Goal: Transaction & Acquisition: Purchase product/service

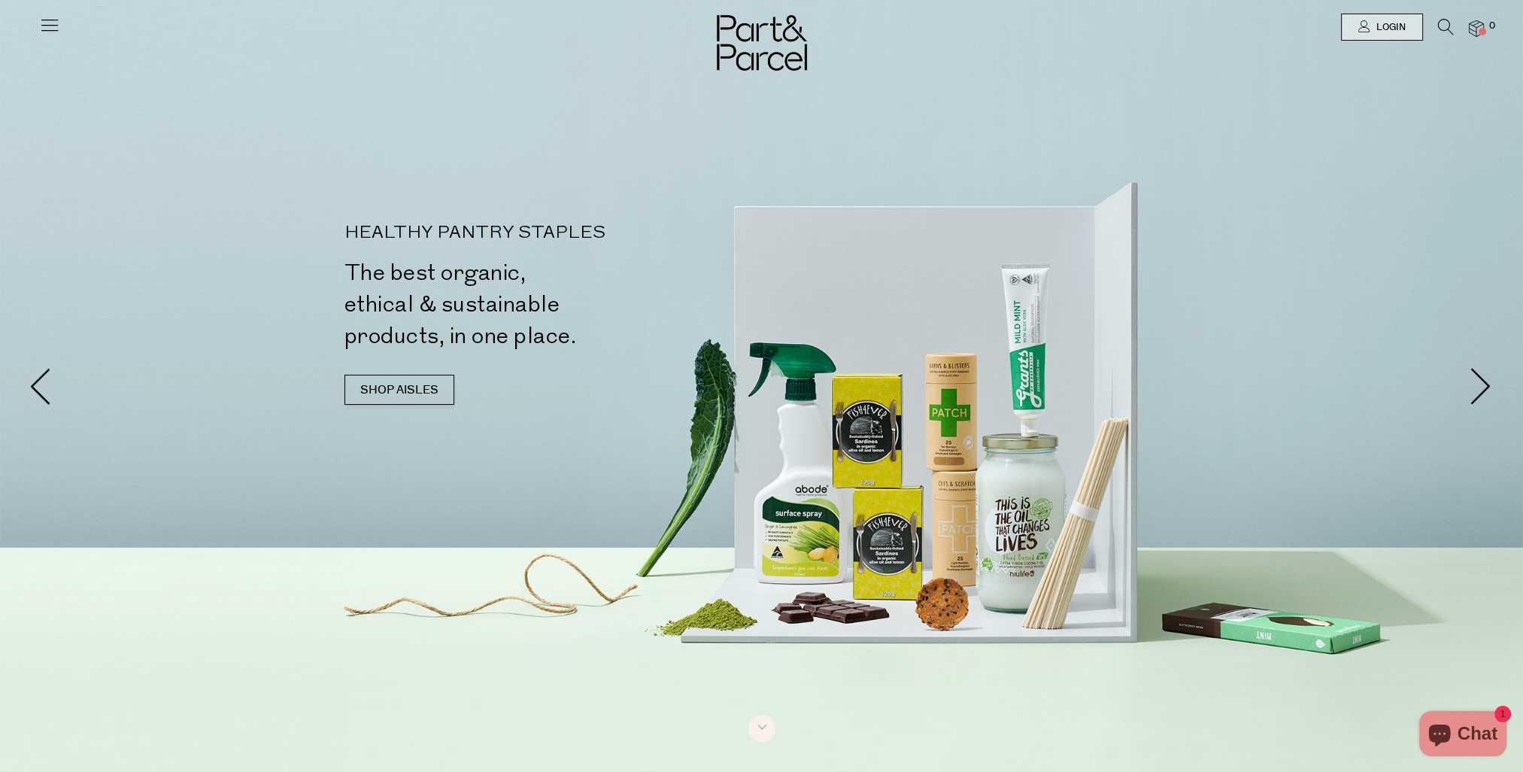
click at [54, 26] on icon at bounding box center [49, 24] width 21 height 21
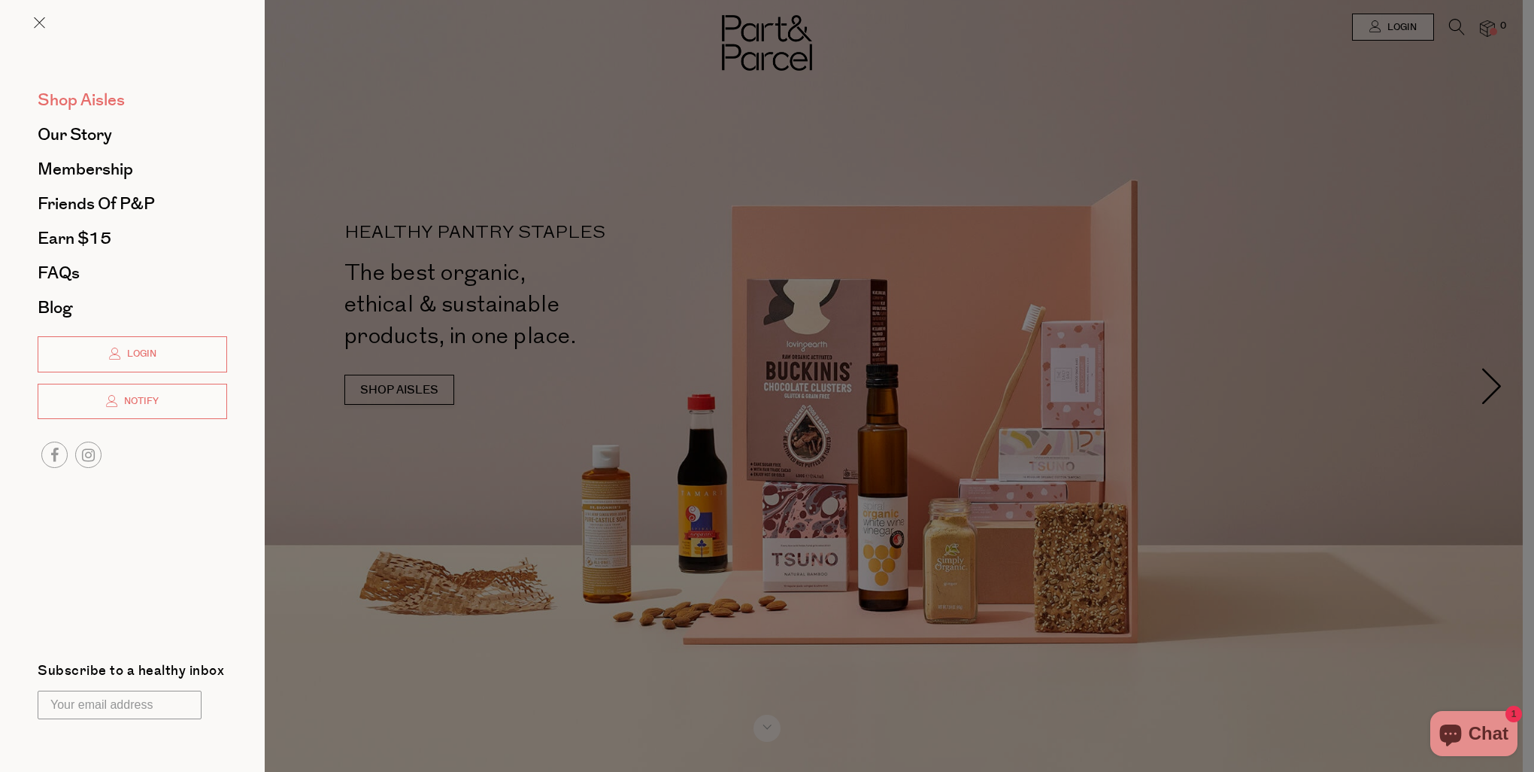
click at [94, 99] on span "Shop Aisles" at bounding box center [81, 100] width 87 height 24
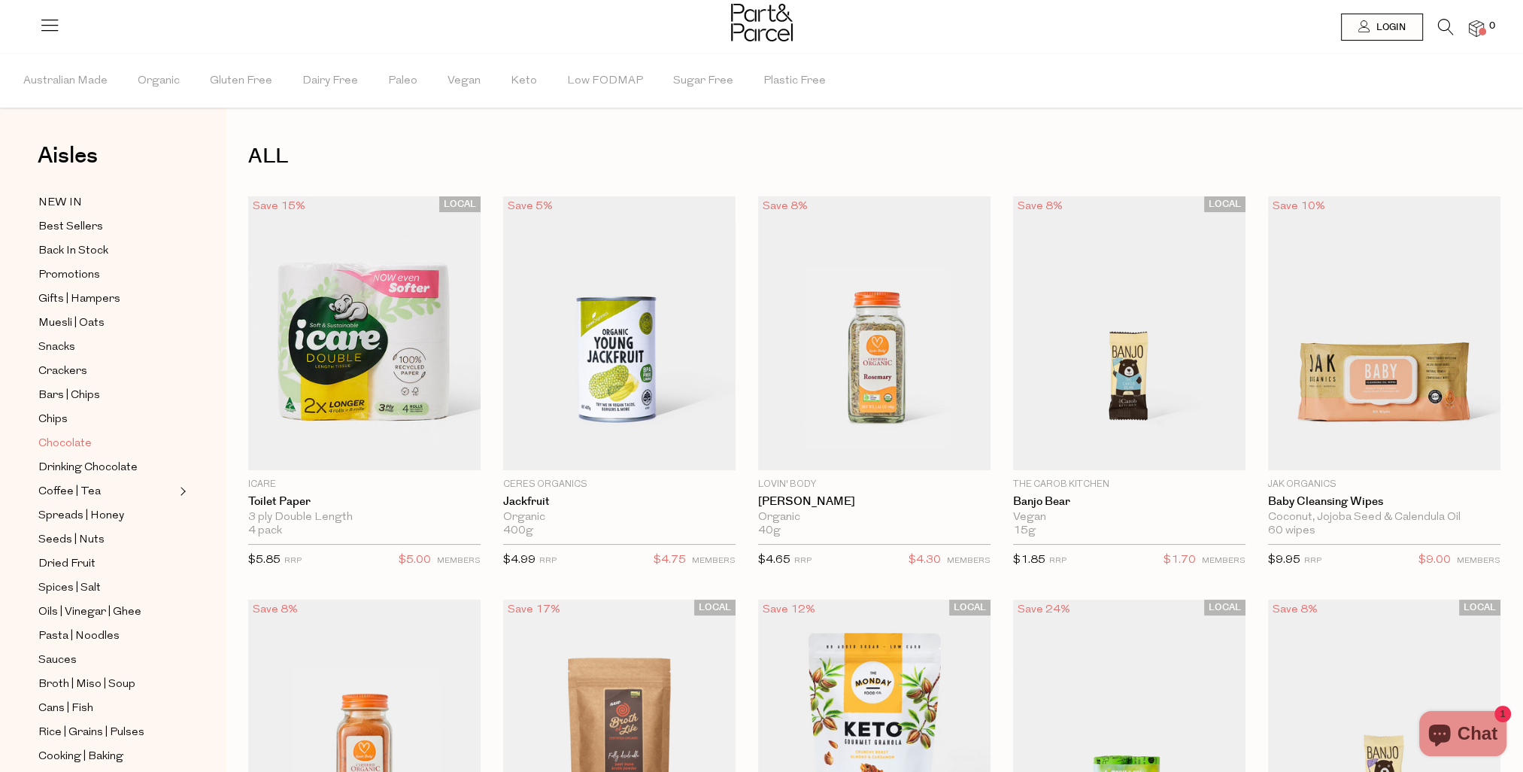
click at [55, 441] on span "Chocolate" at bounding box center [64, 444] width 53 height 18
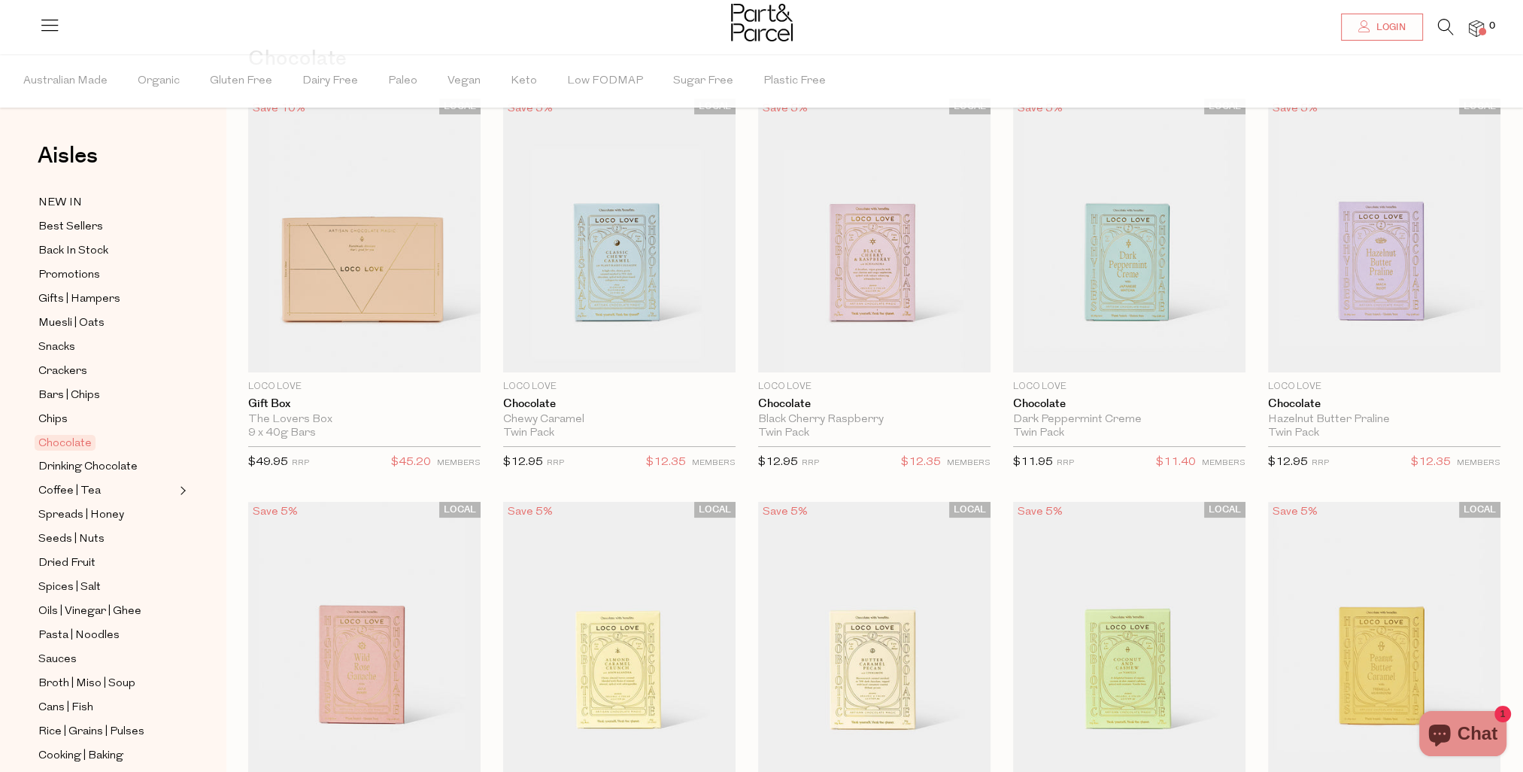
scroll to position [75, 0]
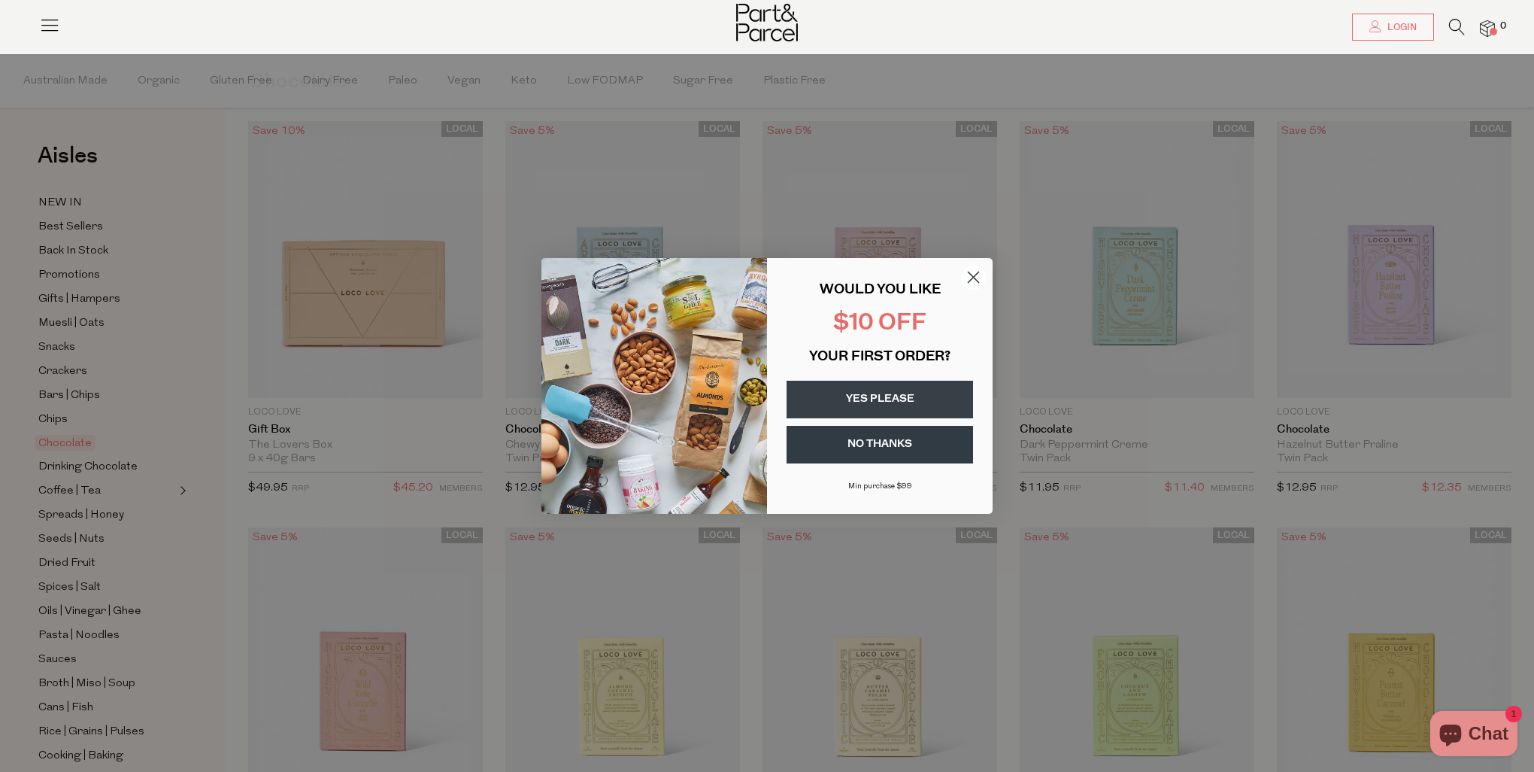
click at [885, 396] on button "YES PLEASE" at bounding box center [880, 400] width 187 height 38
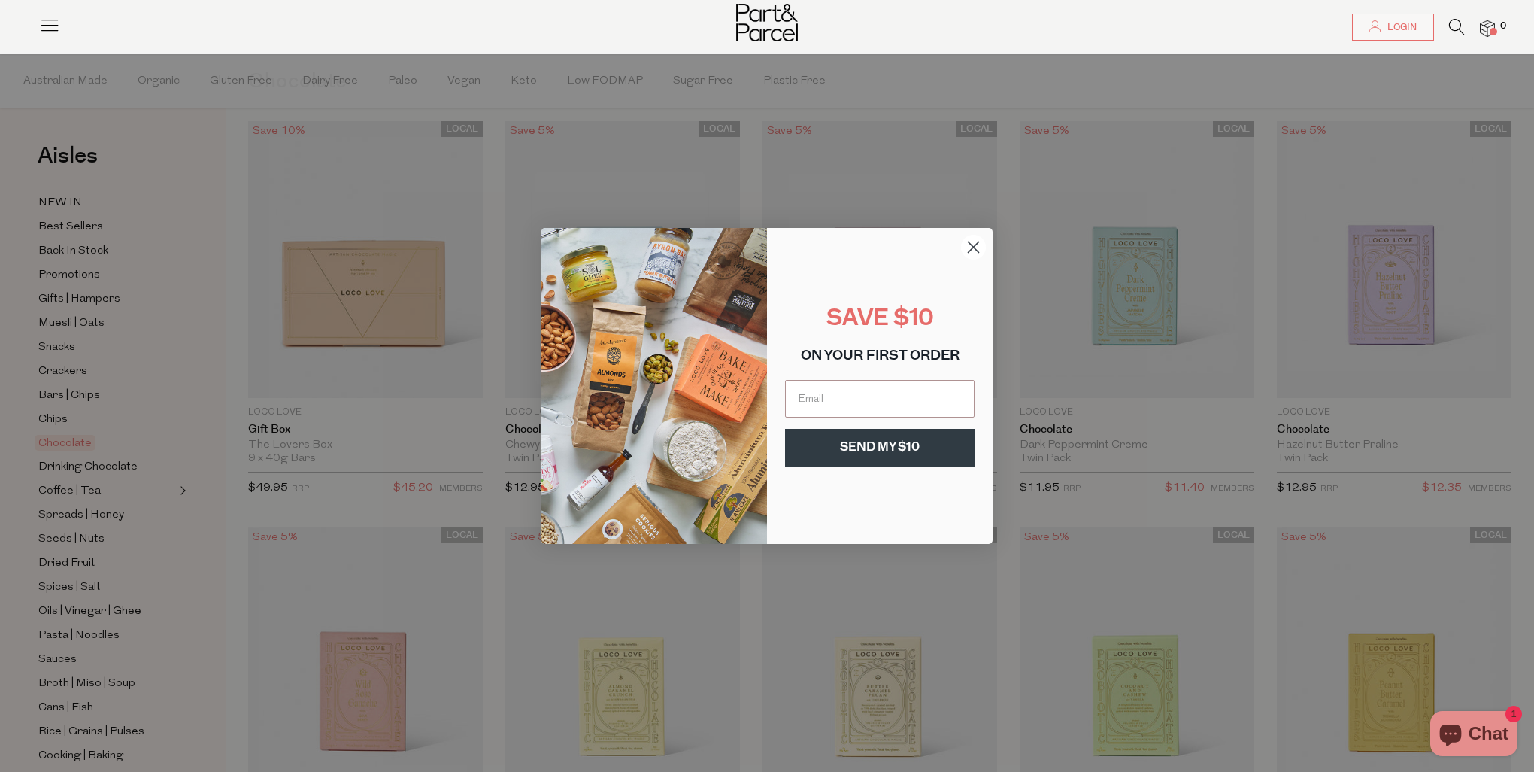
click at [885, 396] on input "Email" at bounding box center [880, 399] width 190 height 38
type input "cassie.dionysius@gmail.com"
click at [873, 433] on button "SEND MY $10" at bounding box center [880, 448] width 190 height 38
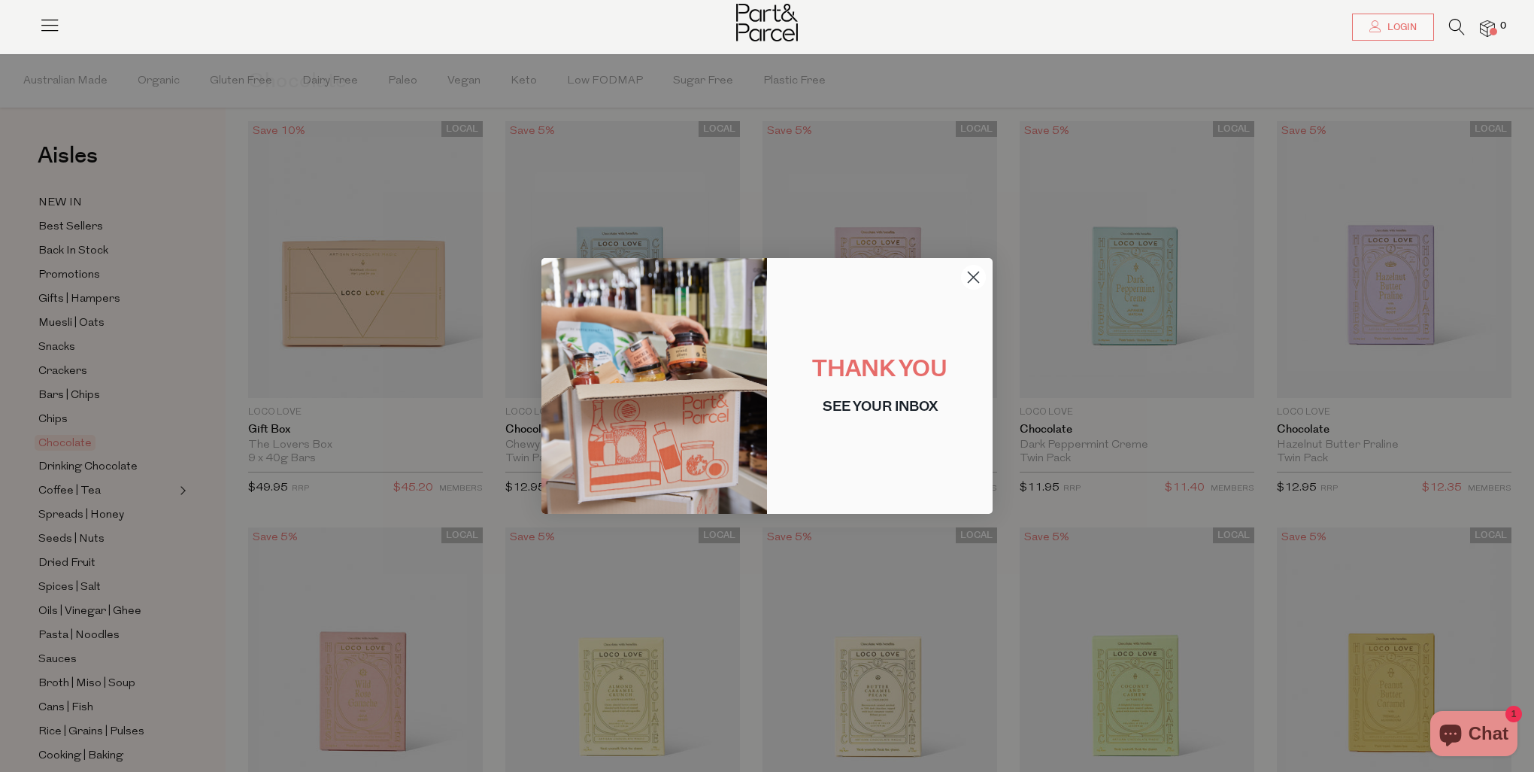
click at [973, 275] on circle "Close dialog" at bounding box center [973, 277] width 25 height 25
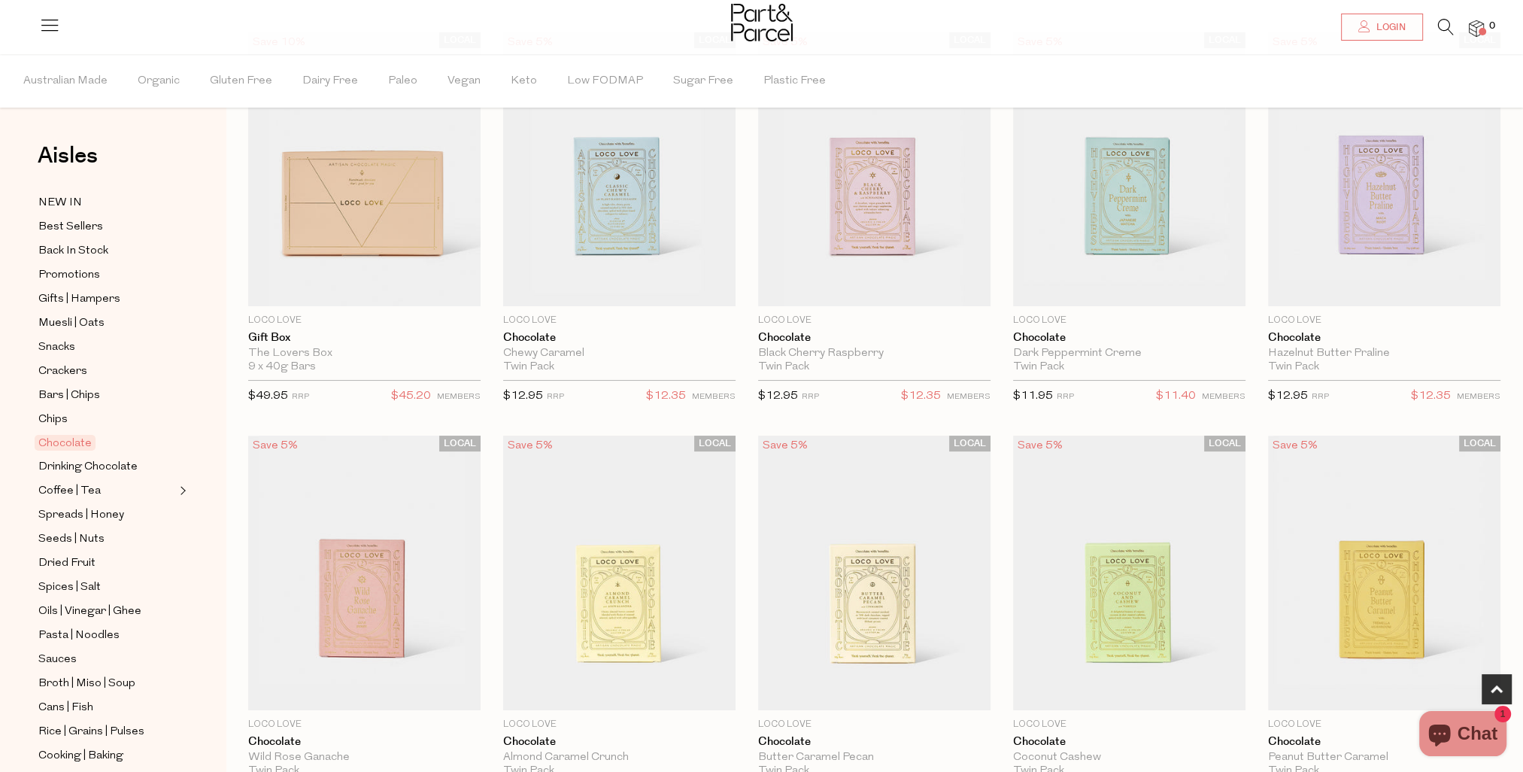
scroll to position [301, 0]
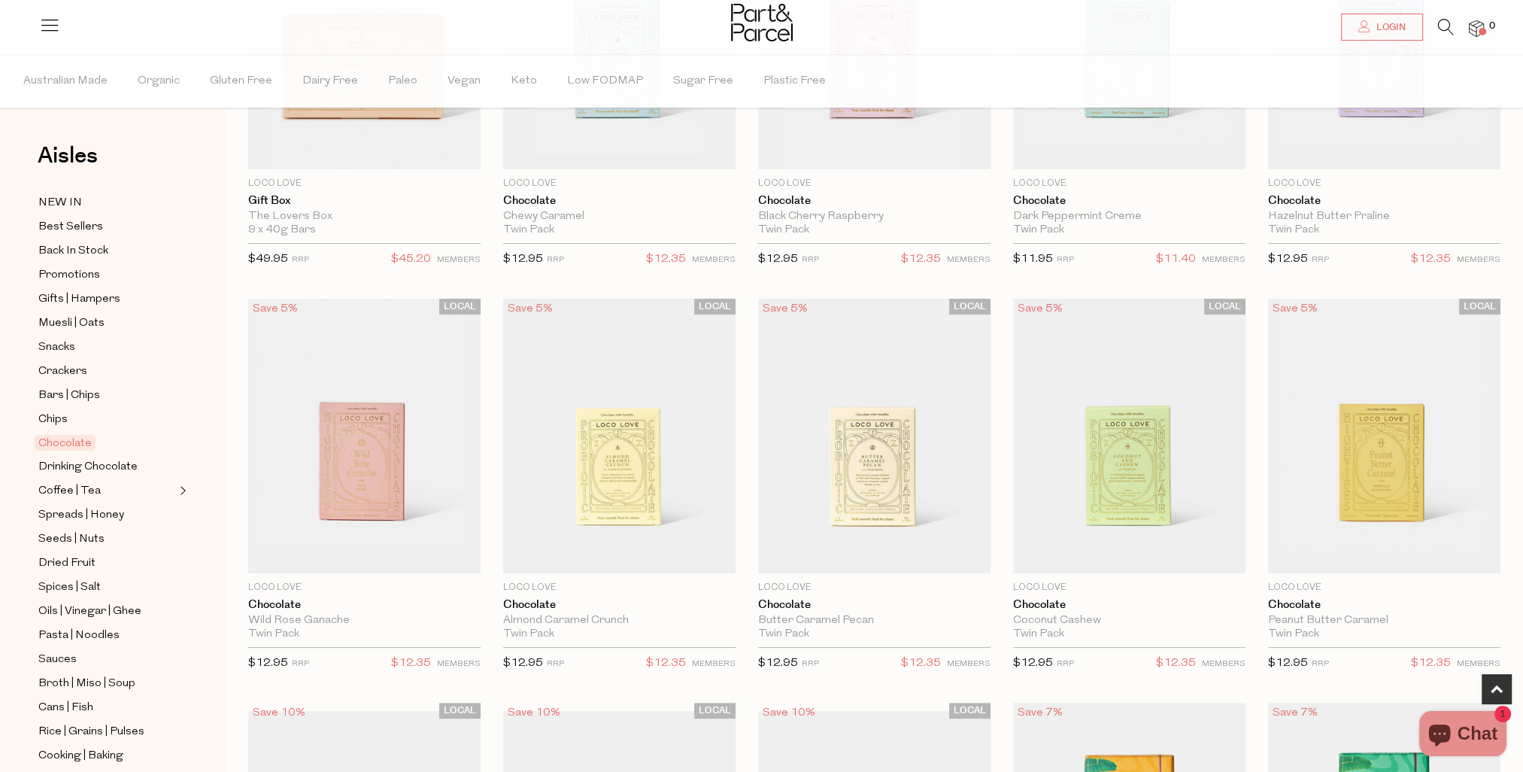
click at [930, 549] on span "Add To Parcel" at bounding box center [874, 564] width 223 height 32
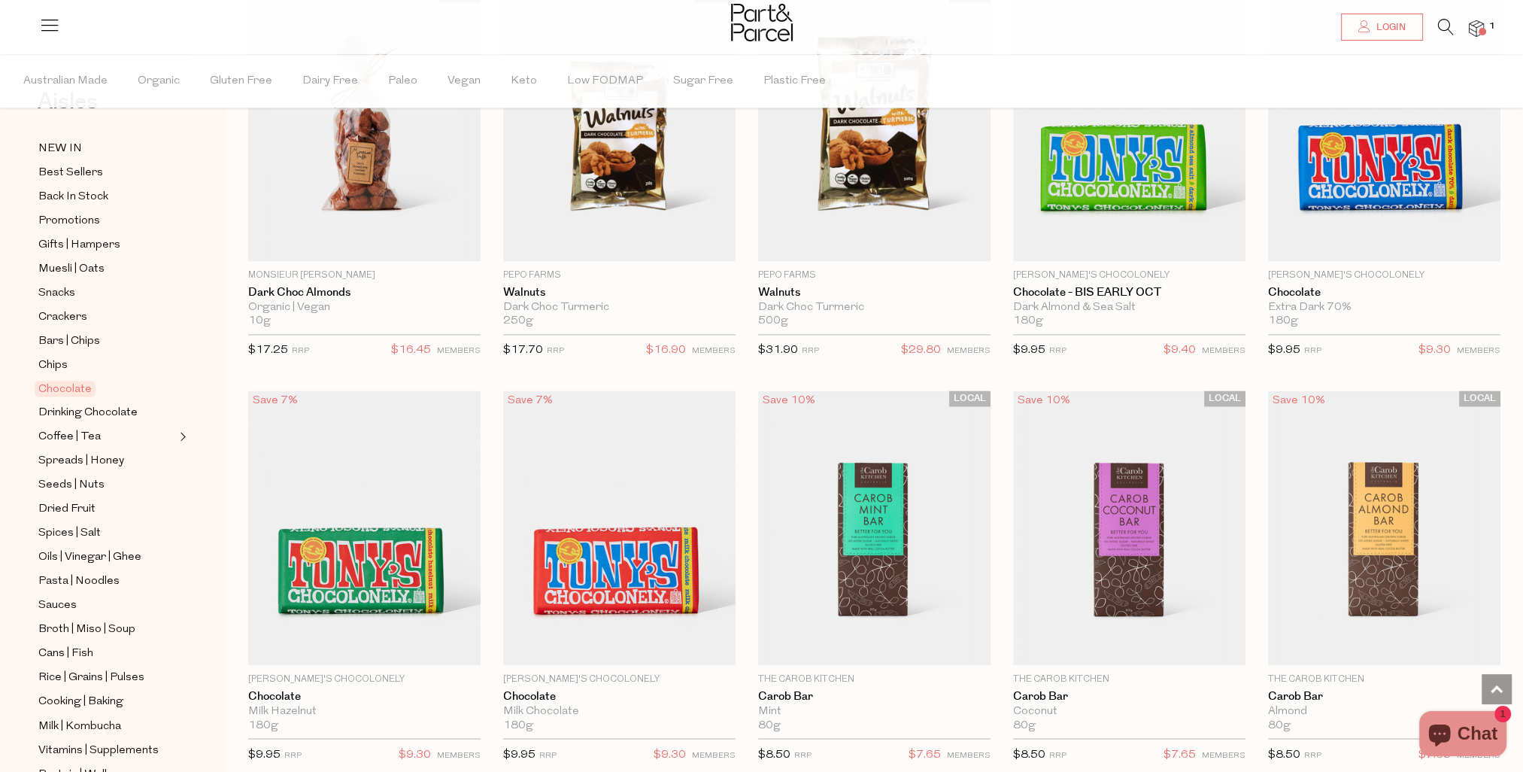
scroll to position [150, 0]
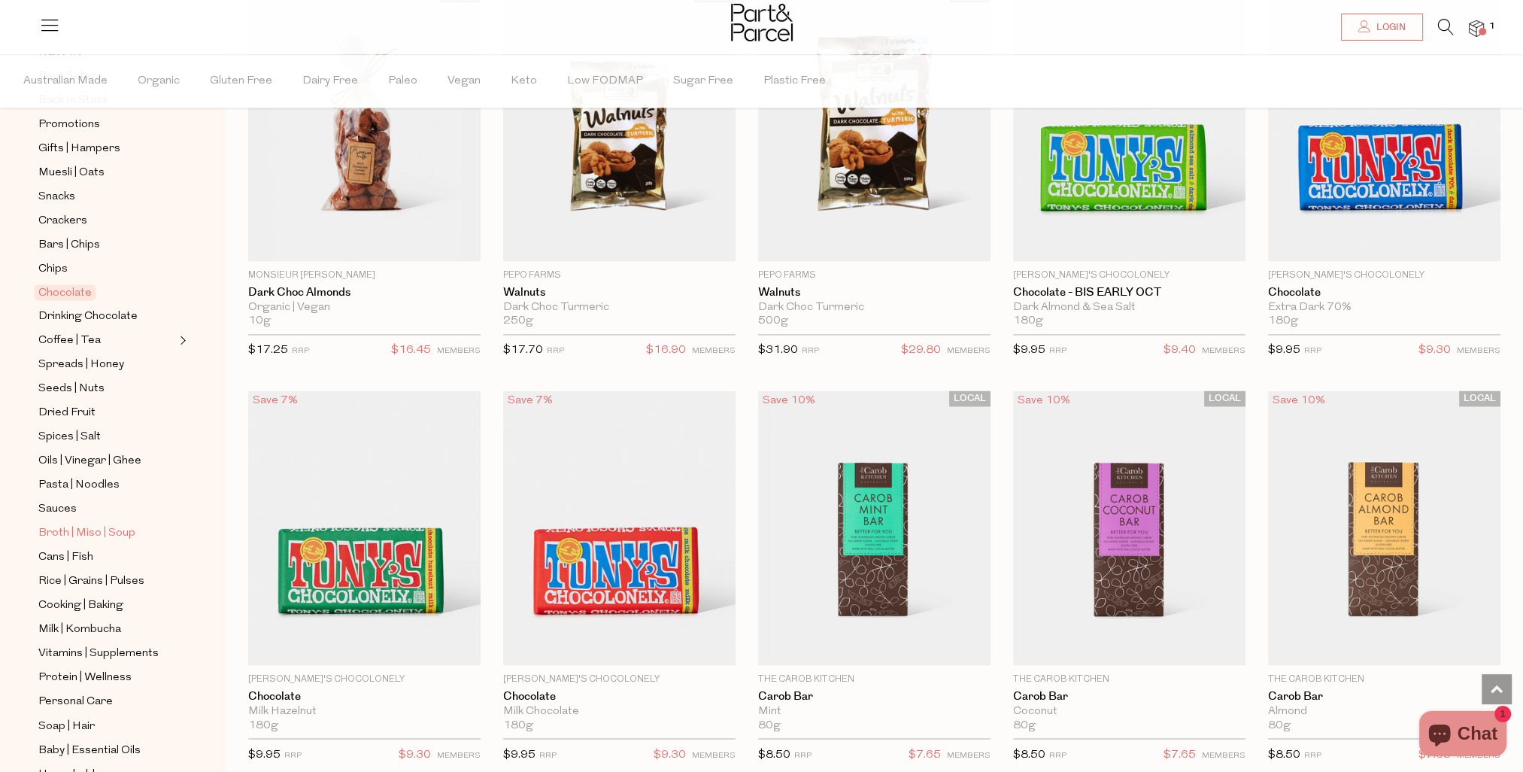
click at [89, 527] on span "Broth | Miso | Soup" at bounding box center [86, 533] width 97 height 18
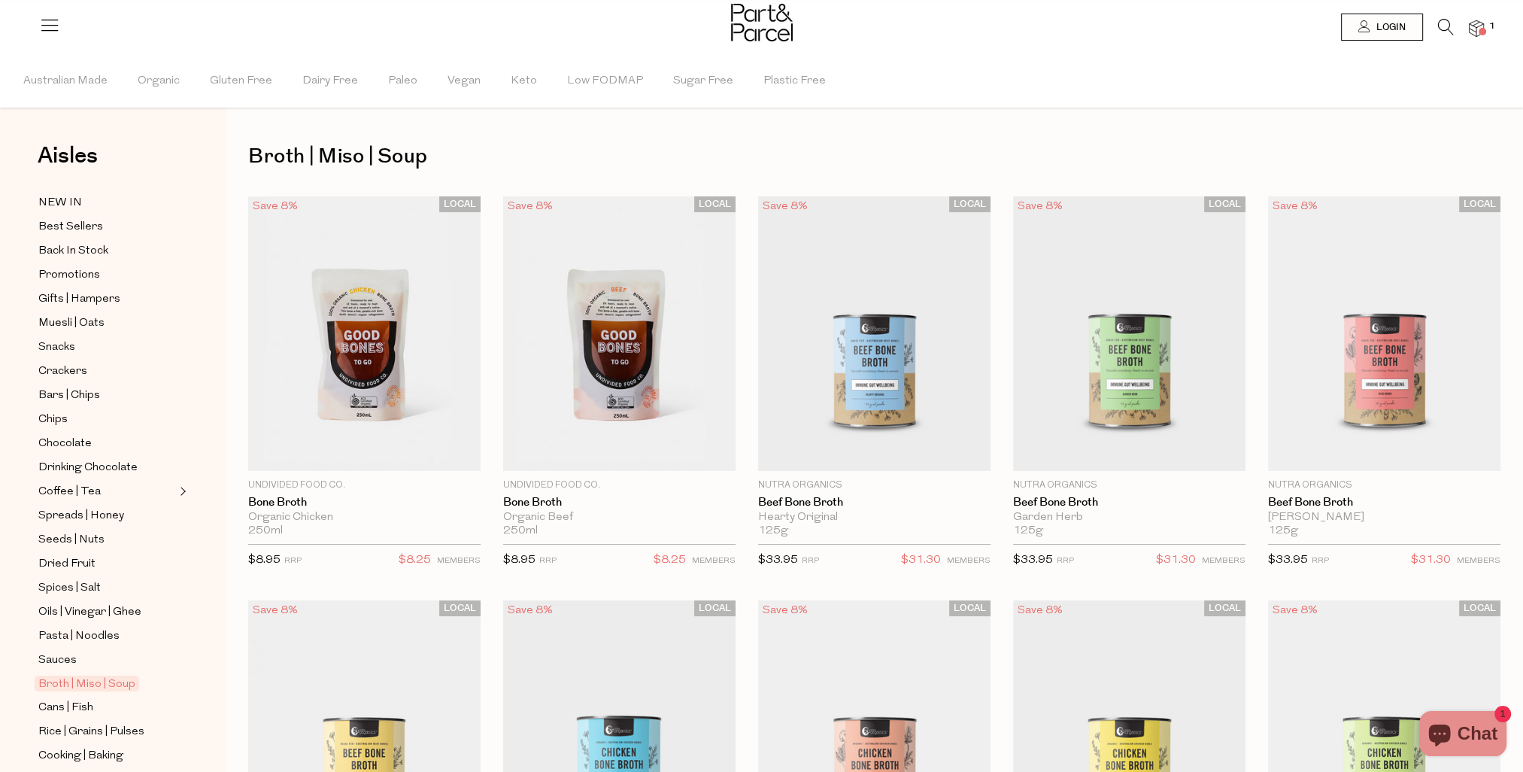
click at [1397, 454] on span "Add To Parcel" at bounding box center [1384, 462] width 93 height 16
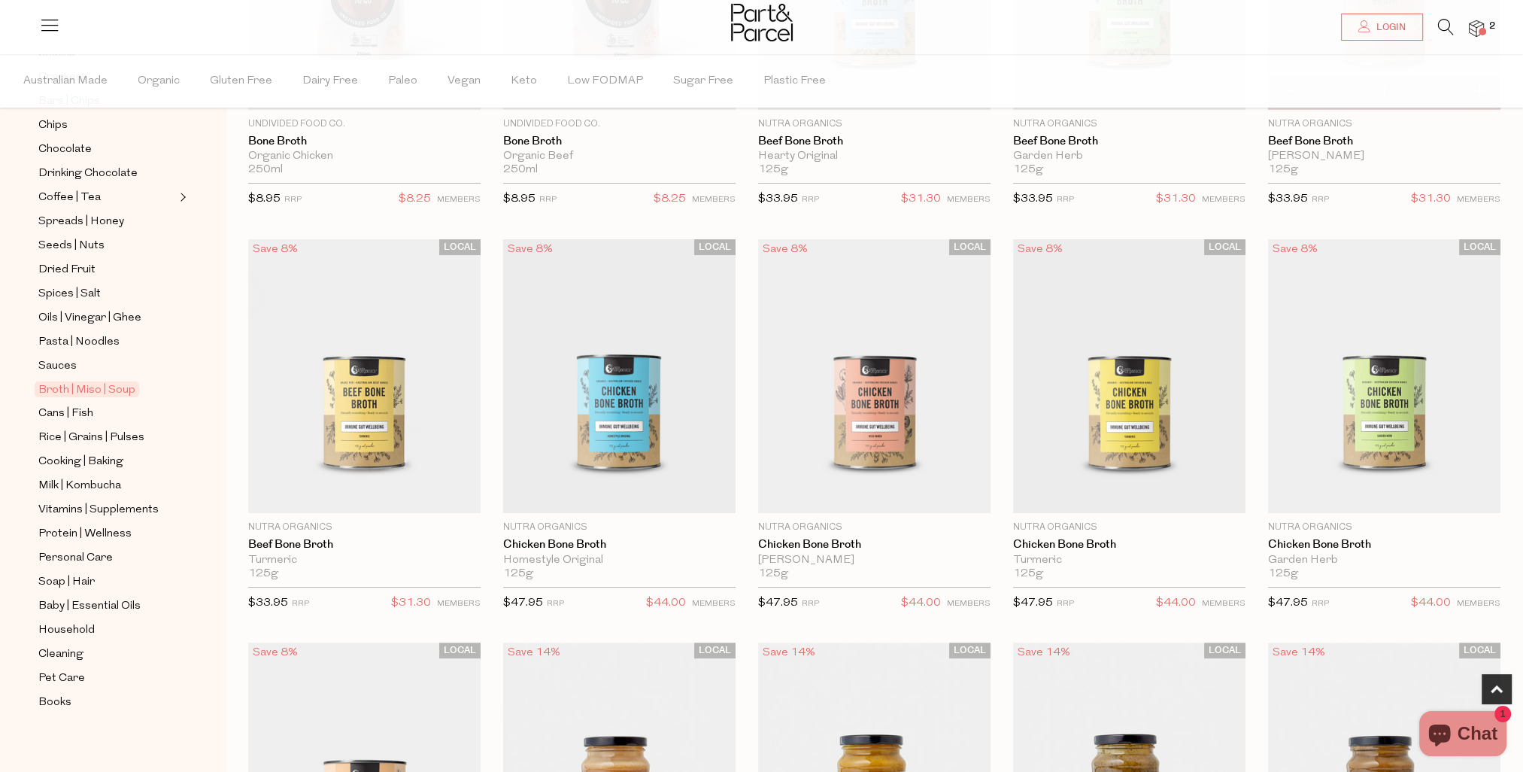
scroll to position [451, 0]
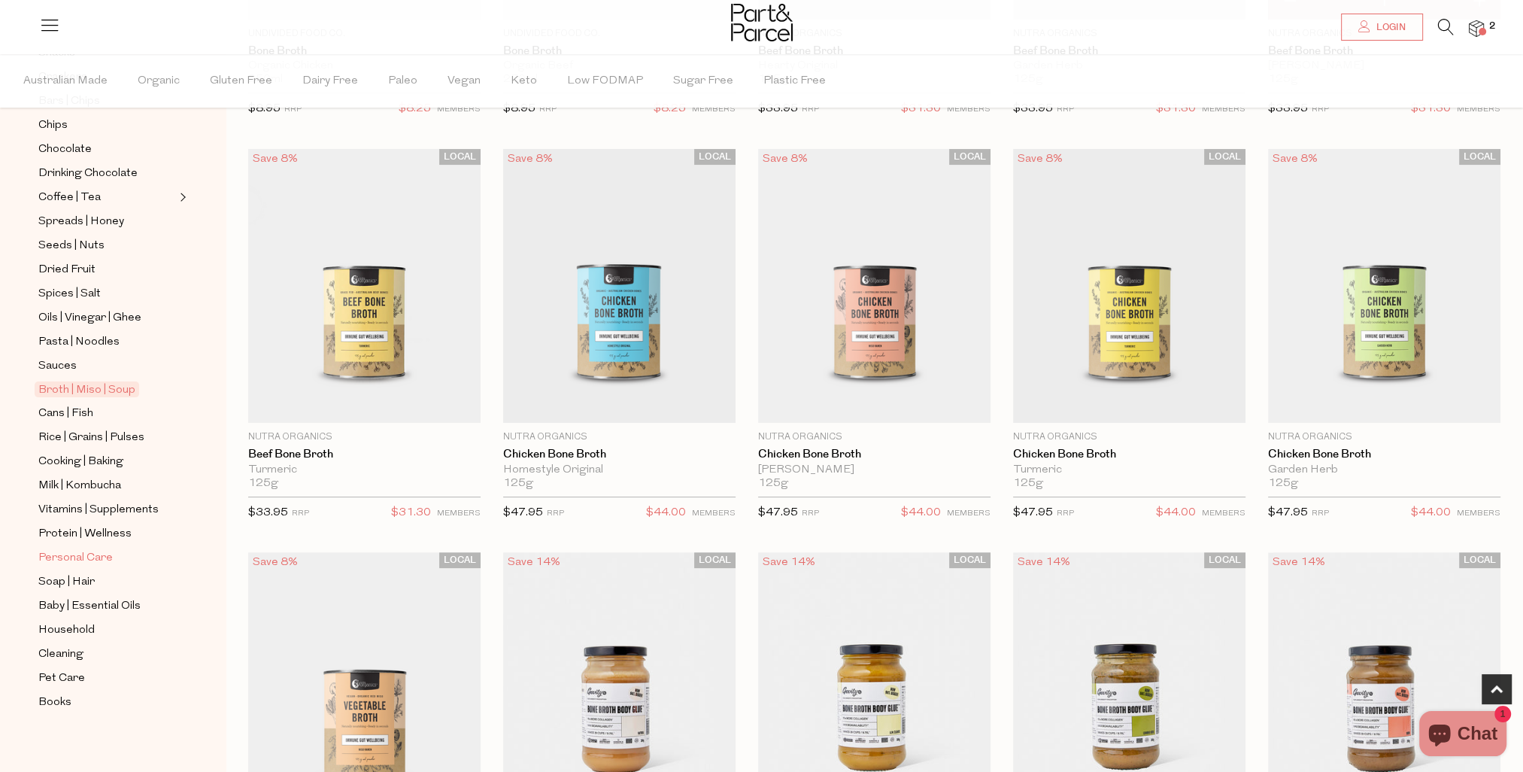
click at [74, 559] on span "Personal Care" at bounding box center [75, 558] width 74 height 18
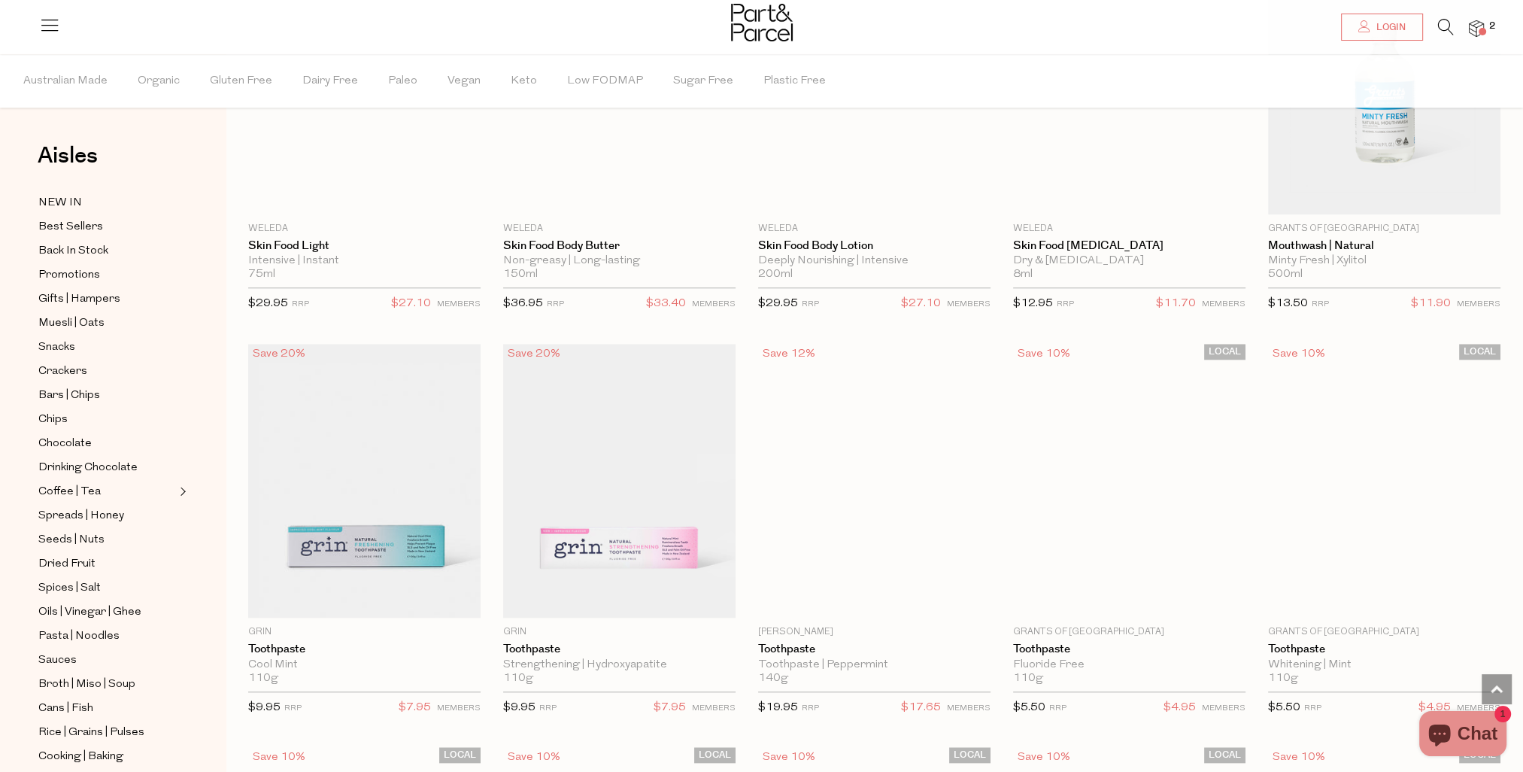
scroll to position [2106, 0]
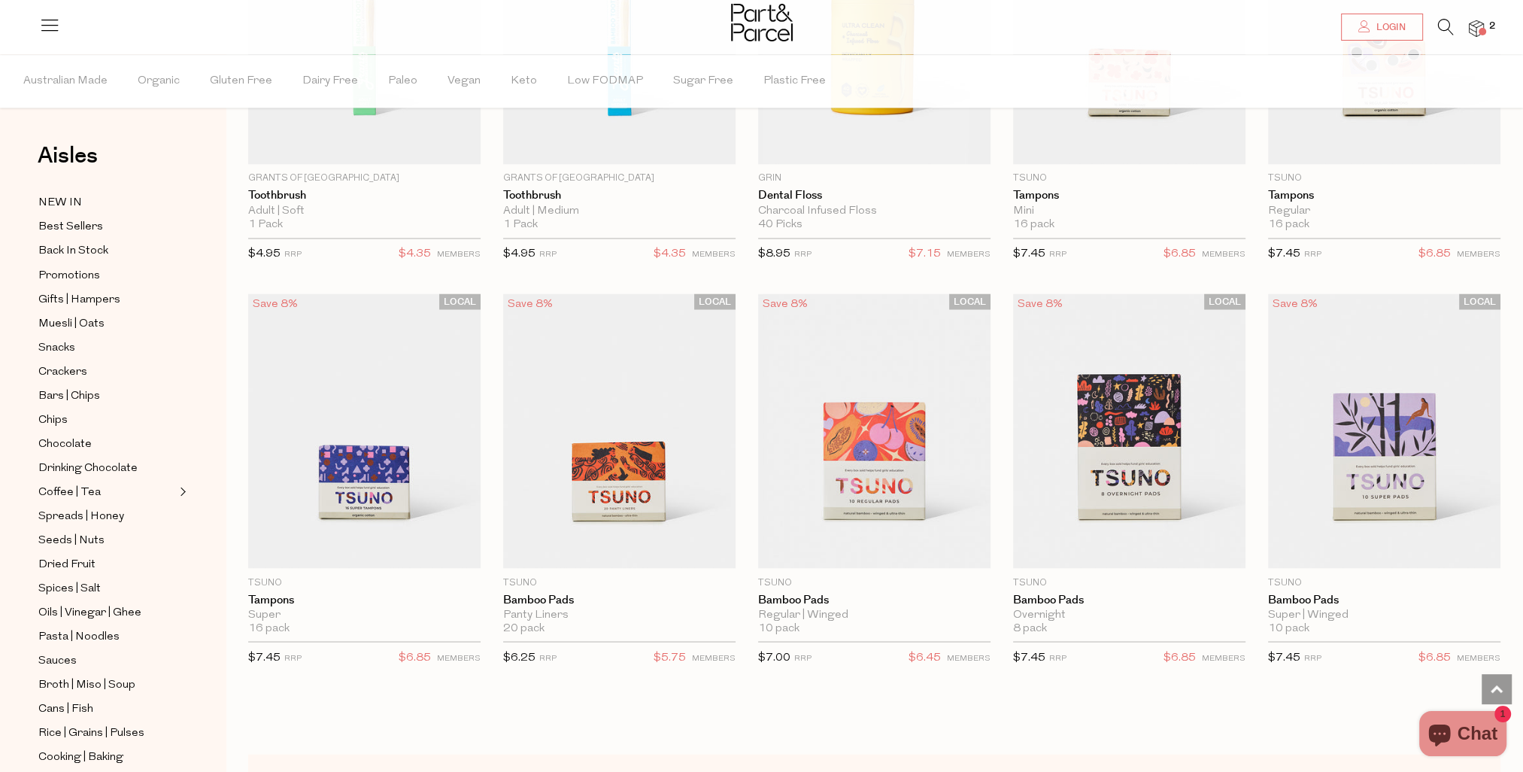
scroll to position [3836, 0]
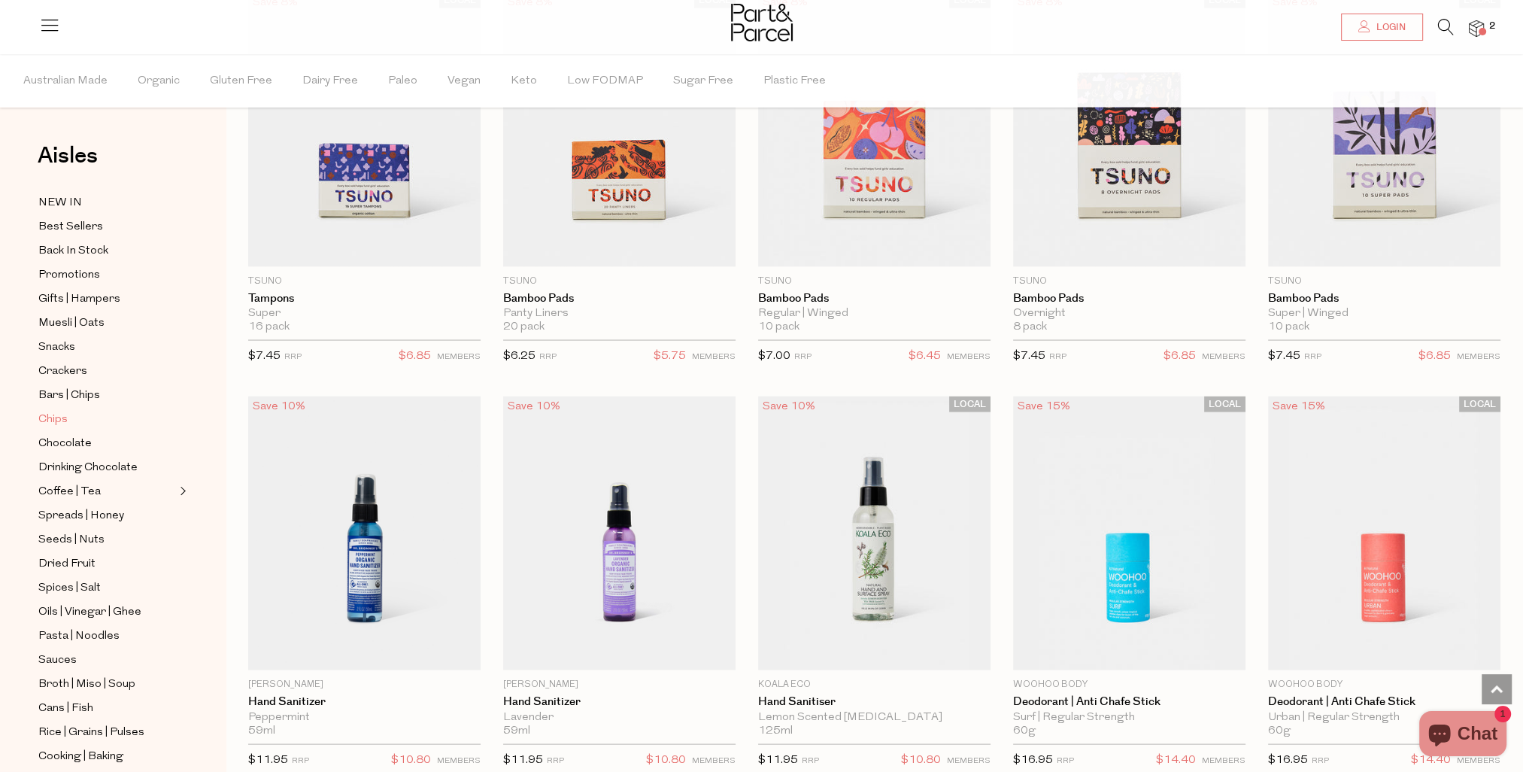
click at [54, 416] on span "Chips" at bounding box center [52, 420] width 29 height 18
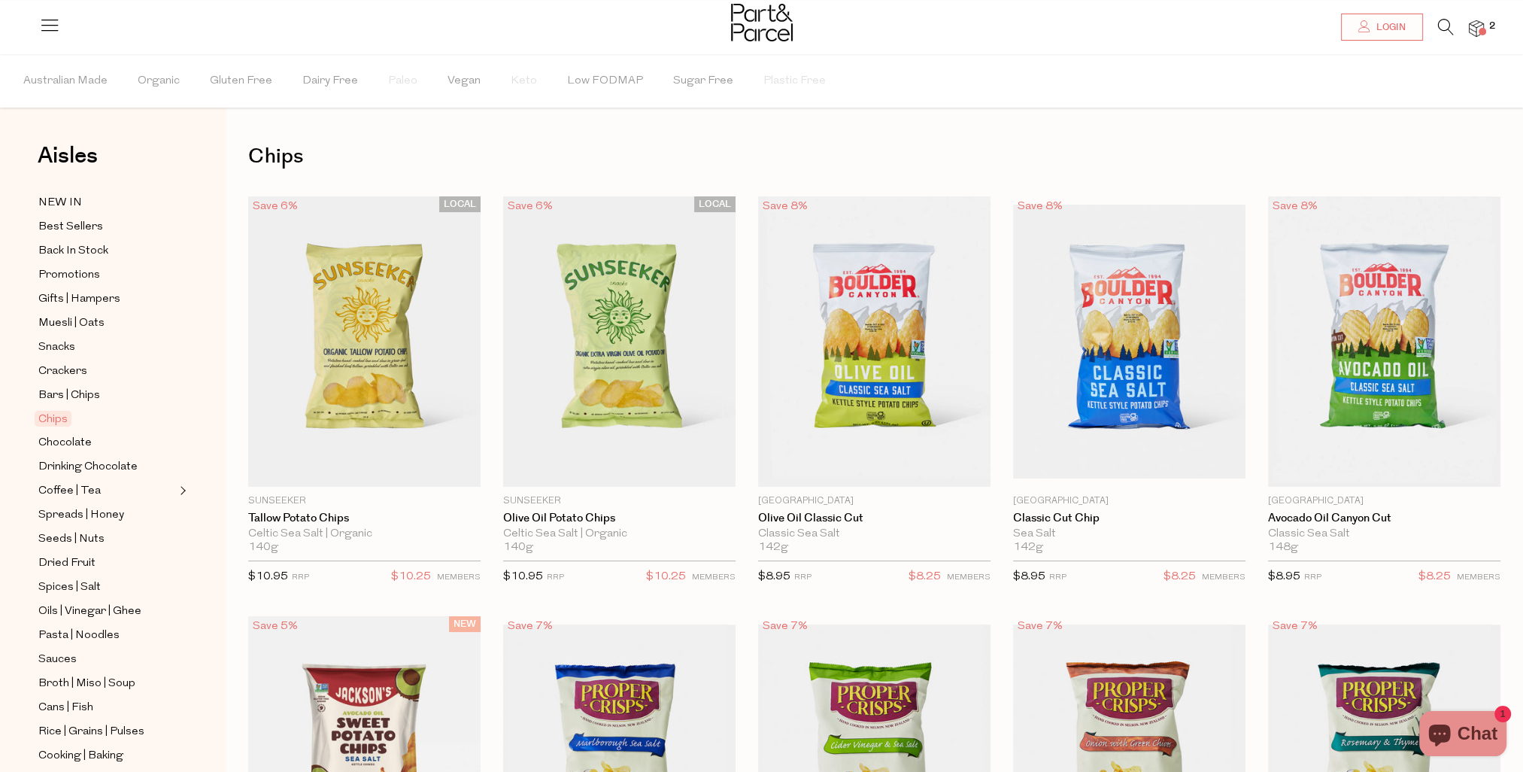
scroll to position [451, 0]
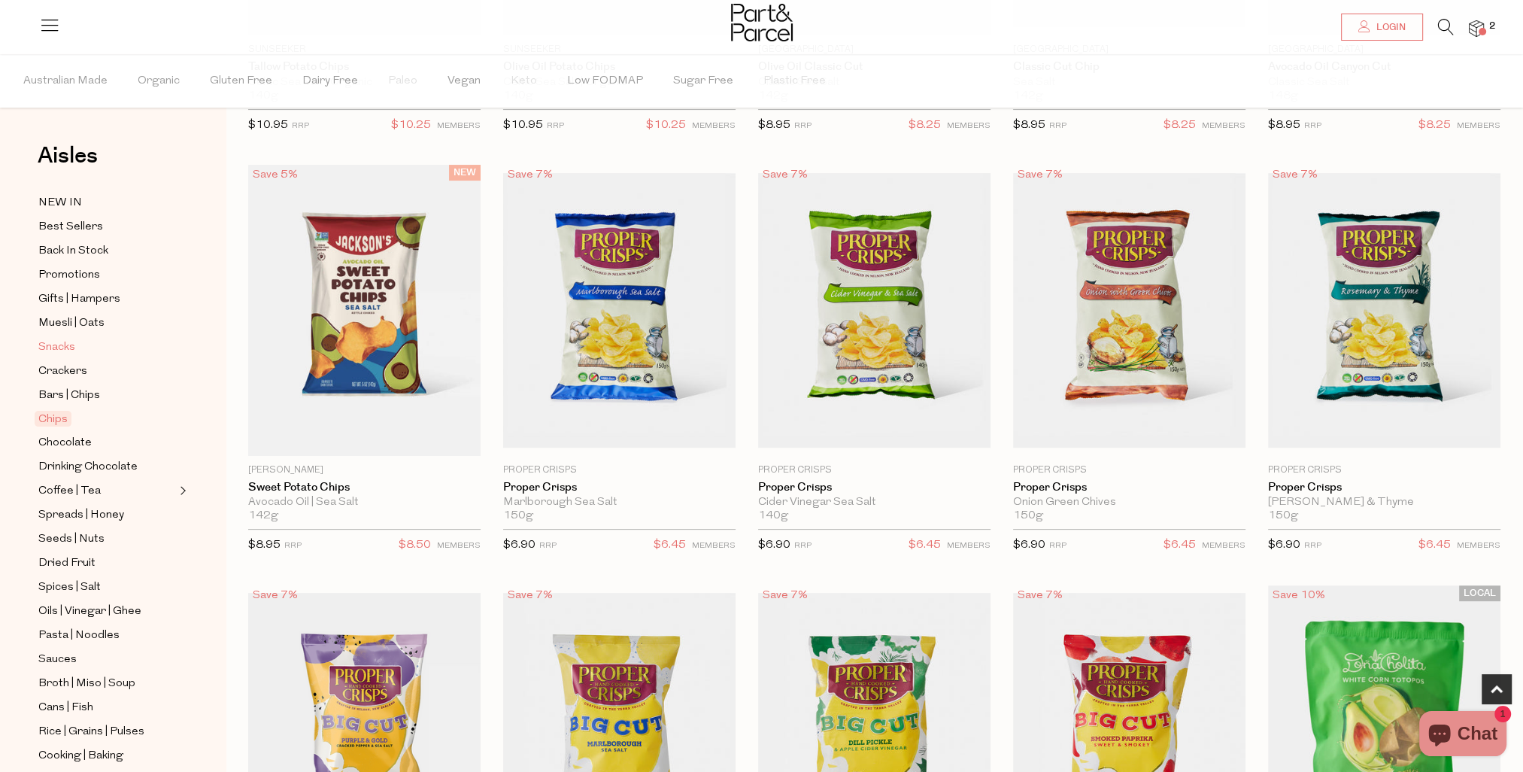
click at [74, 348] on span "Snacks" at bounding box center [56, 347] width 37 height 18
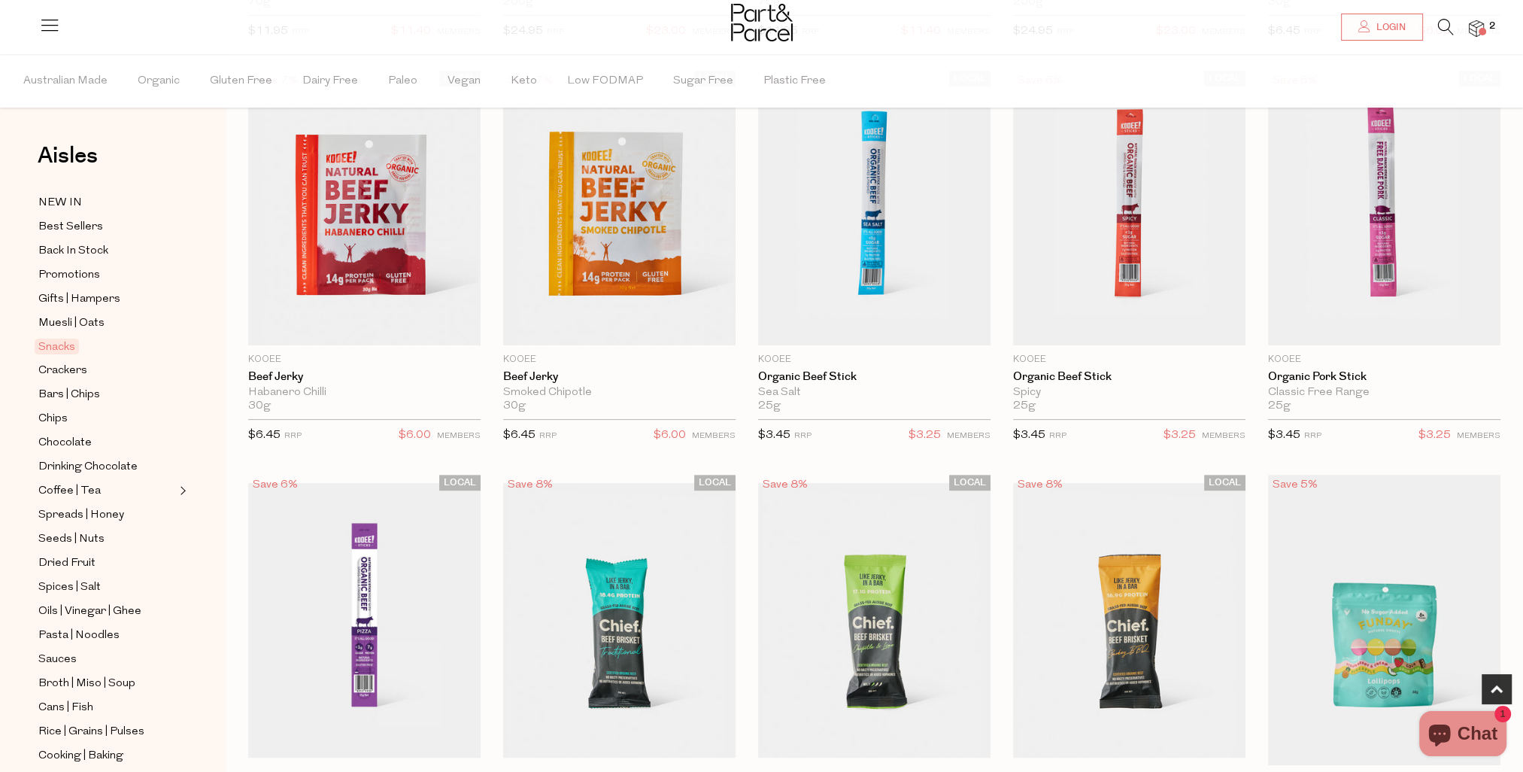
scroll to position [527, 0]
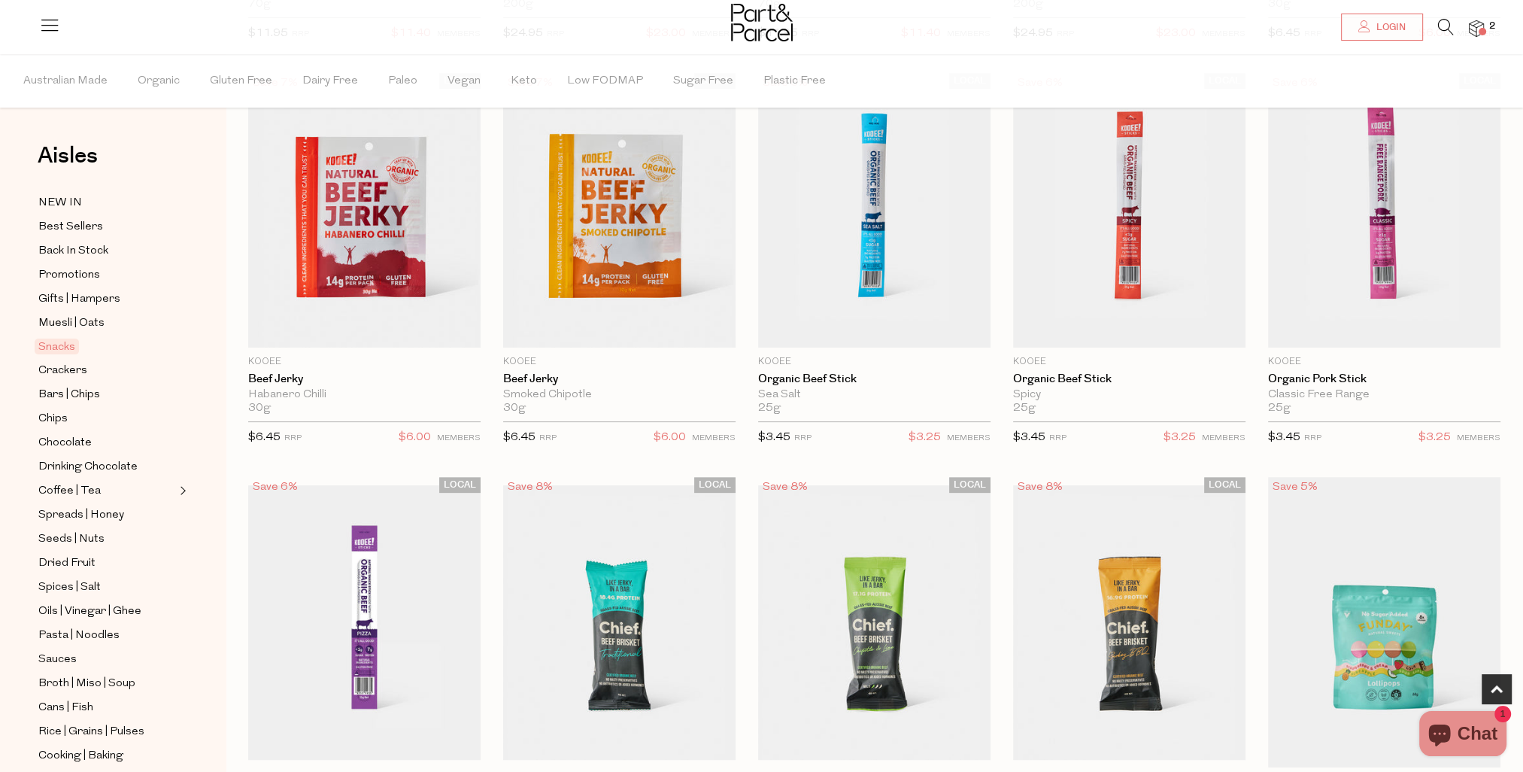
click at [874, 336] on span "Add To Parcel" at bounding box center [874, 339] width 93 height 16
click at [970, 326] on button "button" at bounding box center [969, 330] width 43 height 33
type input "2"
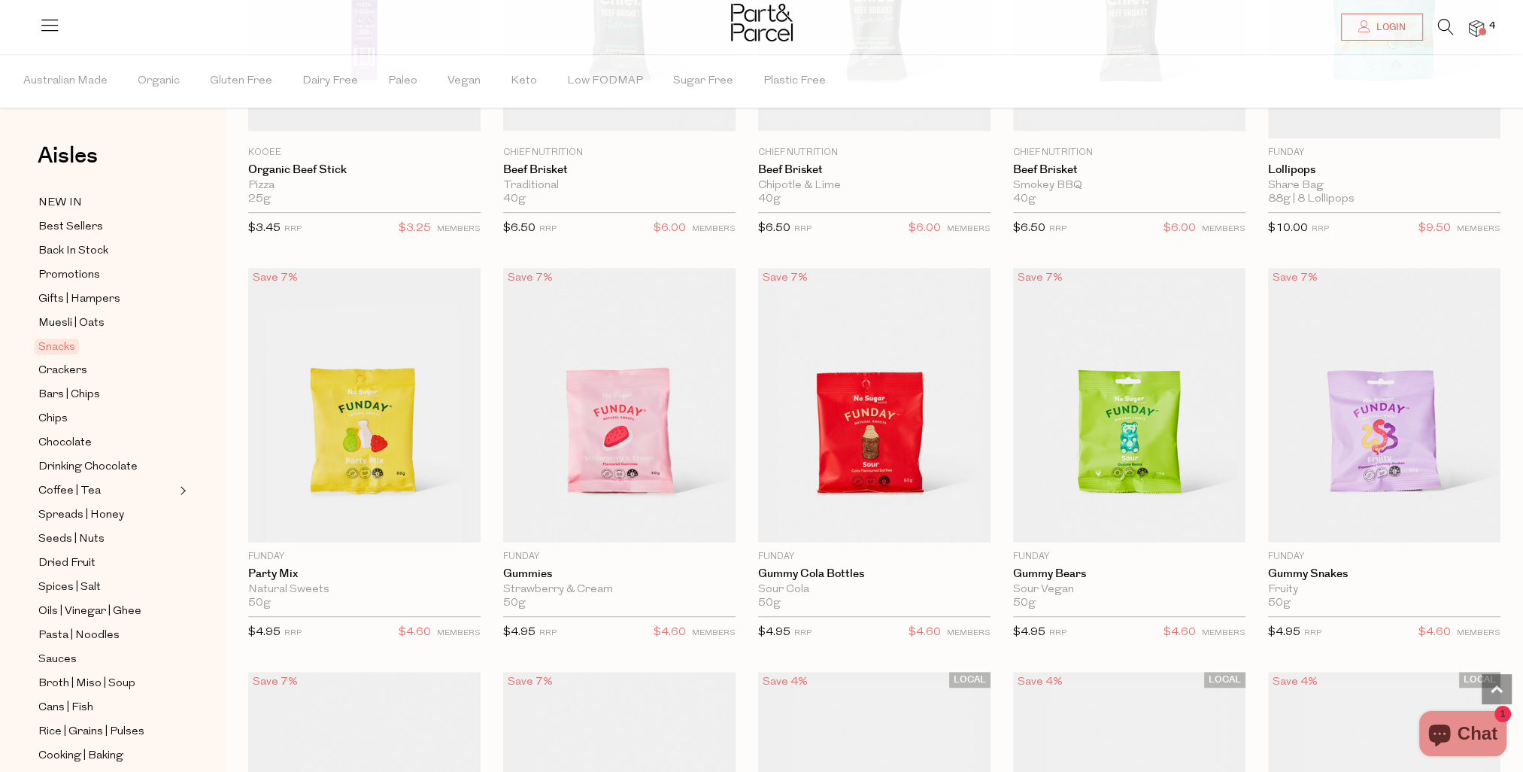
scroll to position [1279, 0]
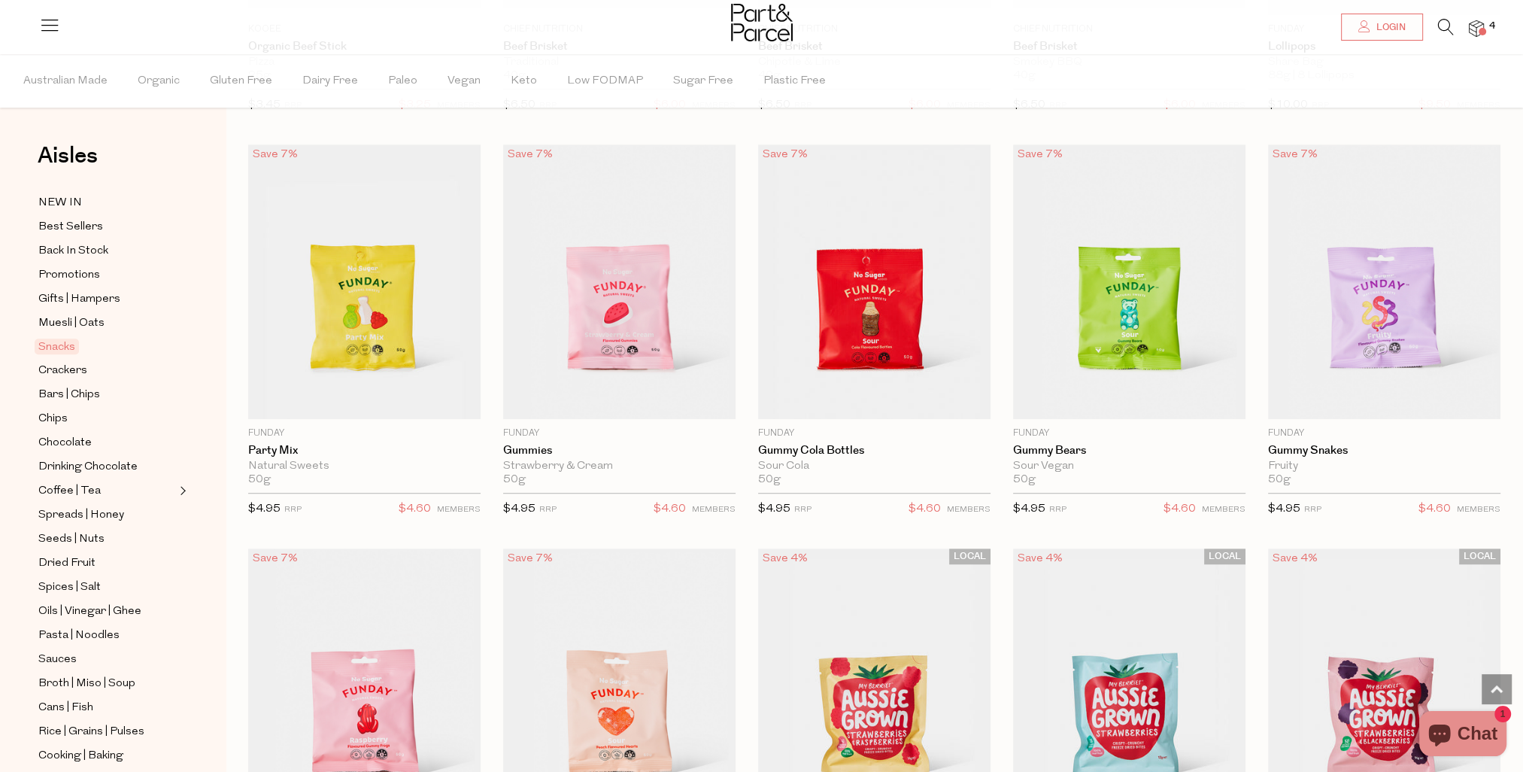
click at [1096, 402] on span "Add To Parcel" at bounding box center [1129, 410] width 93 height 16
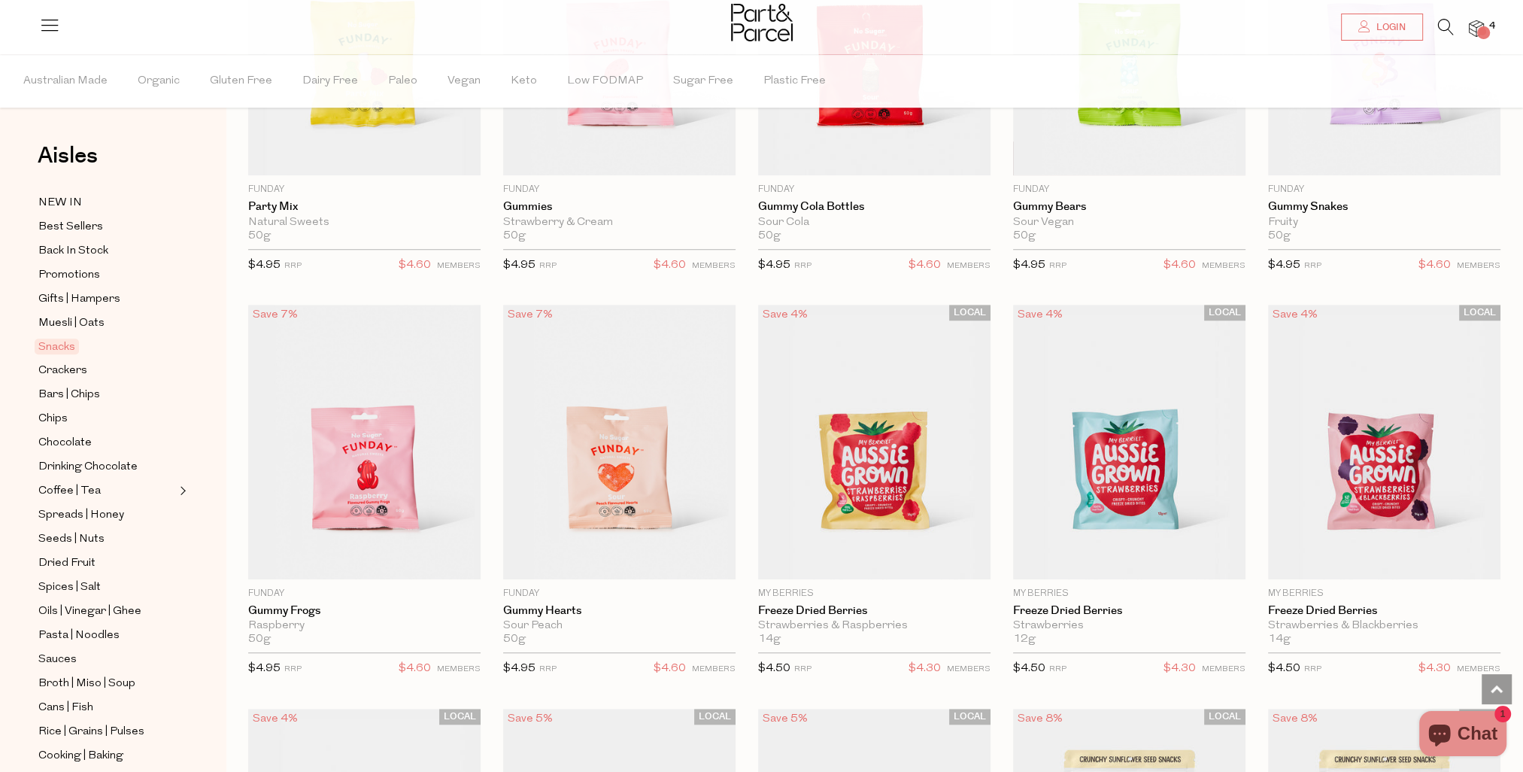
scroll to position [1580, 0]
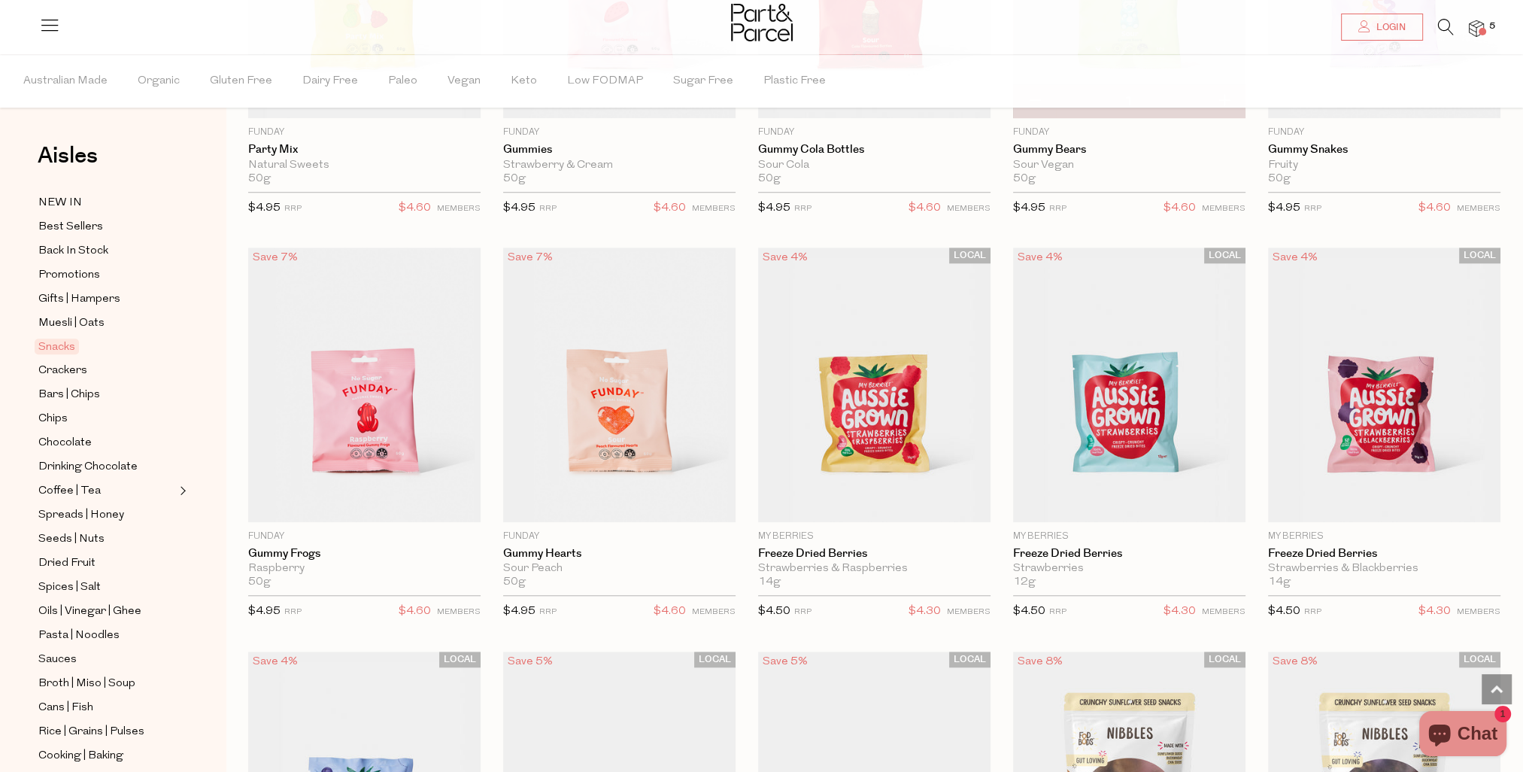
click at [630, 505] on span "Add To Parcel" at bounding box center [619, 513] width 93 height 16
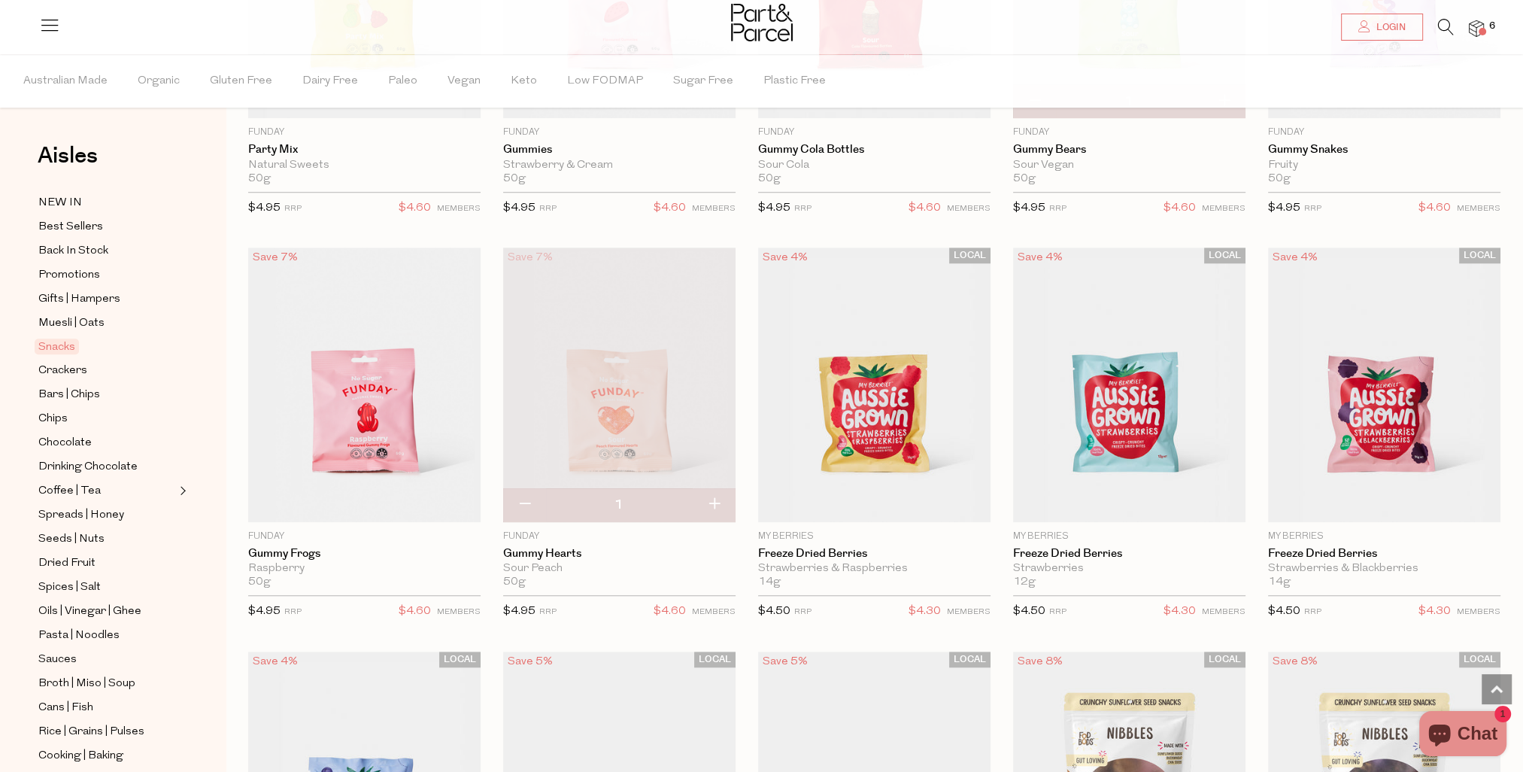
click at [719, 500] on button "button" at bounding box center [714, 504] width 43 height 33
type input "2"
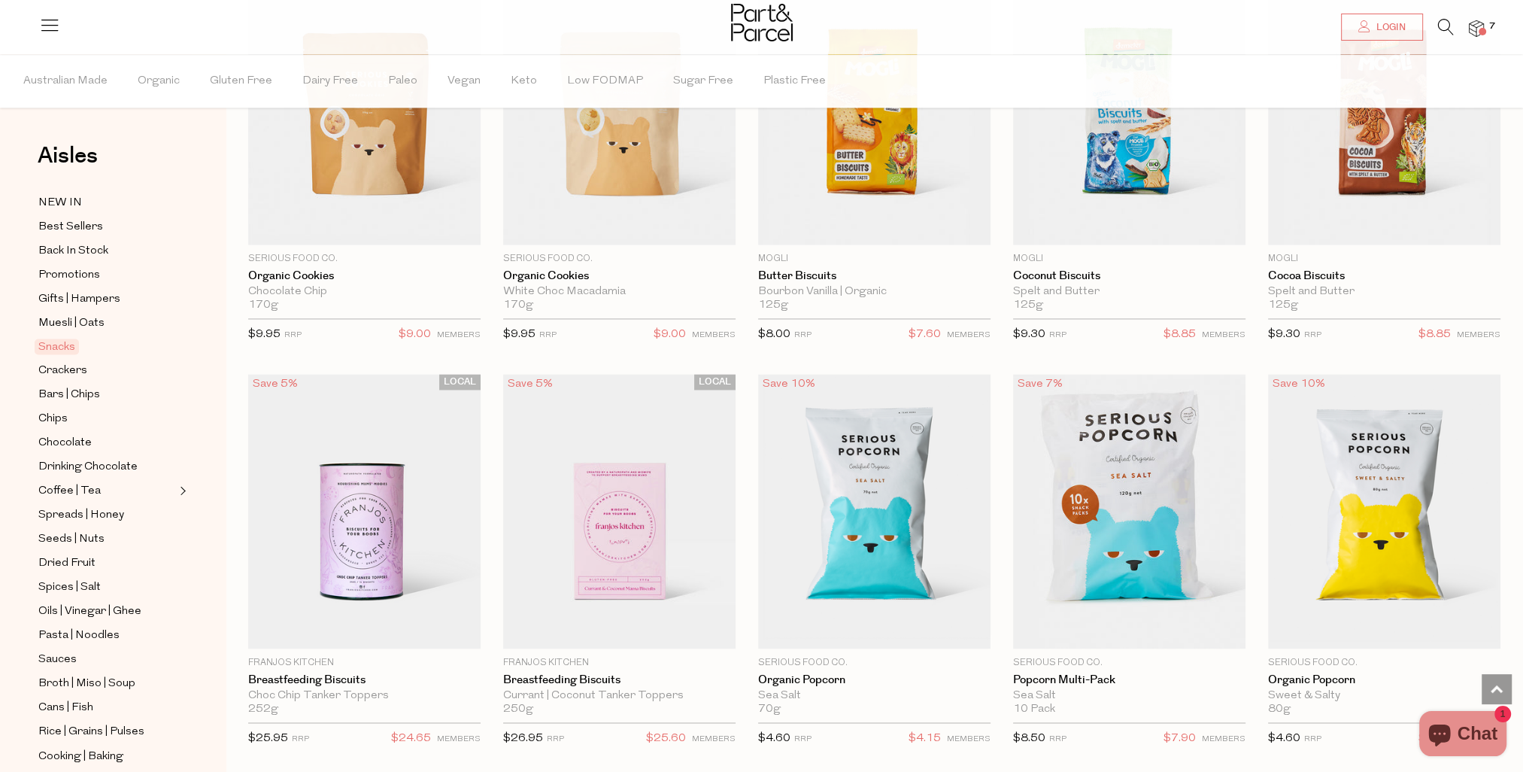
scroll to position [3234, 0]
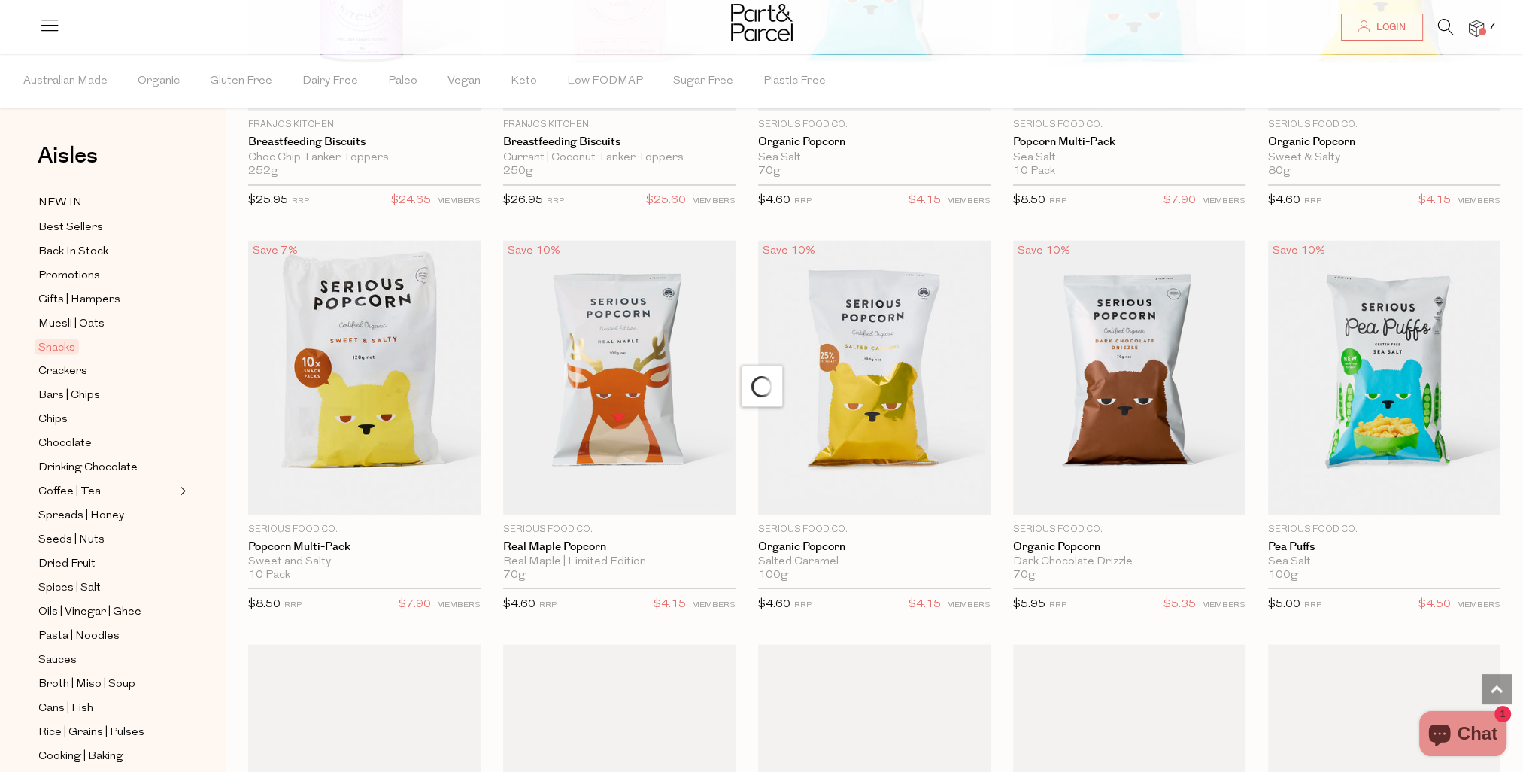
scroll to position [3686, 0]
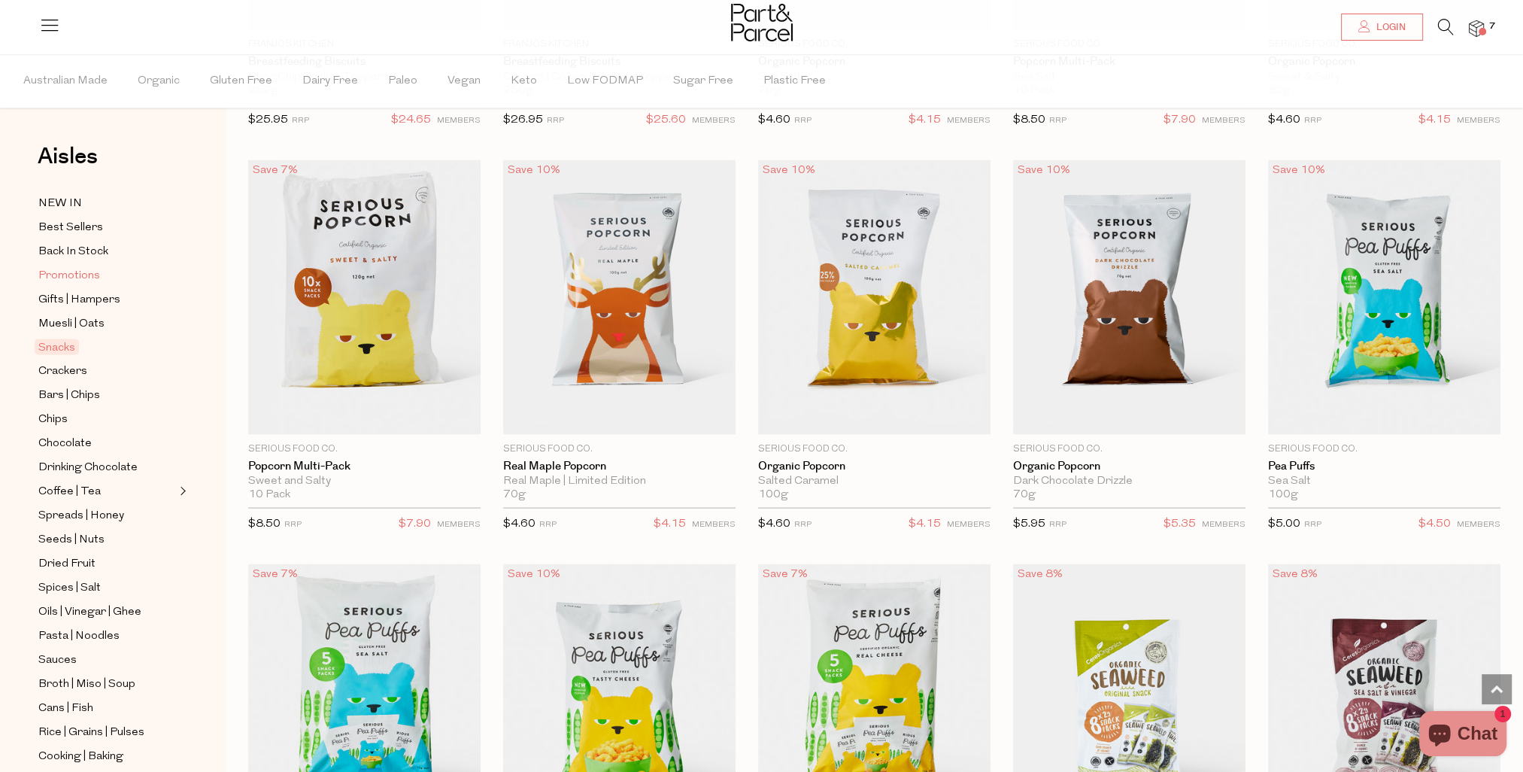
click at [62, 277] on span "Promotions" at bounding box center [69, 275] width 62 height 18
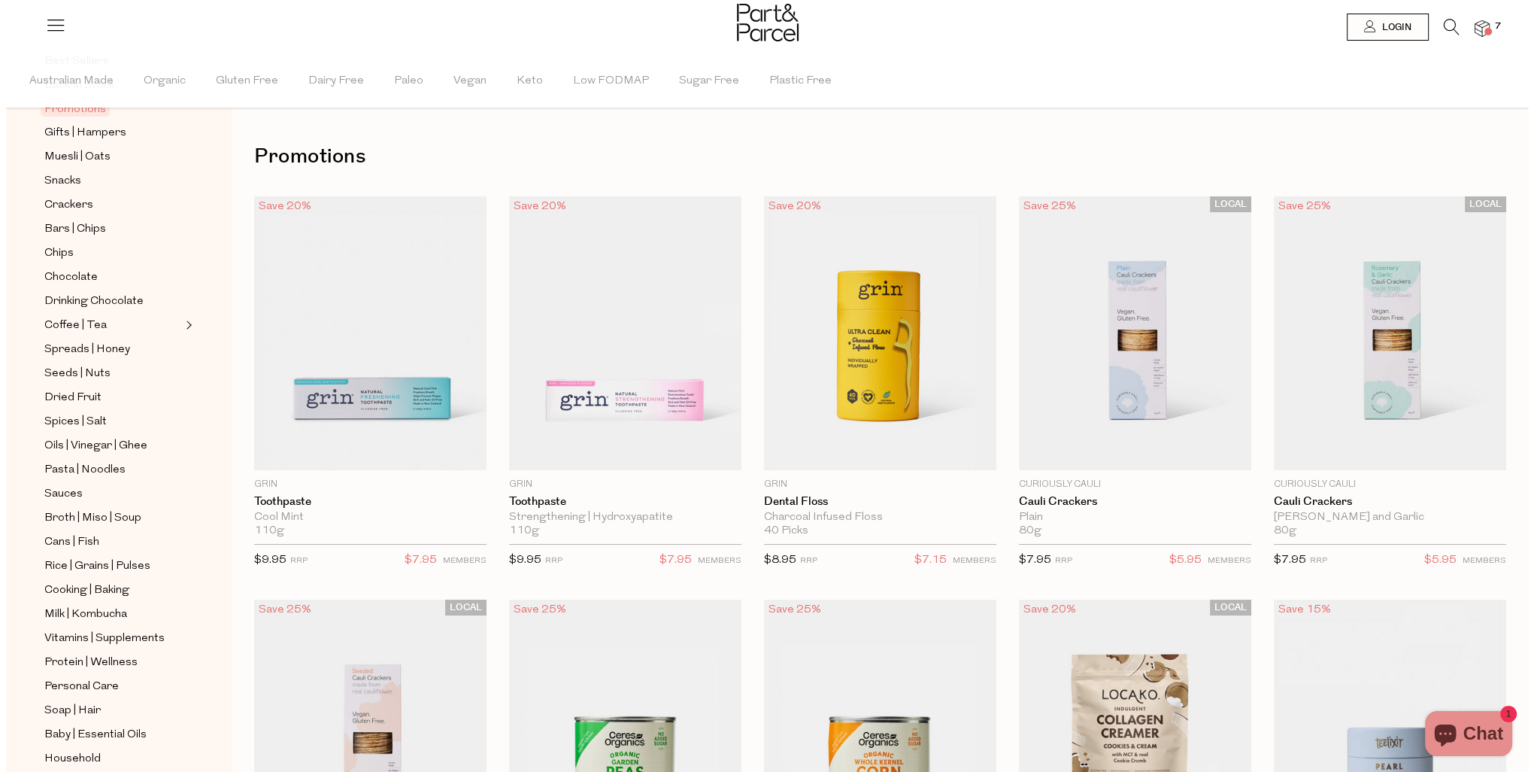
scroll to position [294, 0]
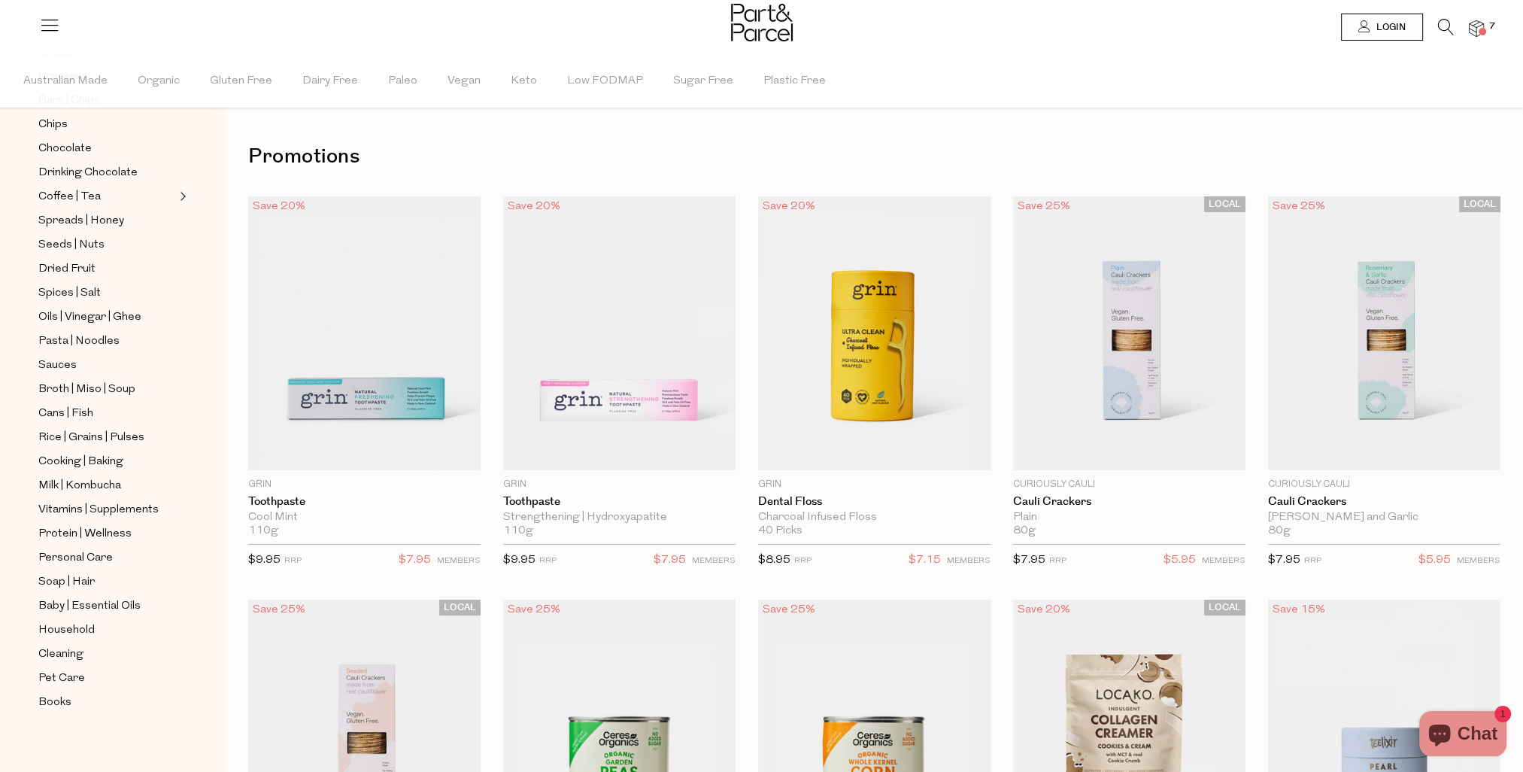
click at [1441, 20] on icon at bounding box center [1446, 27] width 16 height 17
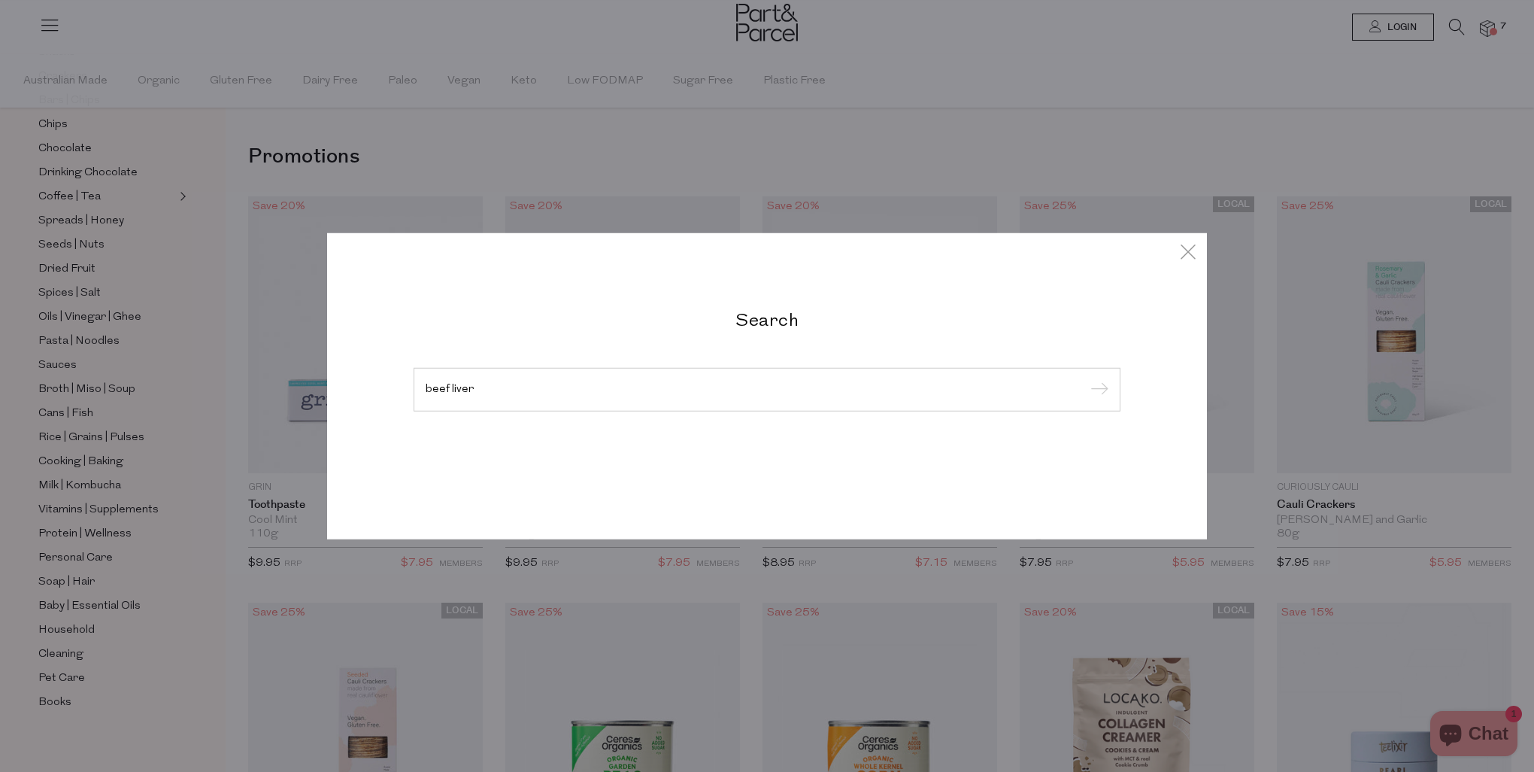
type input "beef liver"
click at [1086, 379] on input "submit" at bounding box center [1097, 390] width 23 height 23
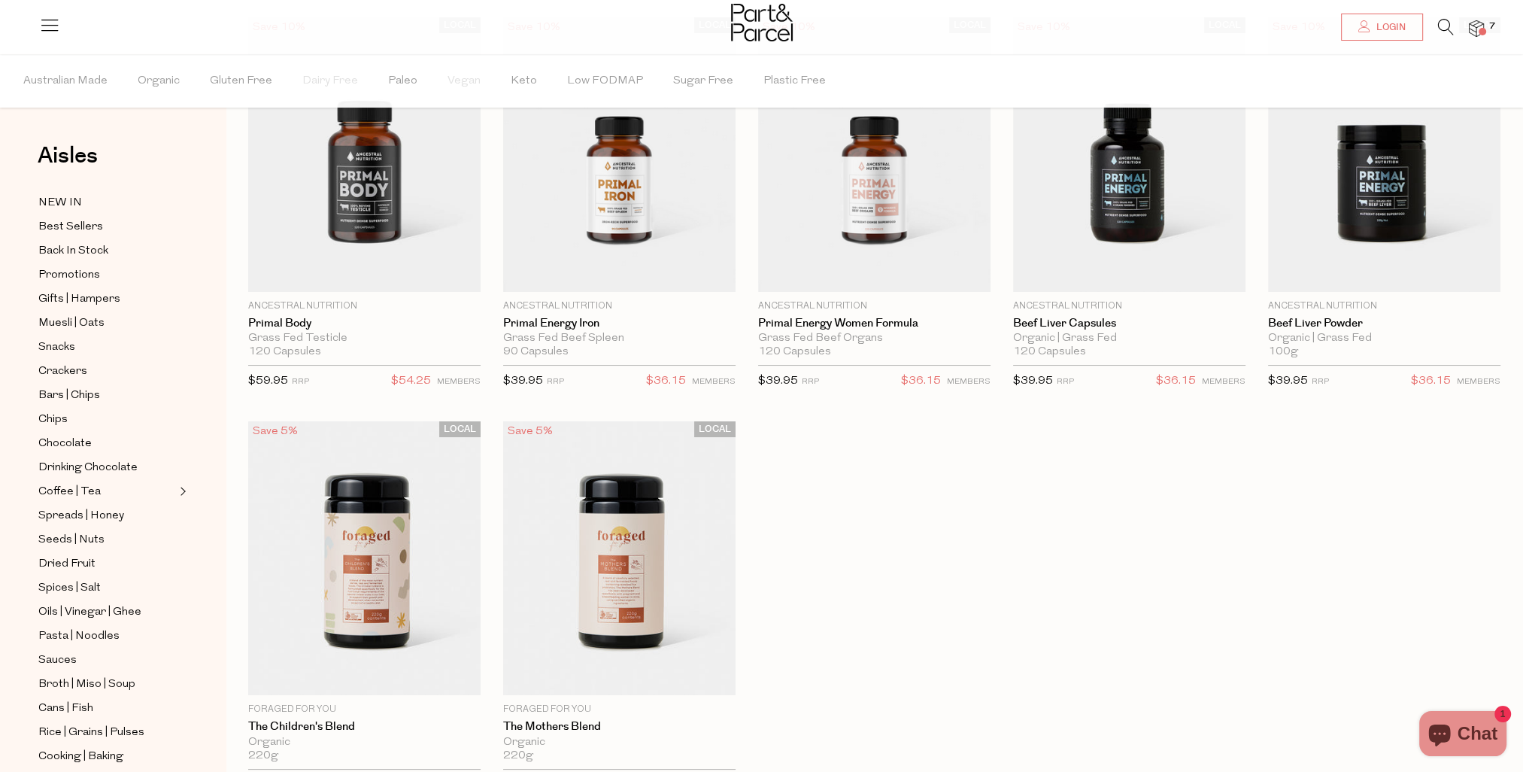
scroll to position [301, 0]
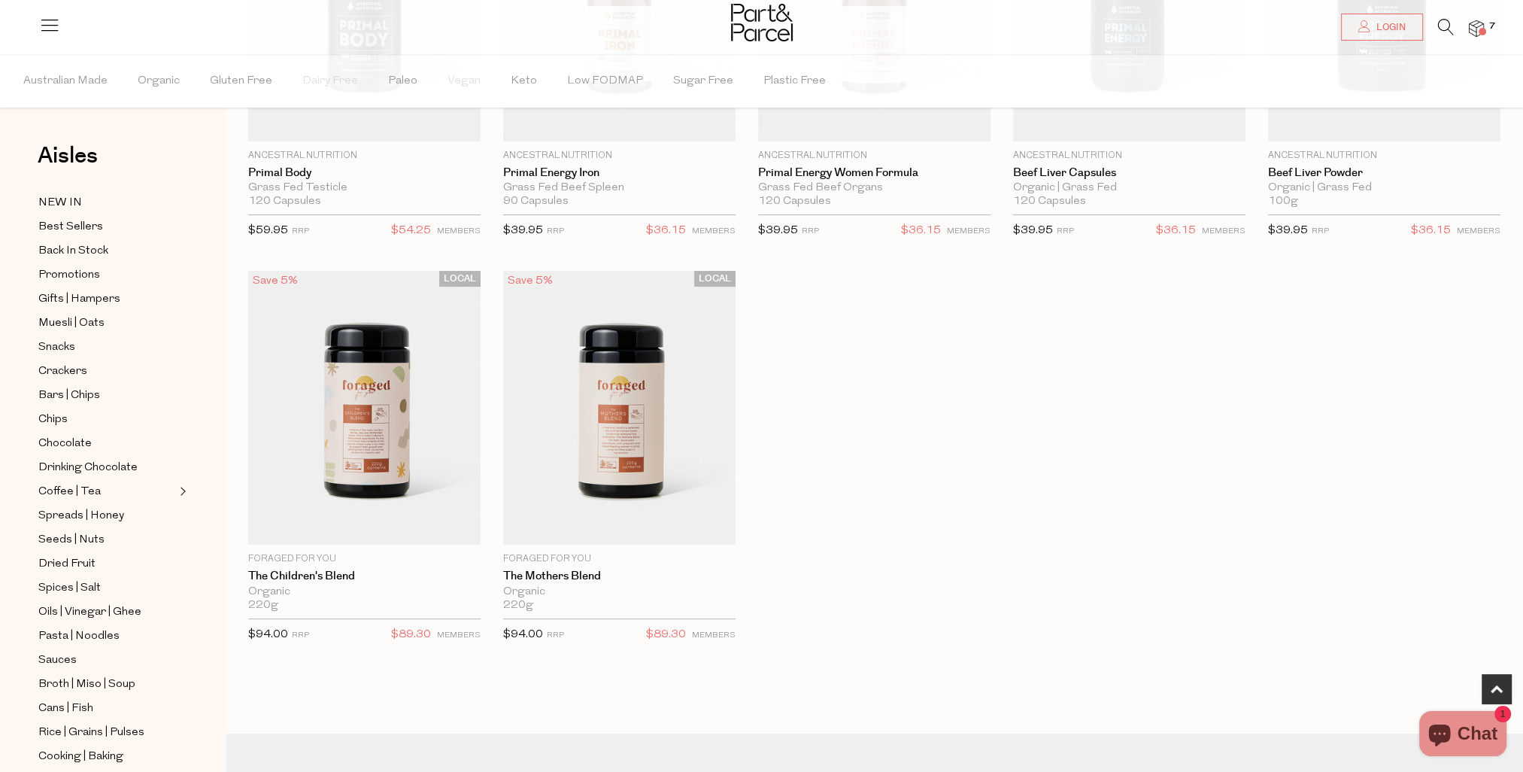
click at [627, 416] on img at bounding box center [619, 408] width 232 height 275
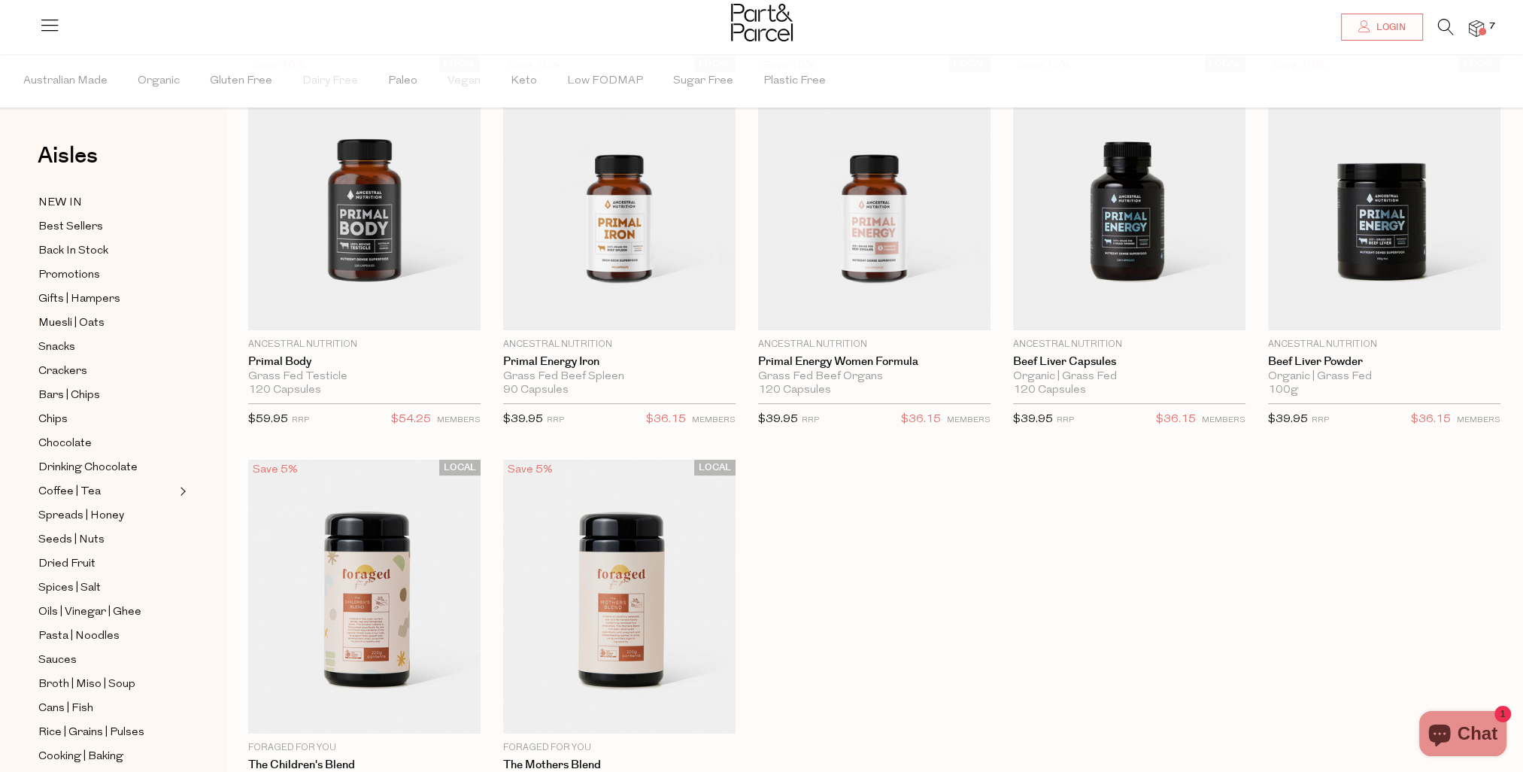
scroll to position [14, 0]
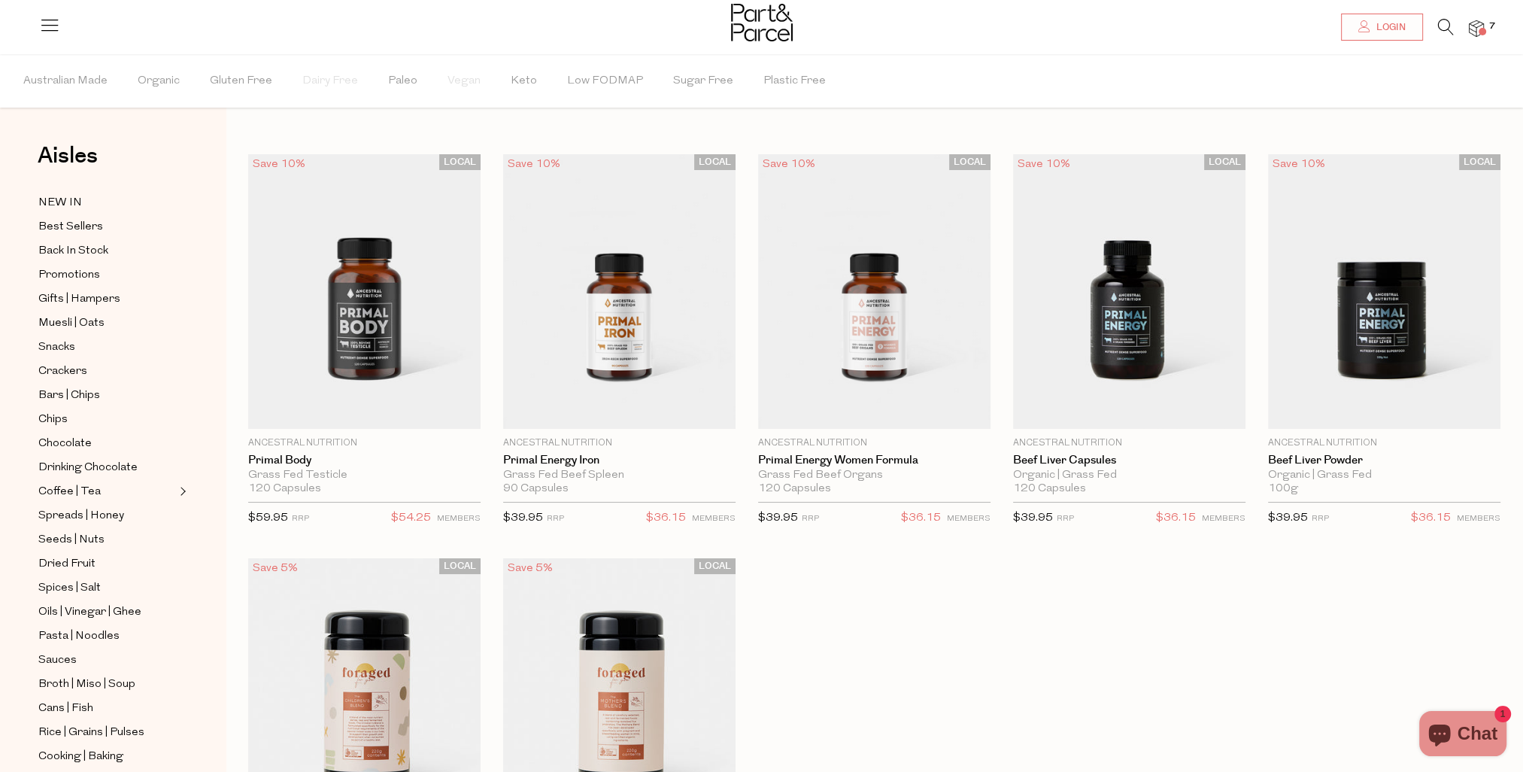
click at [885, 305] on img at bounding box center [874, 291] width 232 height 275
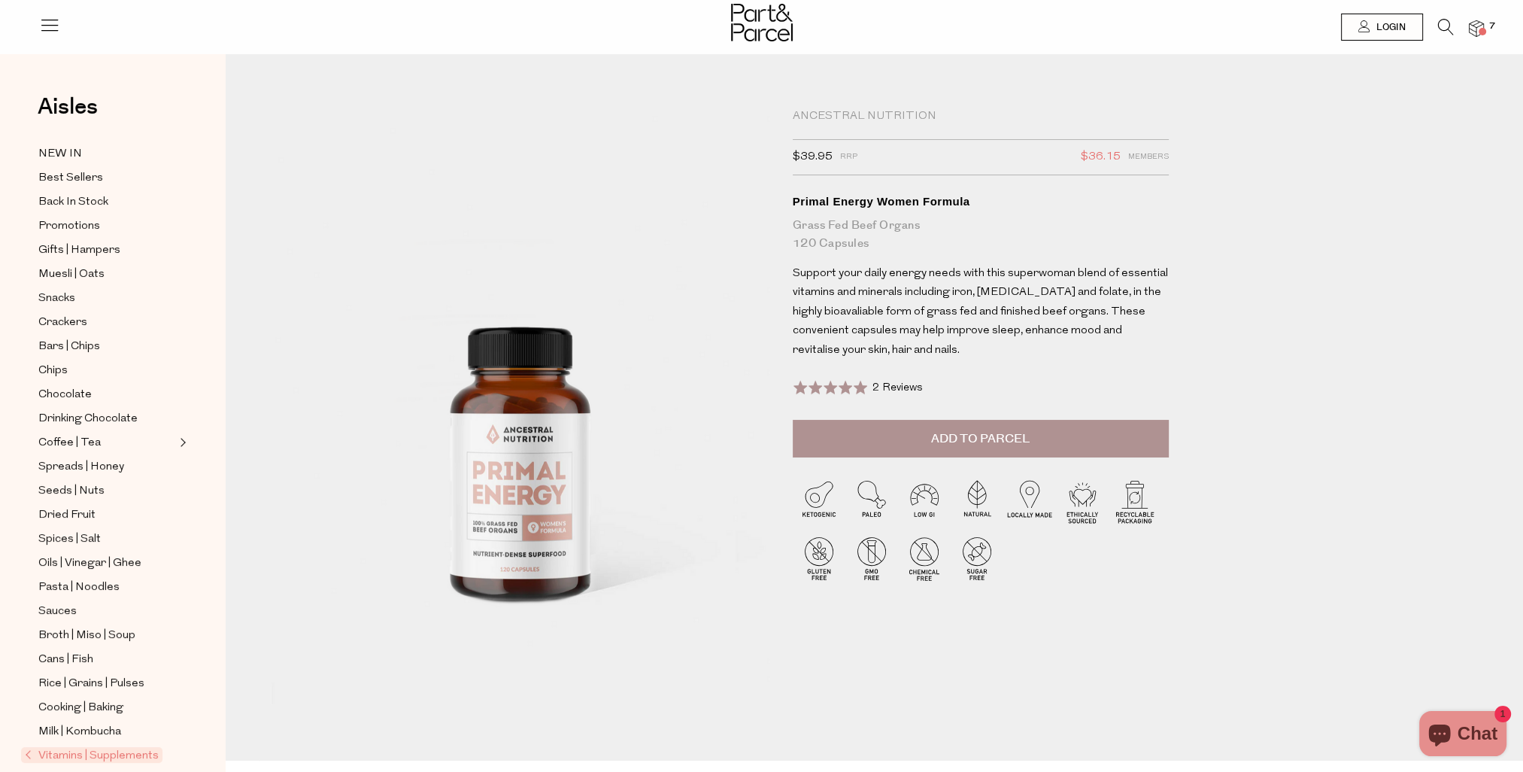
click at [1000, 435] on span "Add to Parcel" at bounding box center [980, 438] width 99 height 17
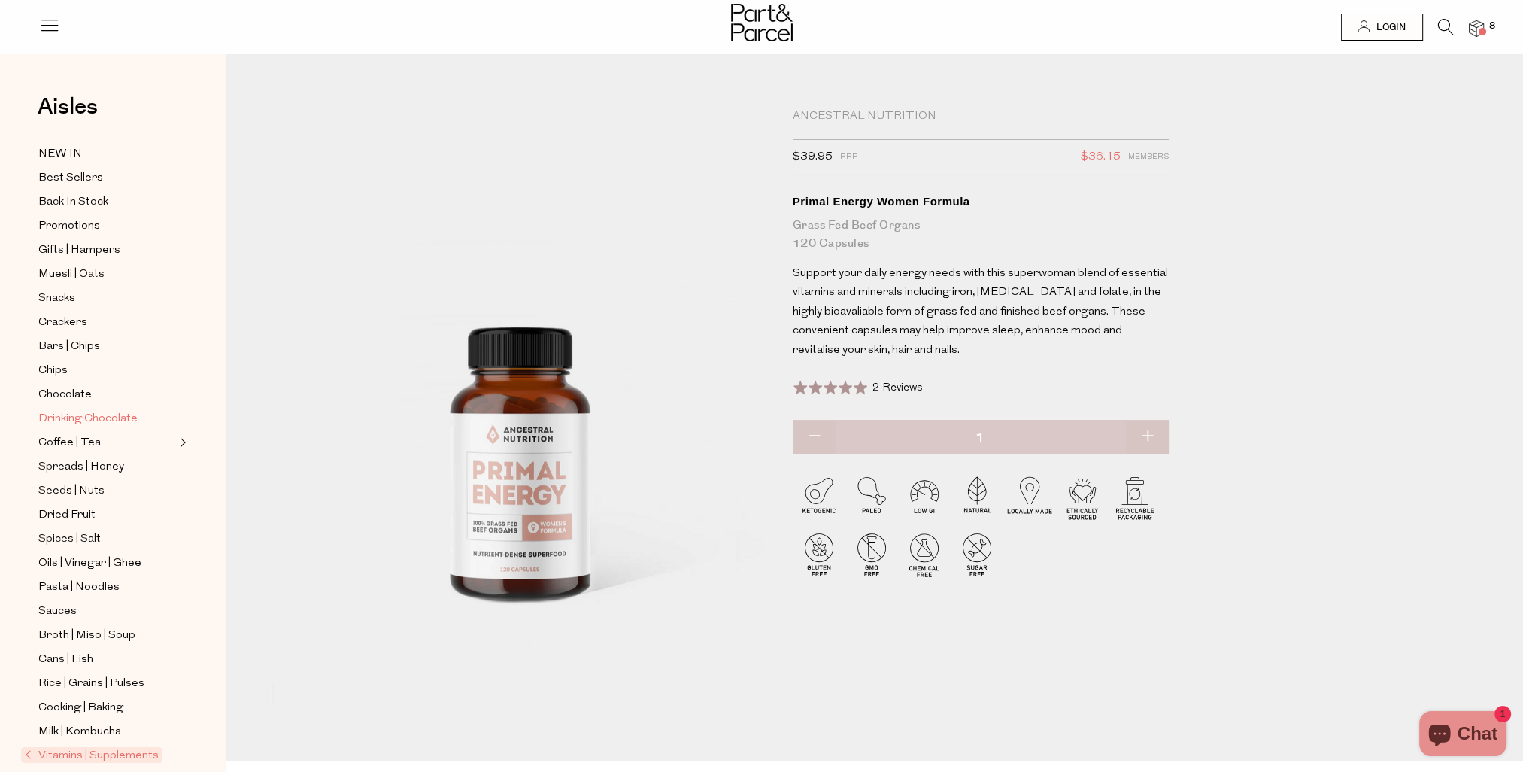
click at [90, 413] on span "Drinking Chocolate" at bounding box center [87, 419] width 99 height 18
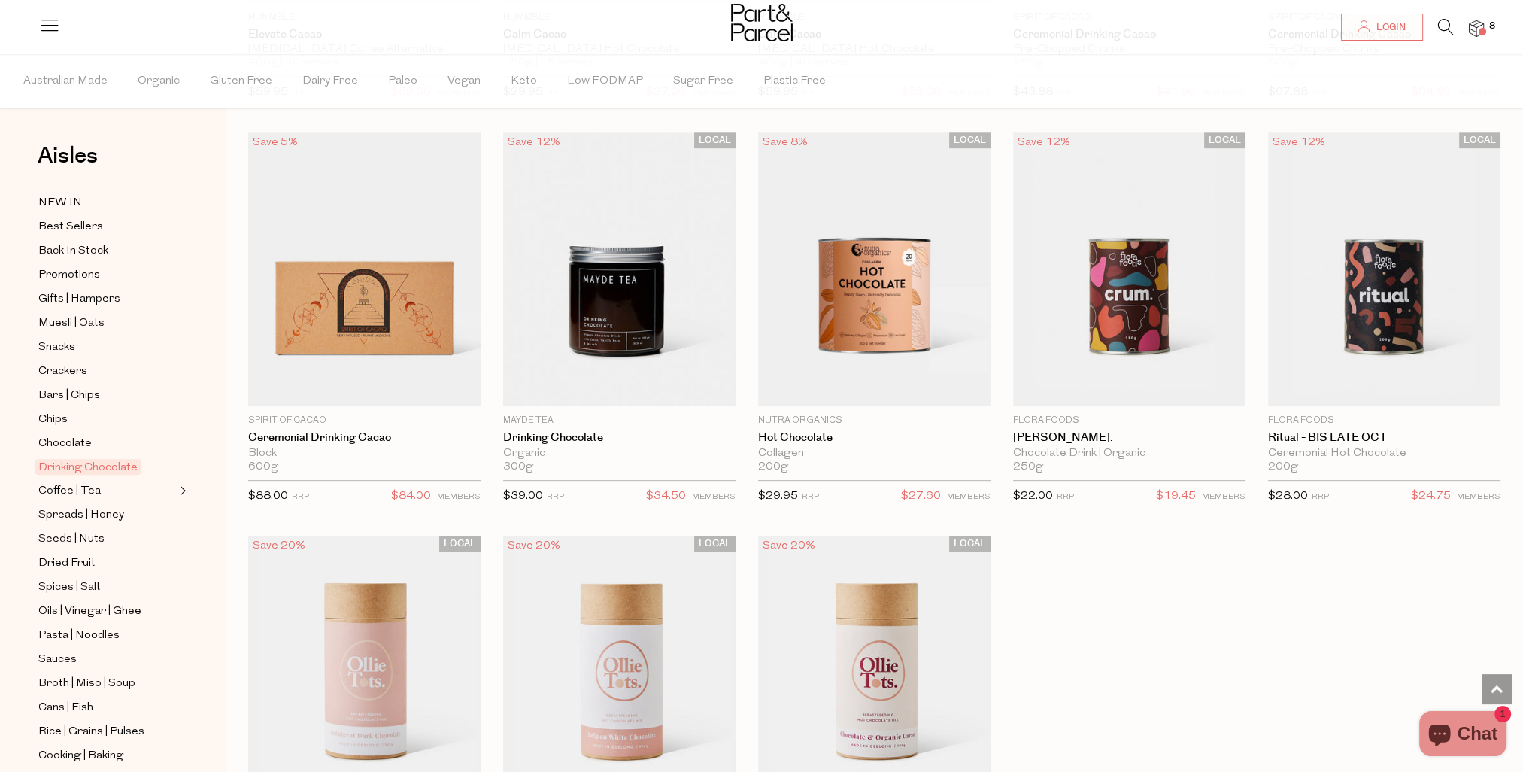
scroll to position [903, 0]
click at [924, 395] on span "Add To Parcel" at bounding box center [874, 398] width 223 height 32
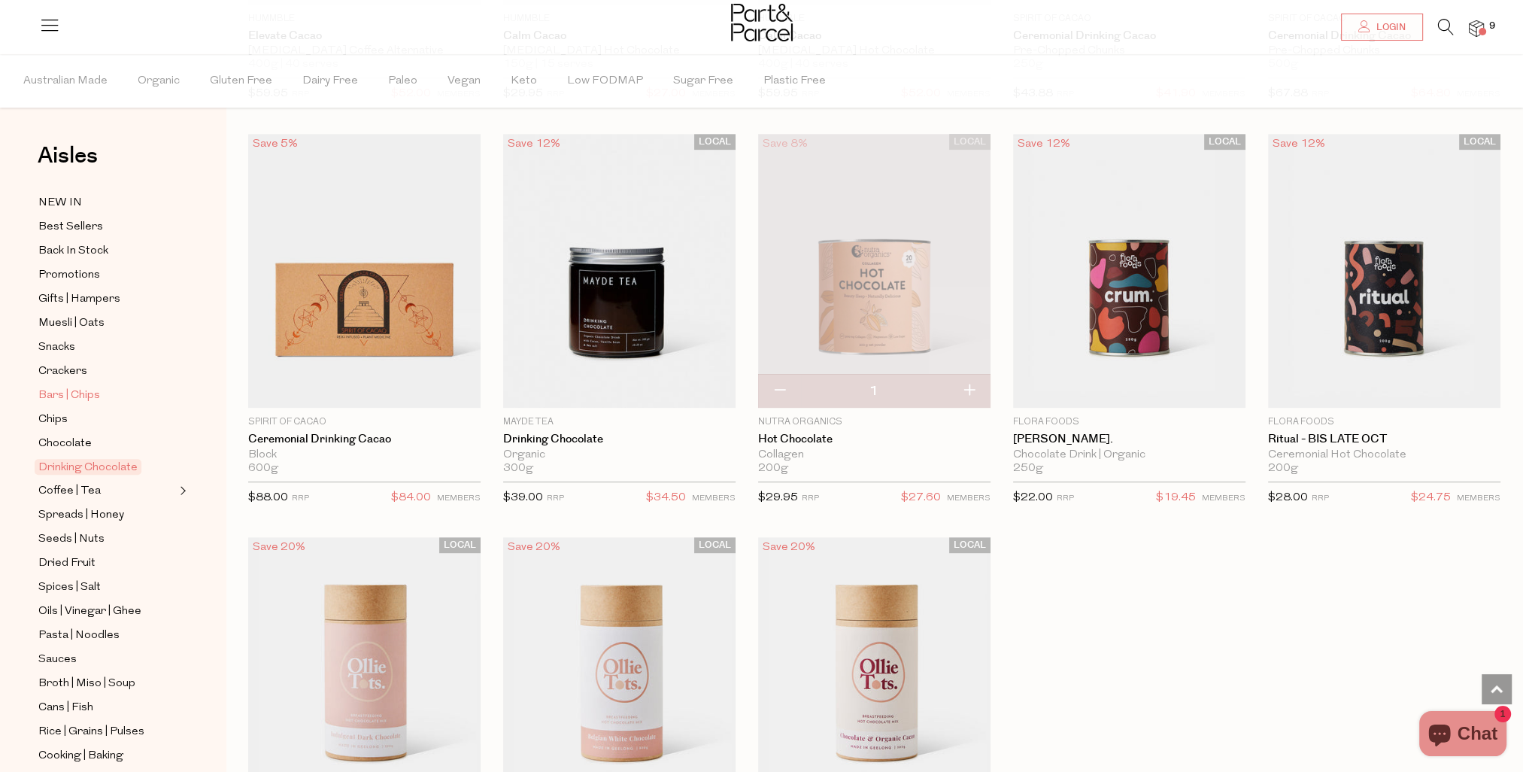
click at [56, 393] on span "Bars | Chips" at bounding box center [69, 396] width 62 height 18
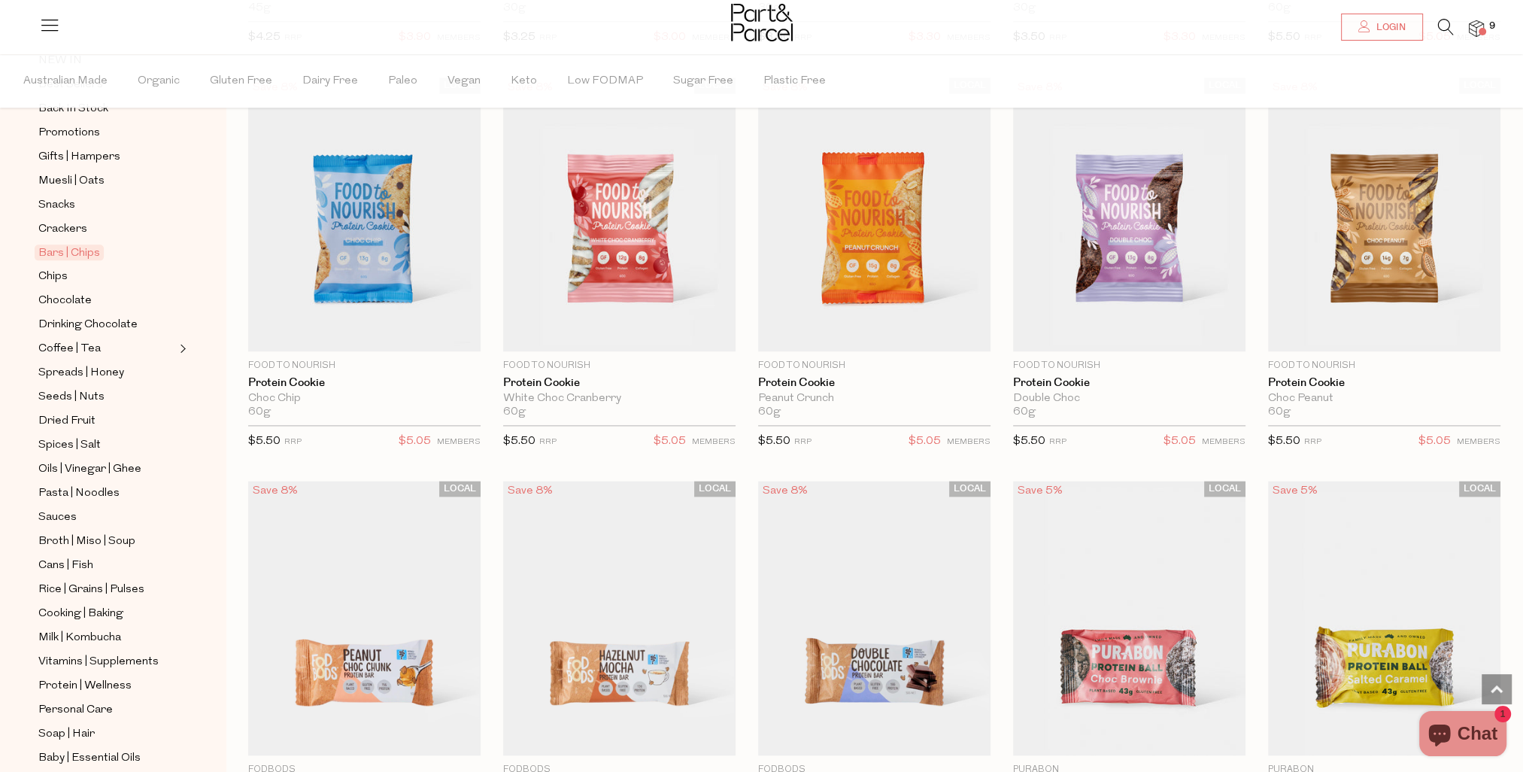
scroll to position [226, 0]
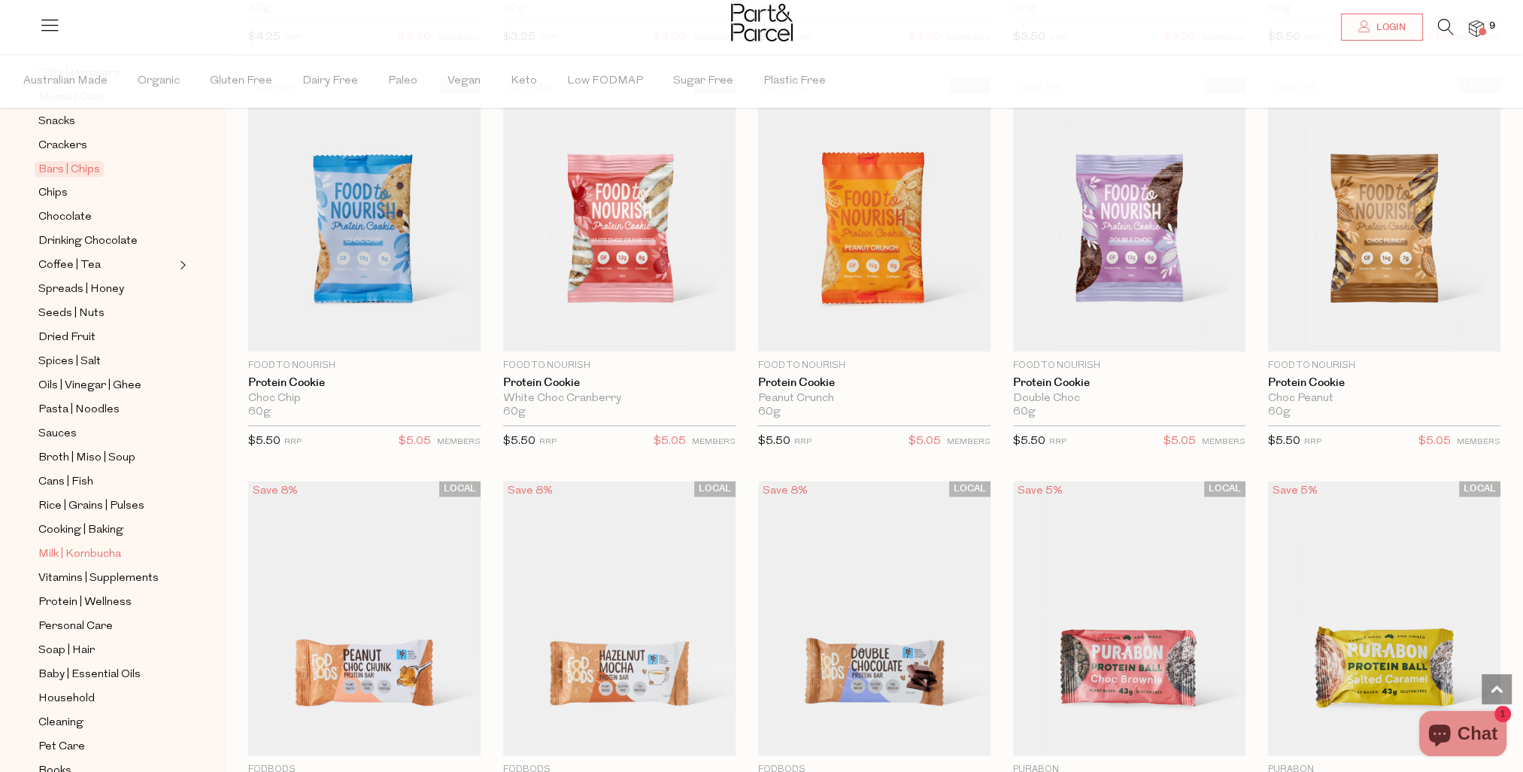
click at [50, 549] on span "Milk | Kombucha" at bounding box center [79, 554] width 83 height 18
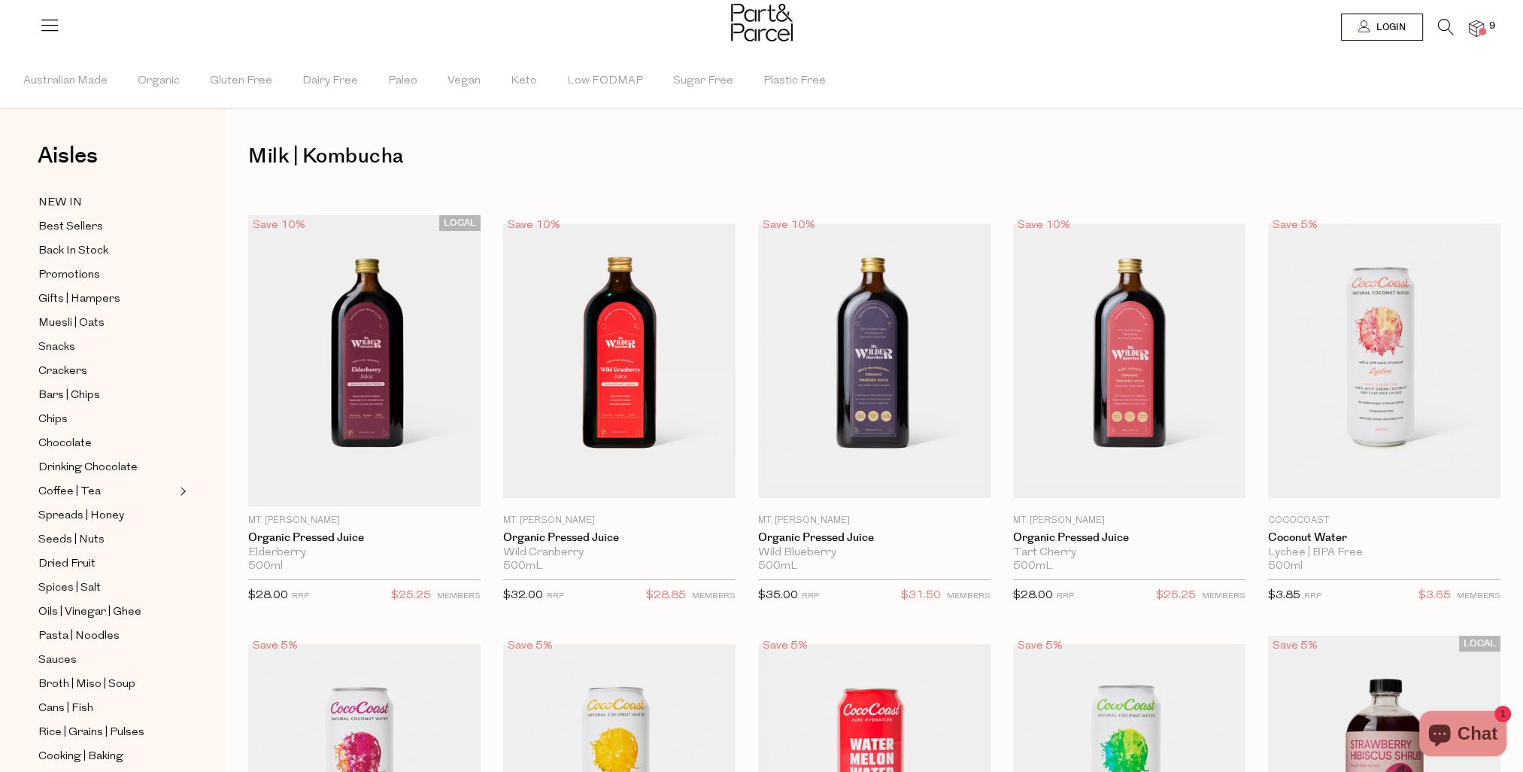
click at [1083, 329] on img at bounding box center [1129, 360] width 232 height 275
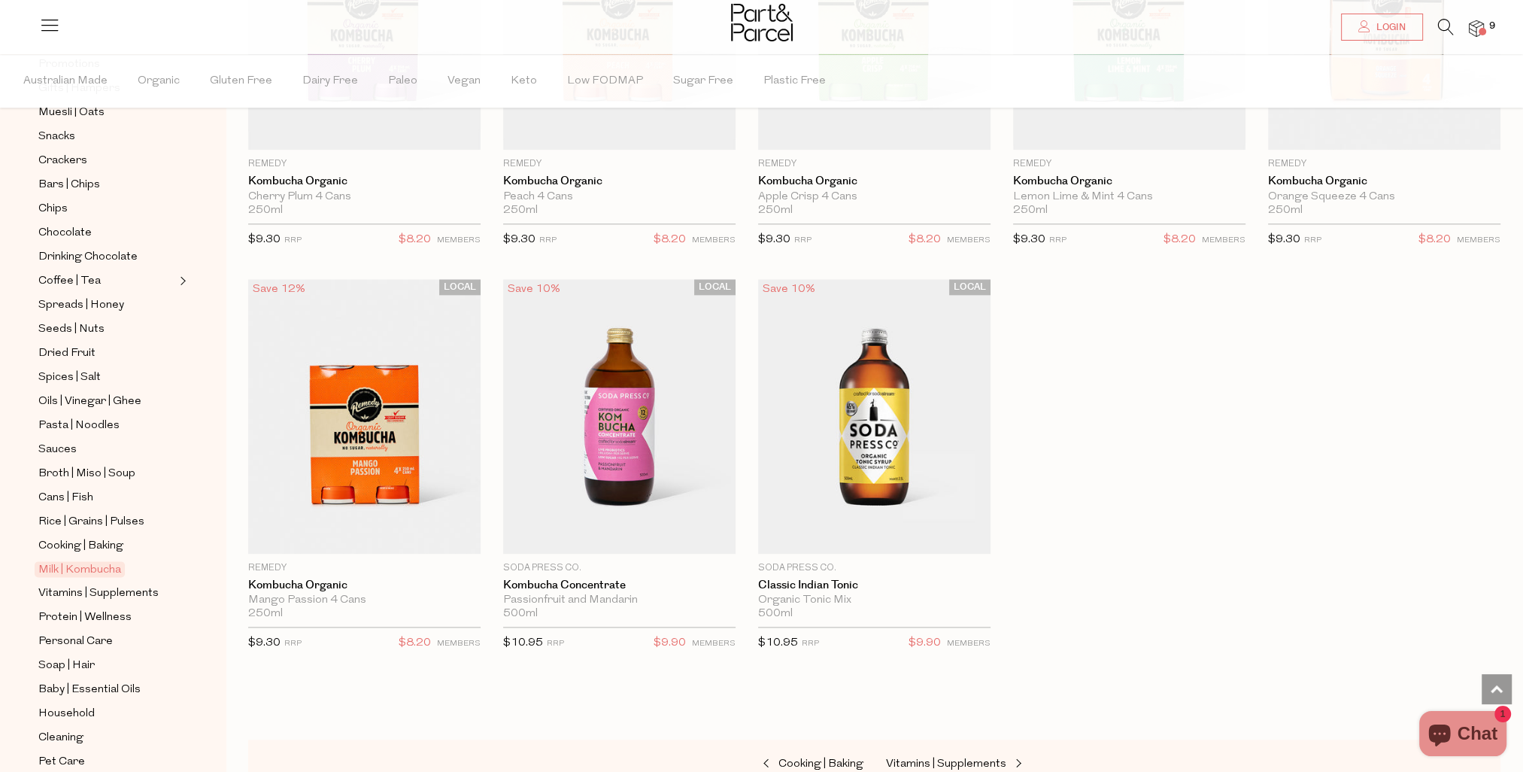
scroll to position [294, 0]
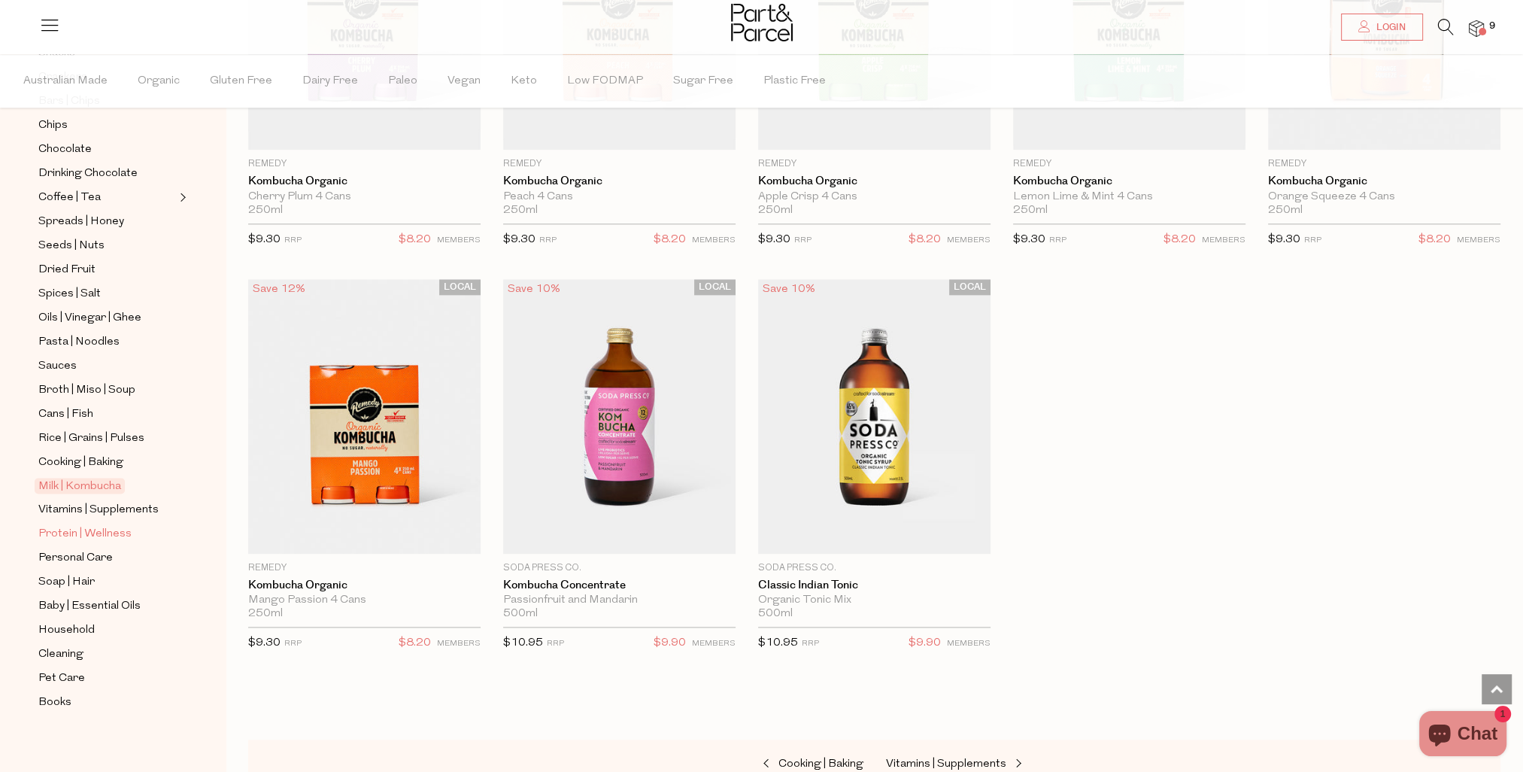
click at [67, 525] on span "Protein | Wellness" at bounding box center [84, 534] width 93 height 18
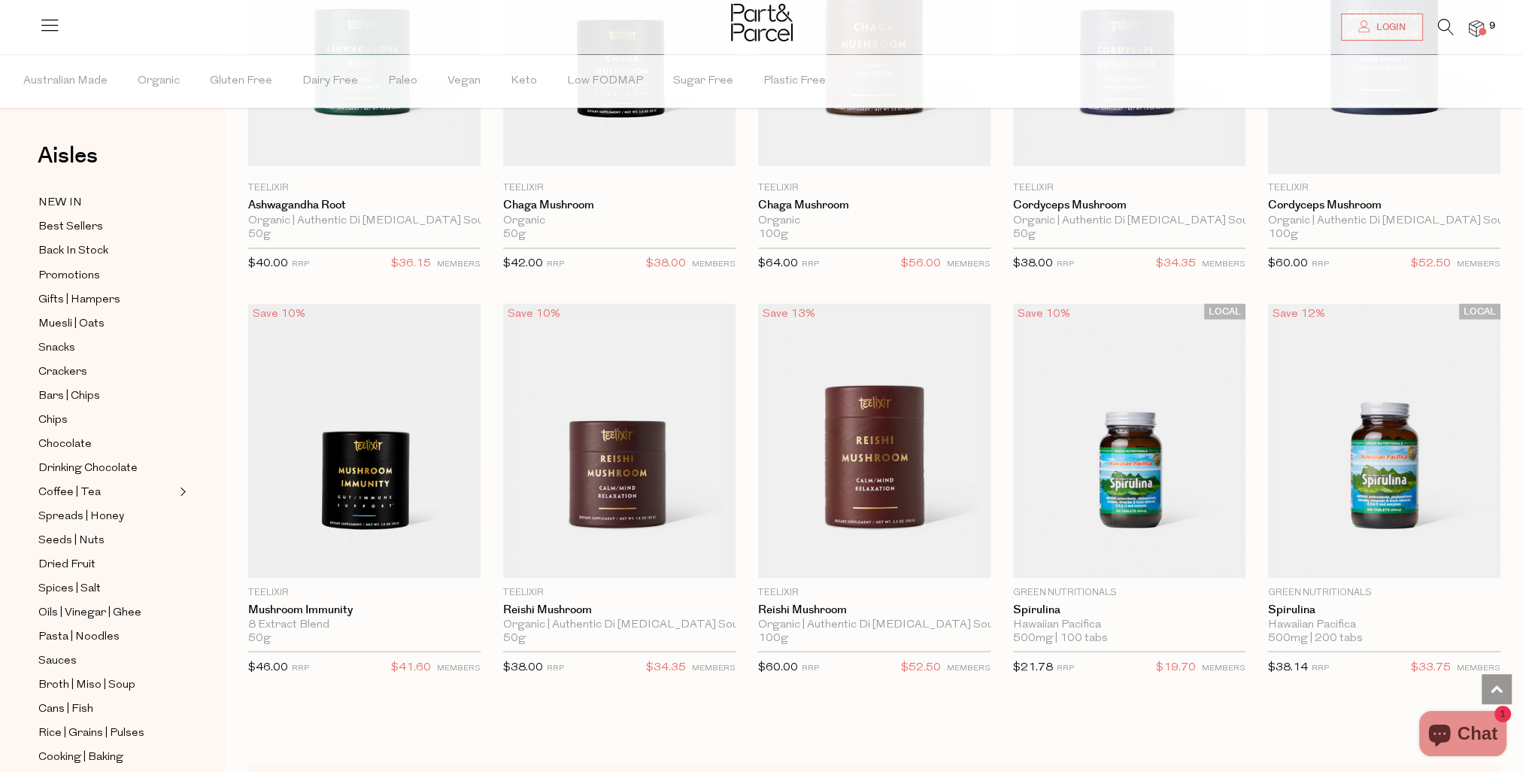
scroll to position [3543, 0]
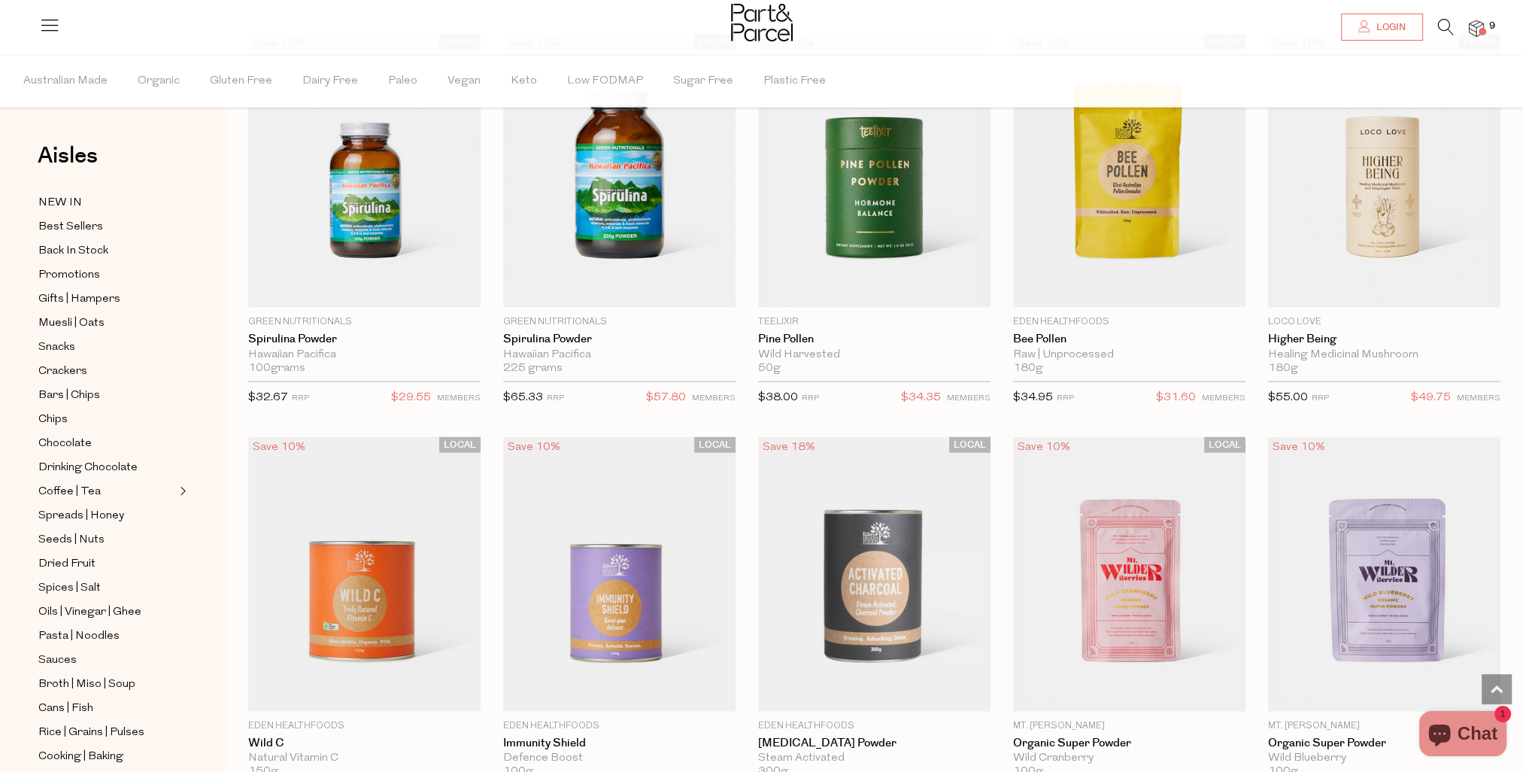
scroll to position [4078, 0]
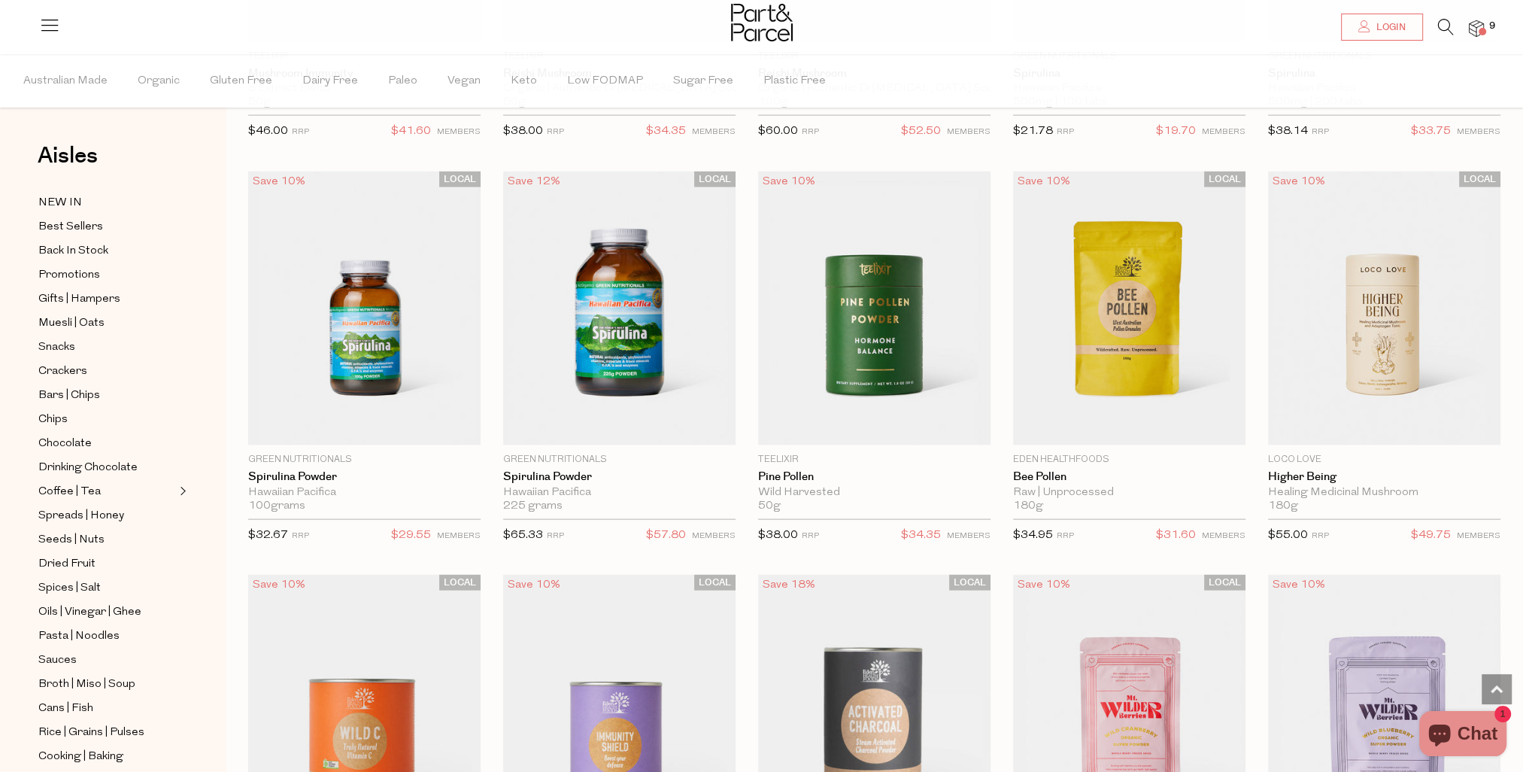
click at [1372, 244] on img at bounding box center [1384, 308] width 232 height 275
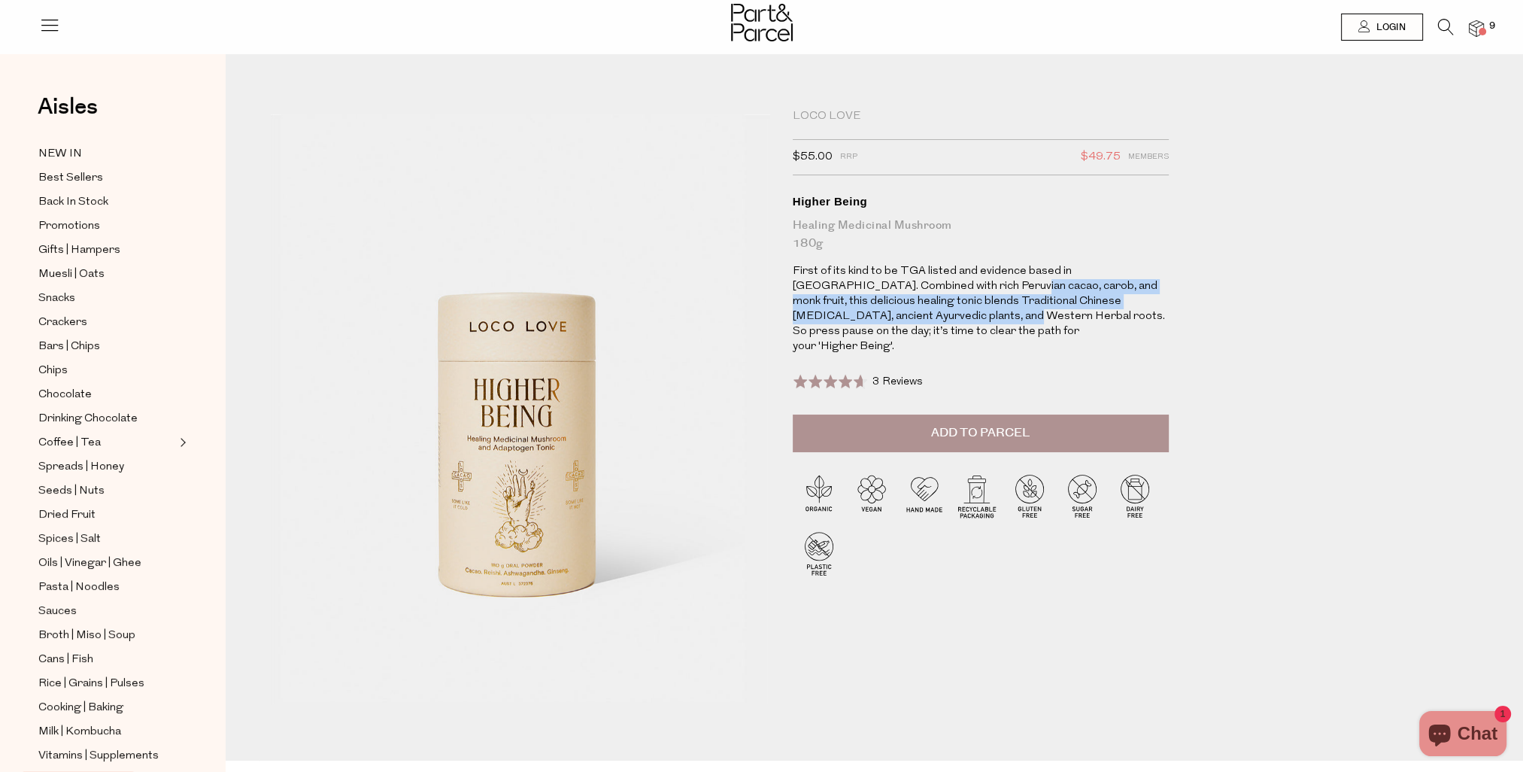
drag, startPoint x: 909, startPoint y: 283, endPoint x: 868, endPoint y: 314, distance: 51.5
click at [868, 314] on p "First of its kind to be TGA listed and evidence based in Australia. Combined wi…" at bounding box center [981, 309] width 376 height 90
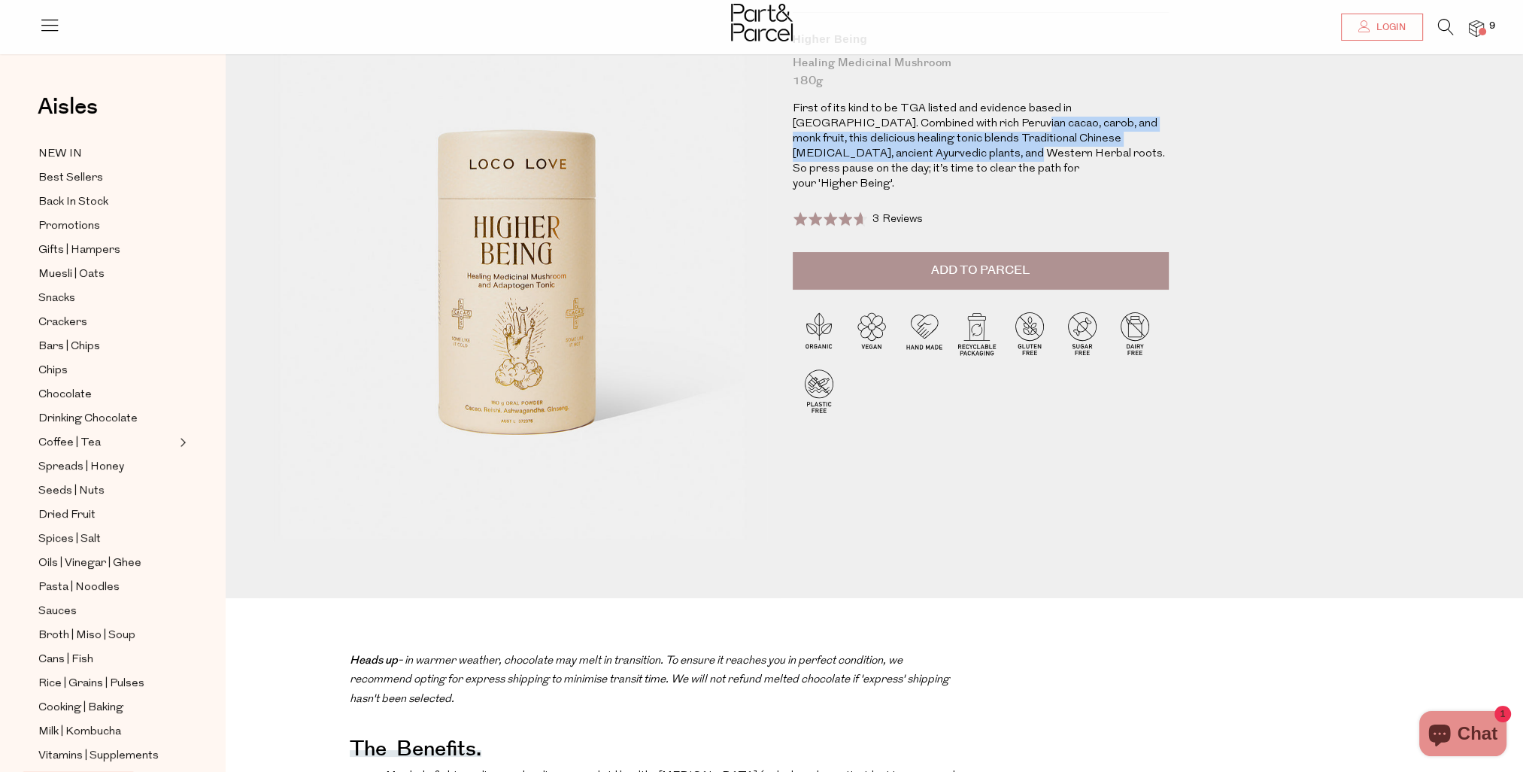
scroll to position [150, 0]
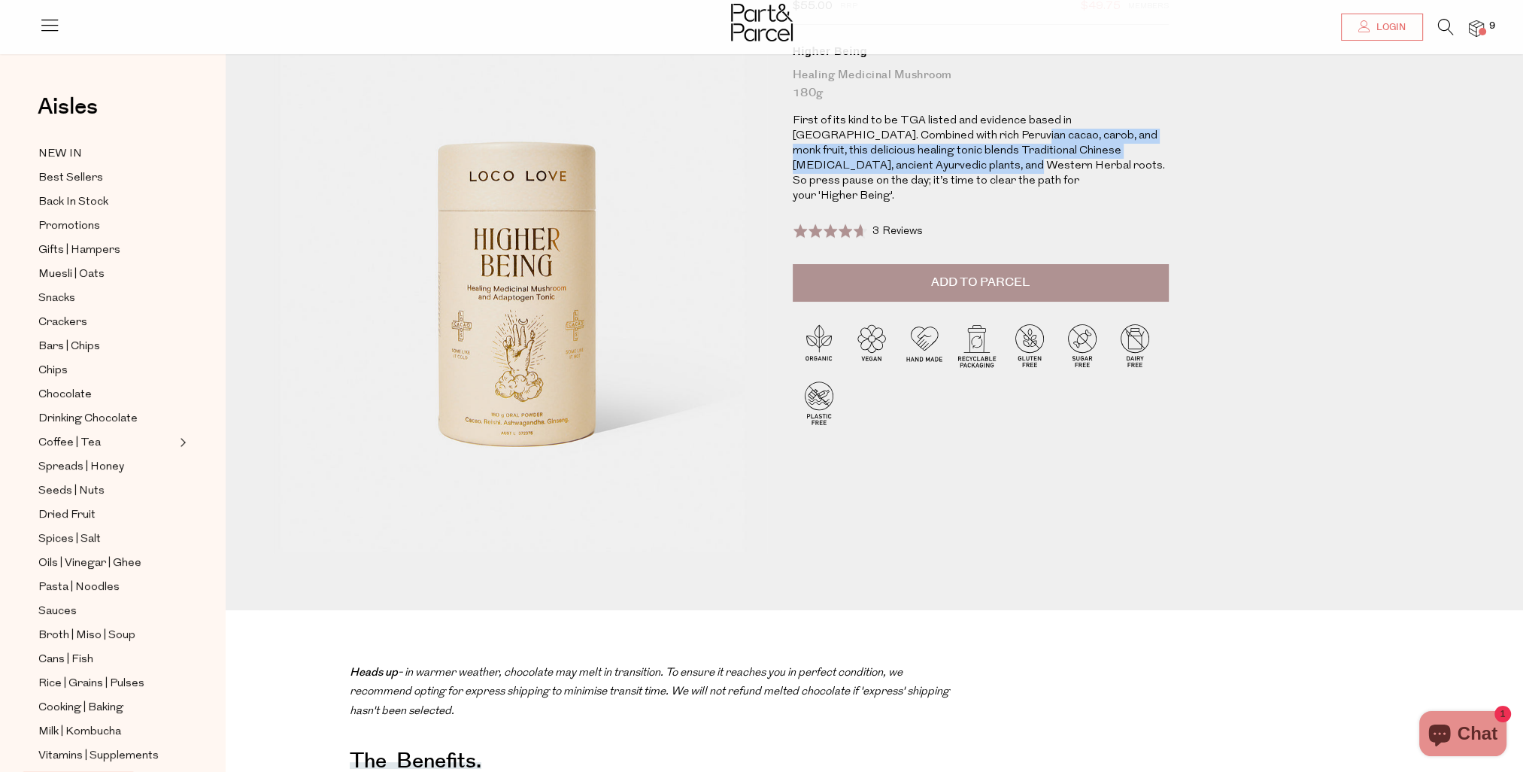
click at [969, 274] on span "Add to Parcel" at bounding box center [980, 282] width 99 height 17
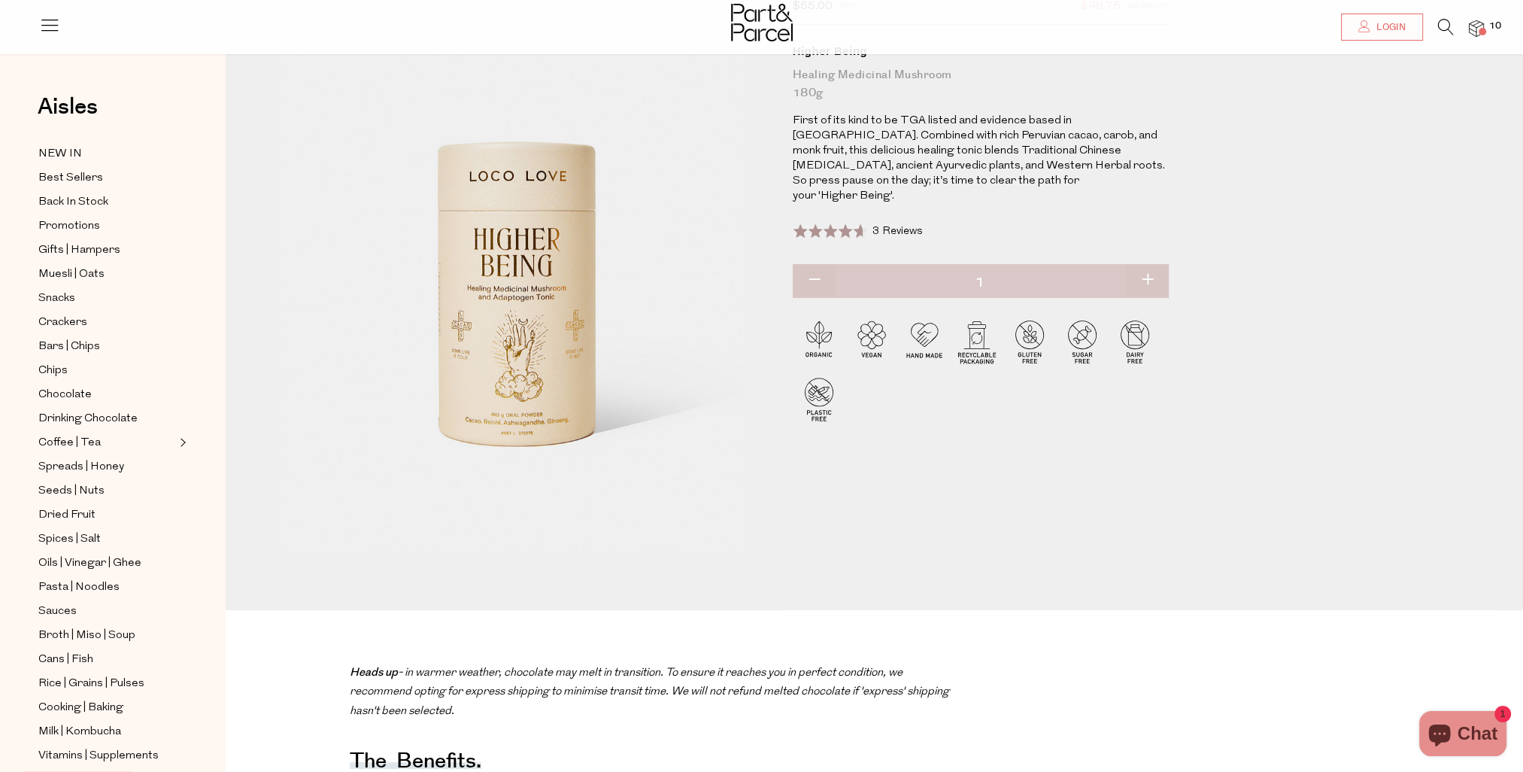
click at [1486, 20] on div at bounding box center [761, 24] width 1523 height 49
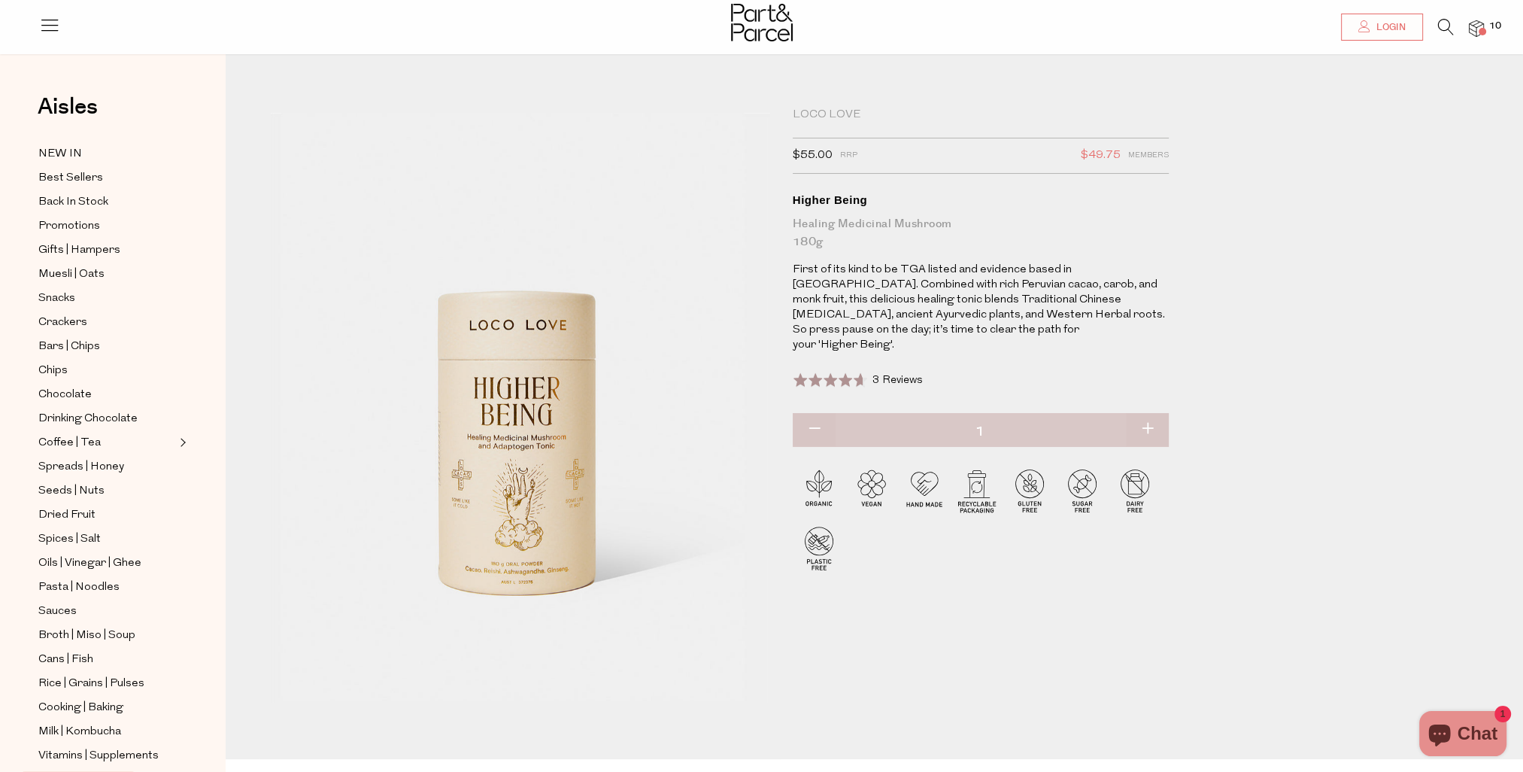
scroll to position [0, 0]
click at [890, 376] on span "3 Reviews" at bounding box center [898, 381] width 50 height 11
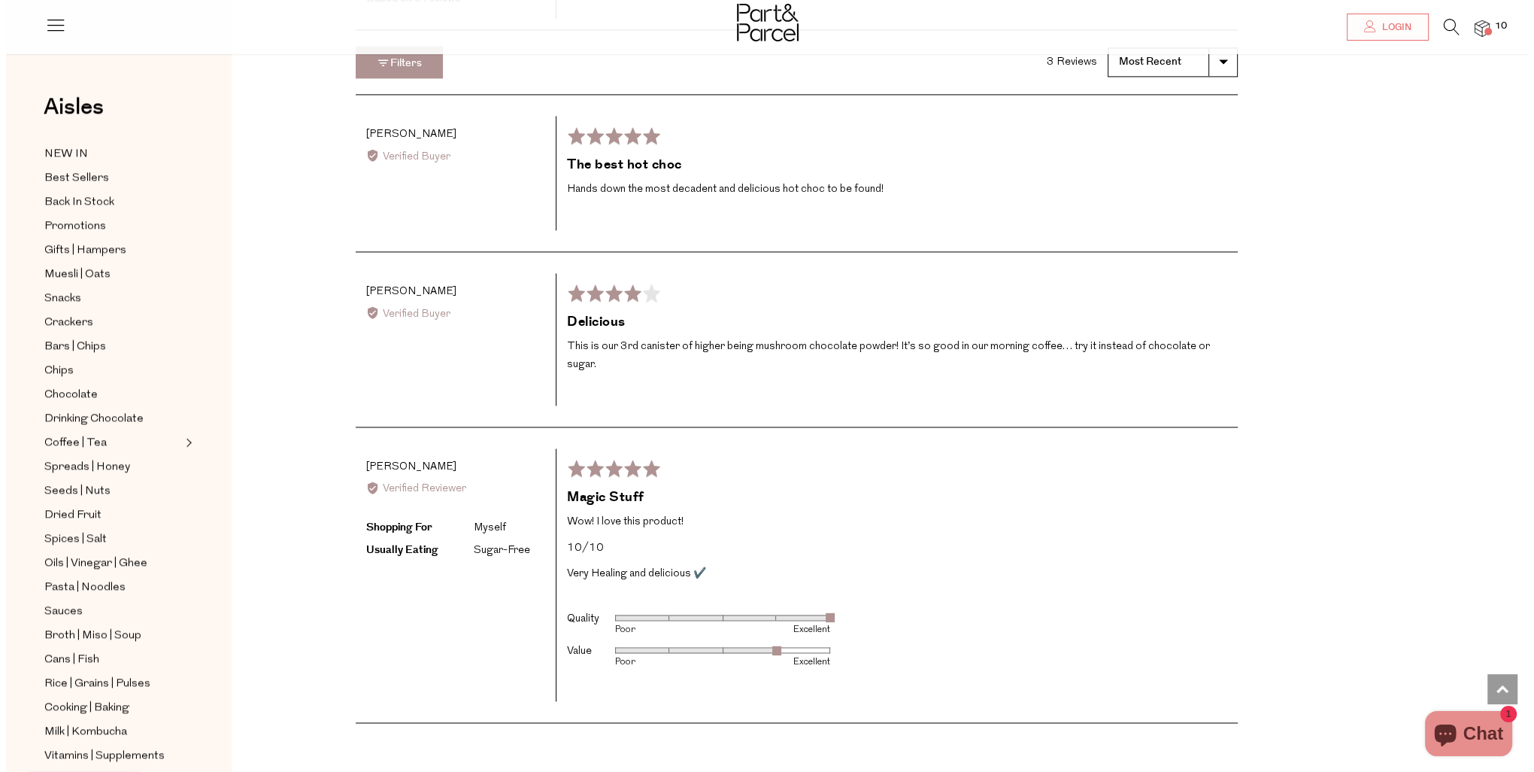
scroll to position [3105, 0]
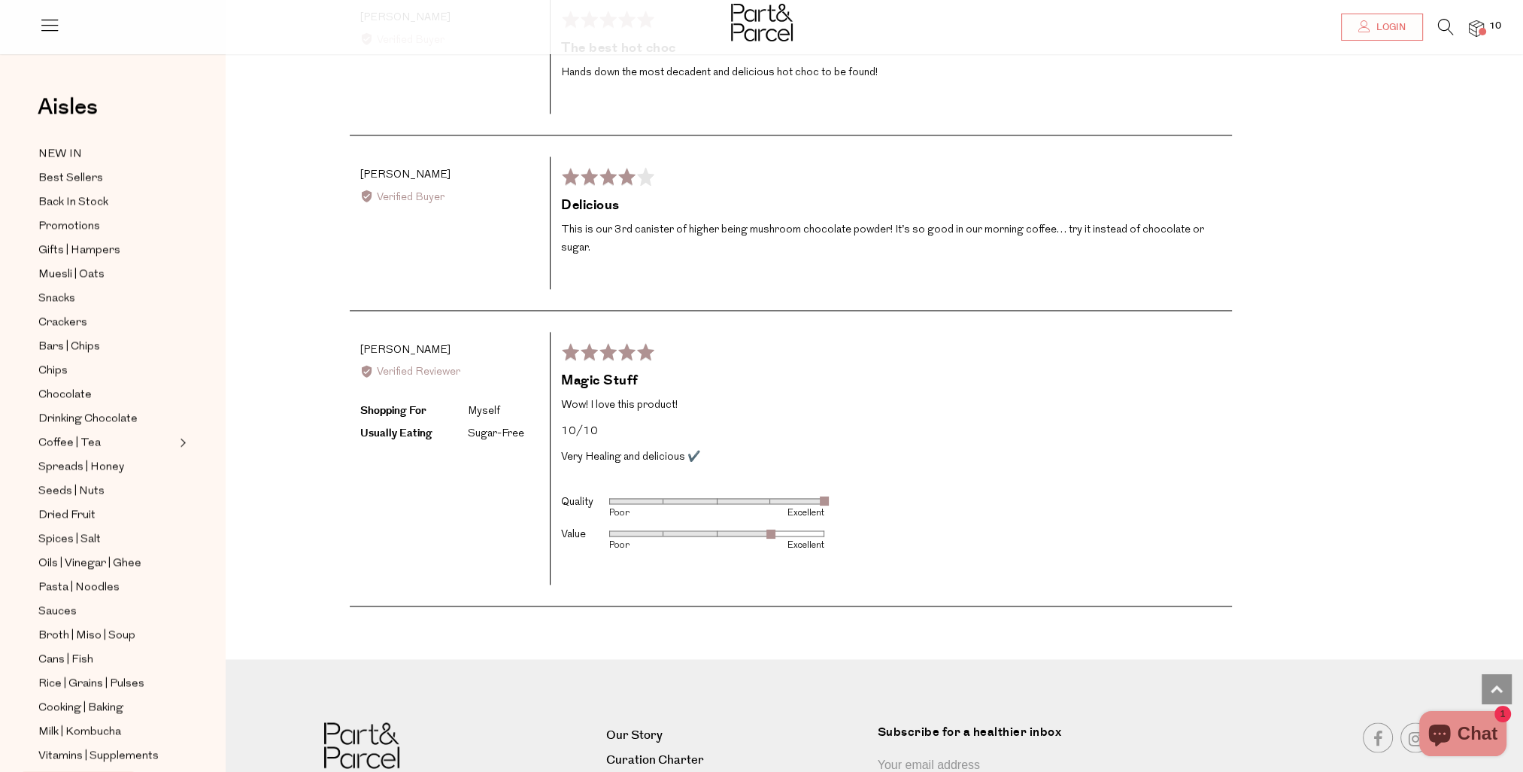
click at [1486, 23] on span "10" at bounding box center [1496, 27] width 20 height 14
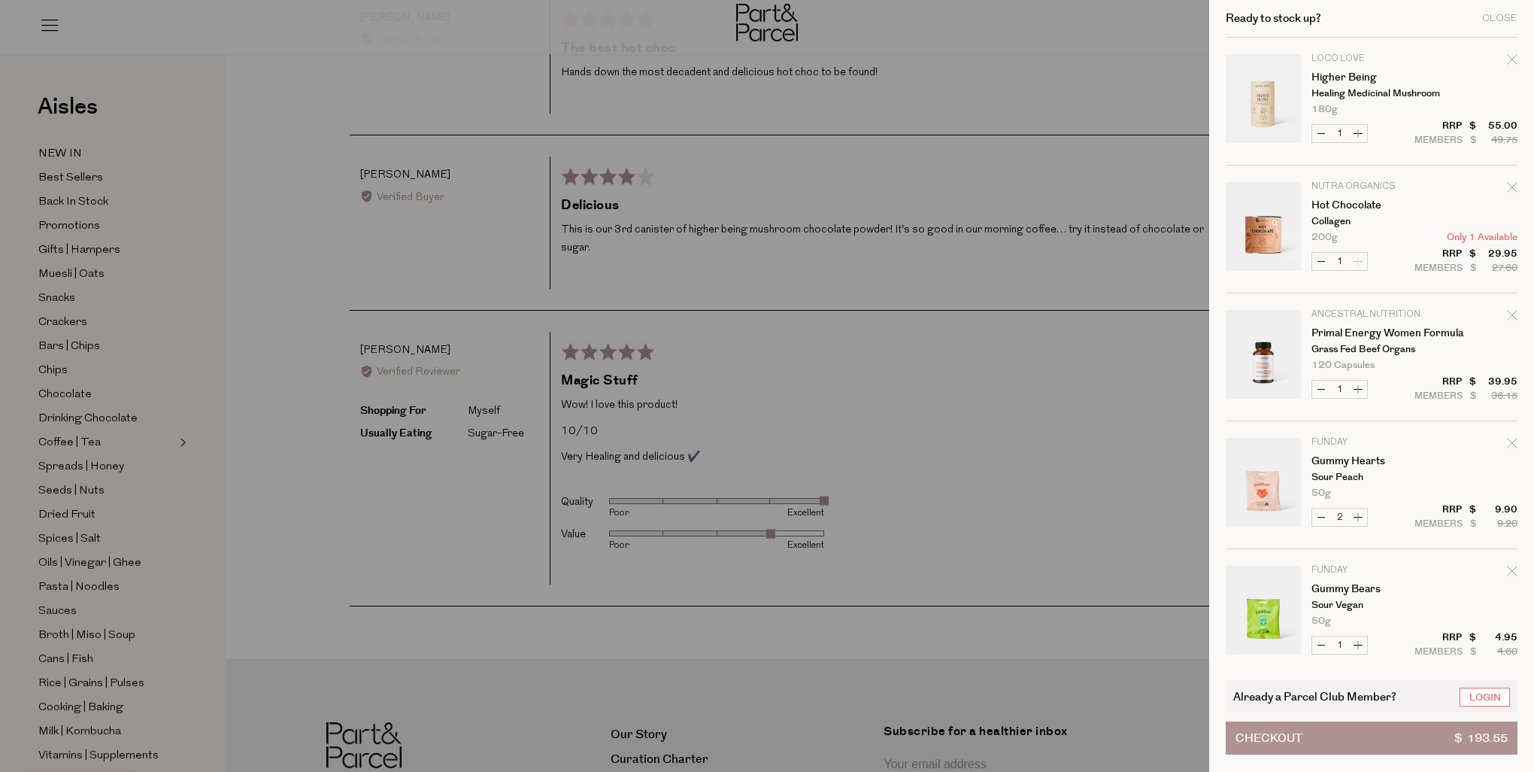
click at [1510, 190] on icon "Remove Hot Chocolate" at bounding box center [1512, 187] width 11 height 11
type input "Add Membership"
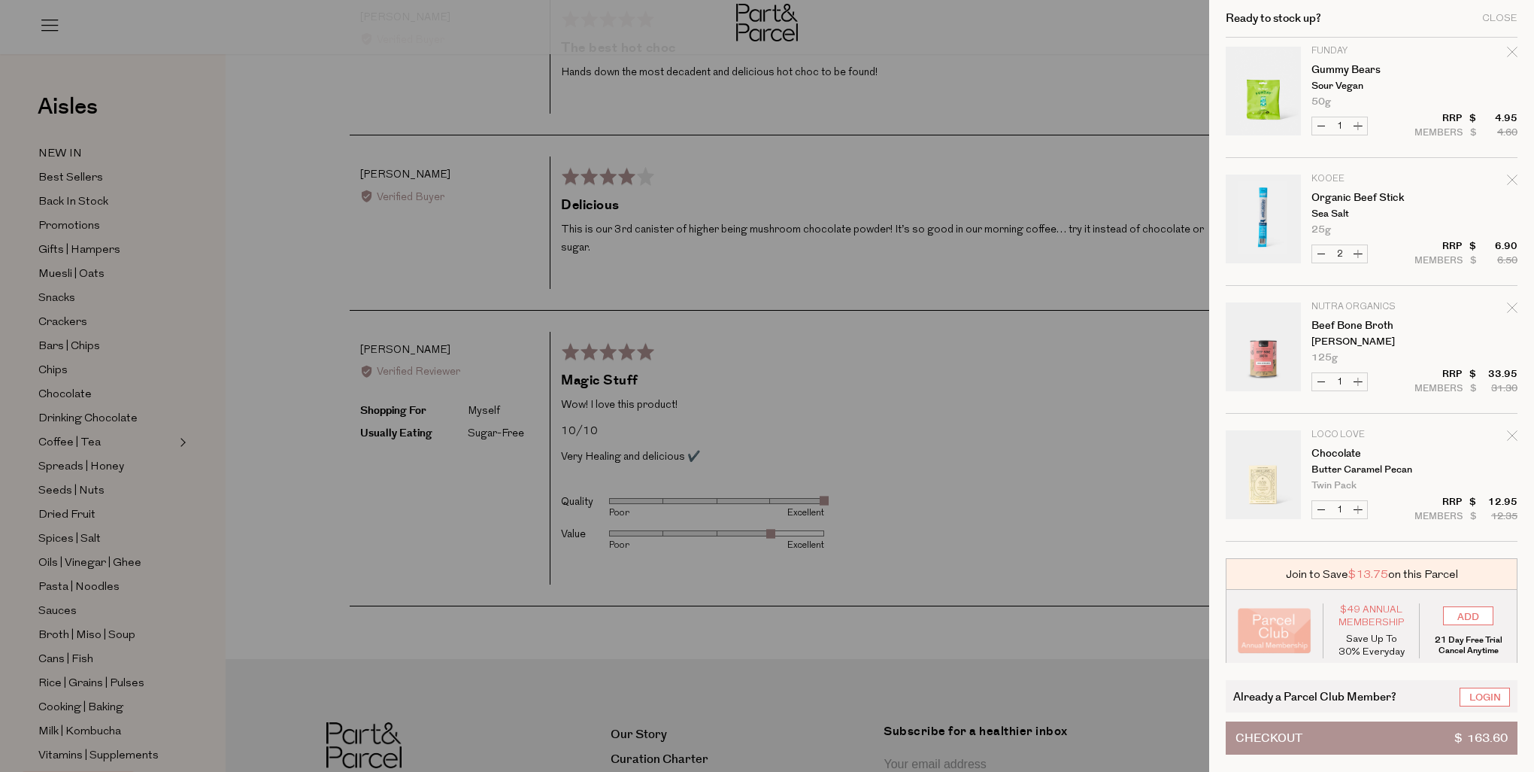
scroll to position [399, 0]
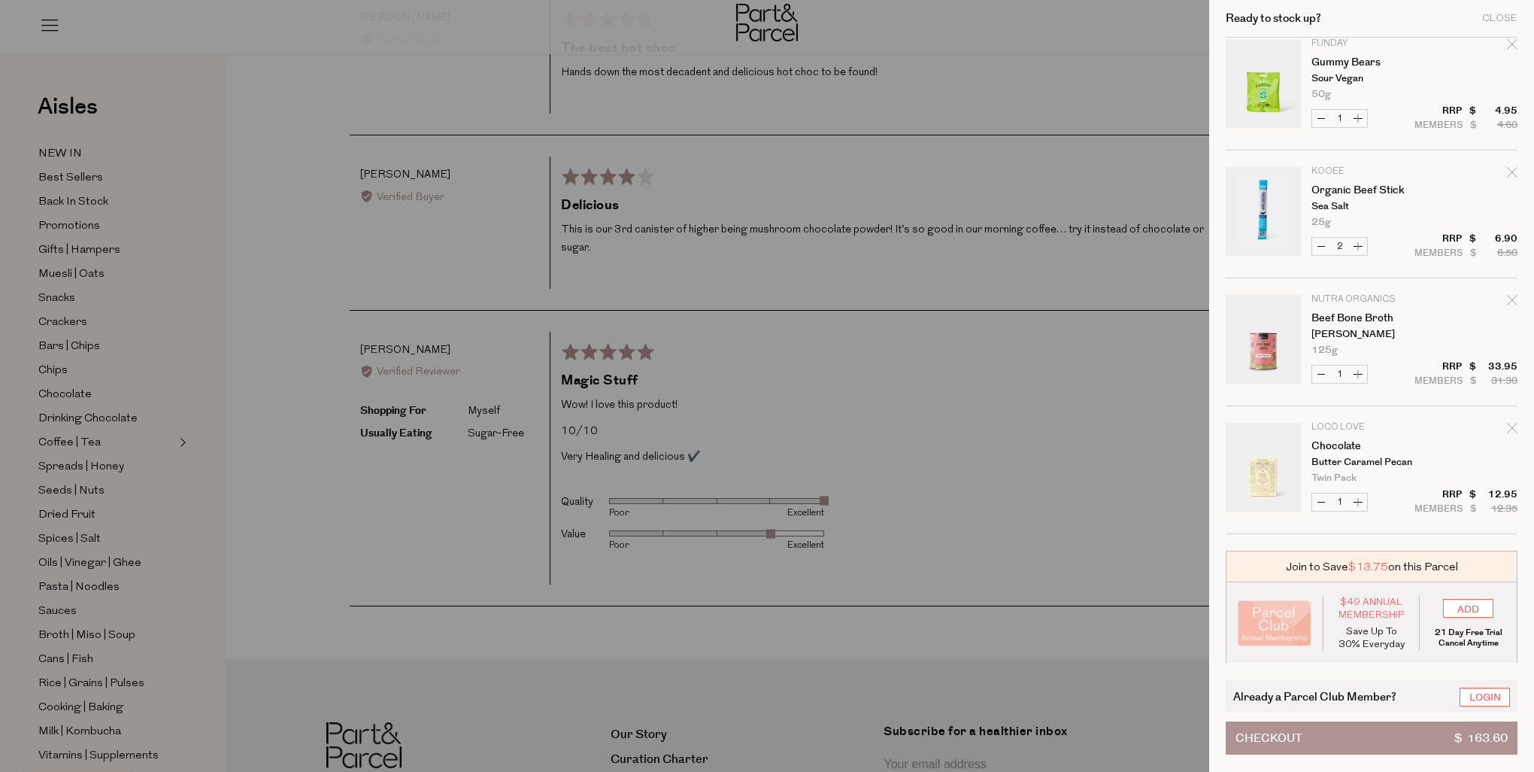
click at [1507, 169] on icon "Remove Organic Beef Stick" at bounding box center [1512, 172] width 11 height 11
type input "Add Membership"
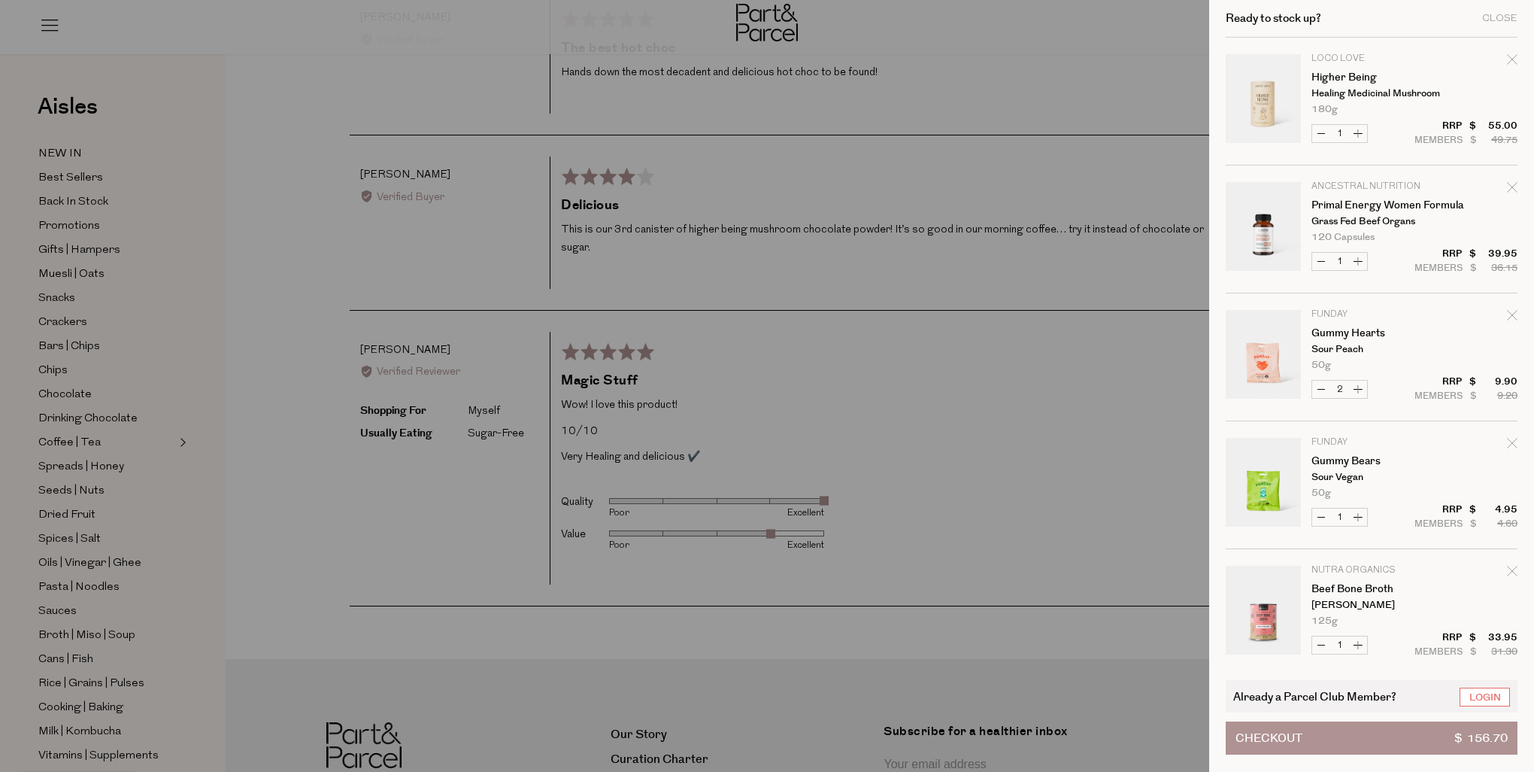
click at [1512, 443] on icon "Remove Gummy Bears" at bounding box center [1512, 443] width 11 height 11
type input "Add Membership"
click at [1509, 311] on icon "Remove Gummy Hearts" at bounding box center [1512, 315] width 11 height 11
type input "Add Membership"
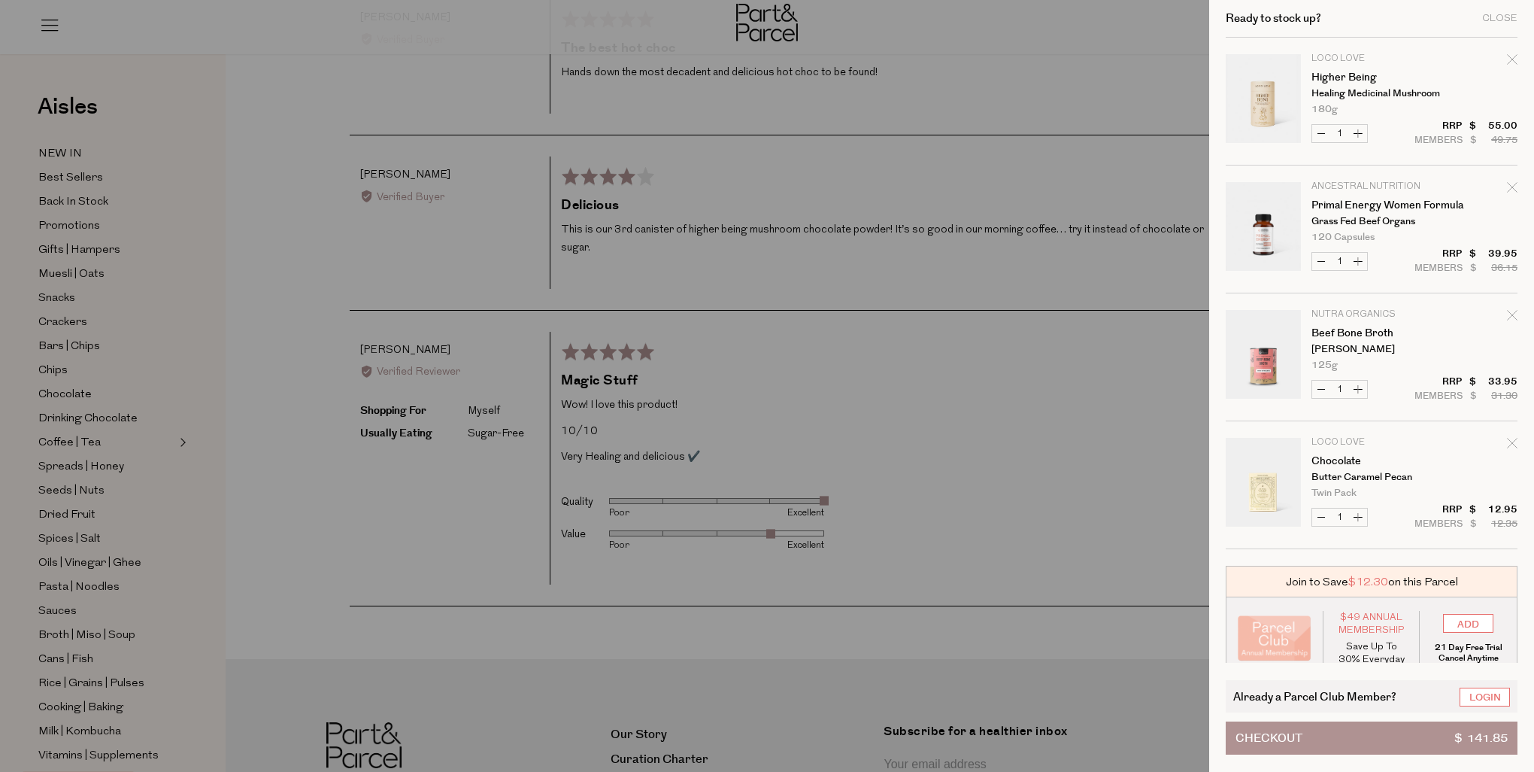
scroll to position [15, 0]
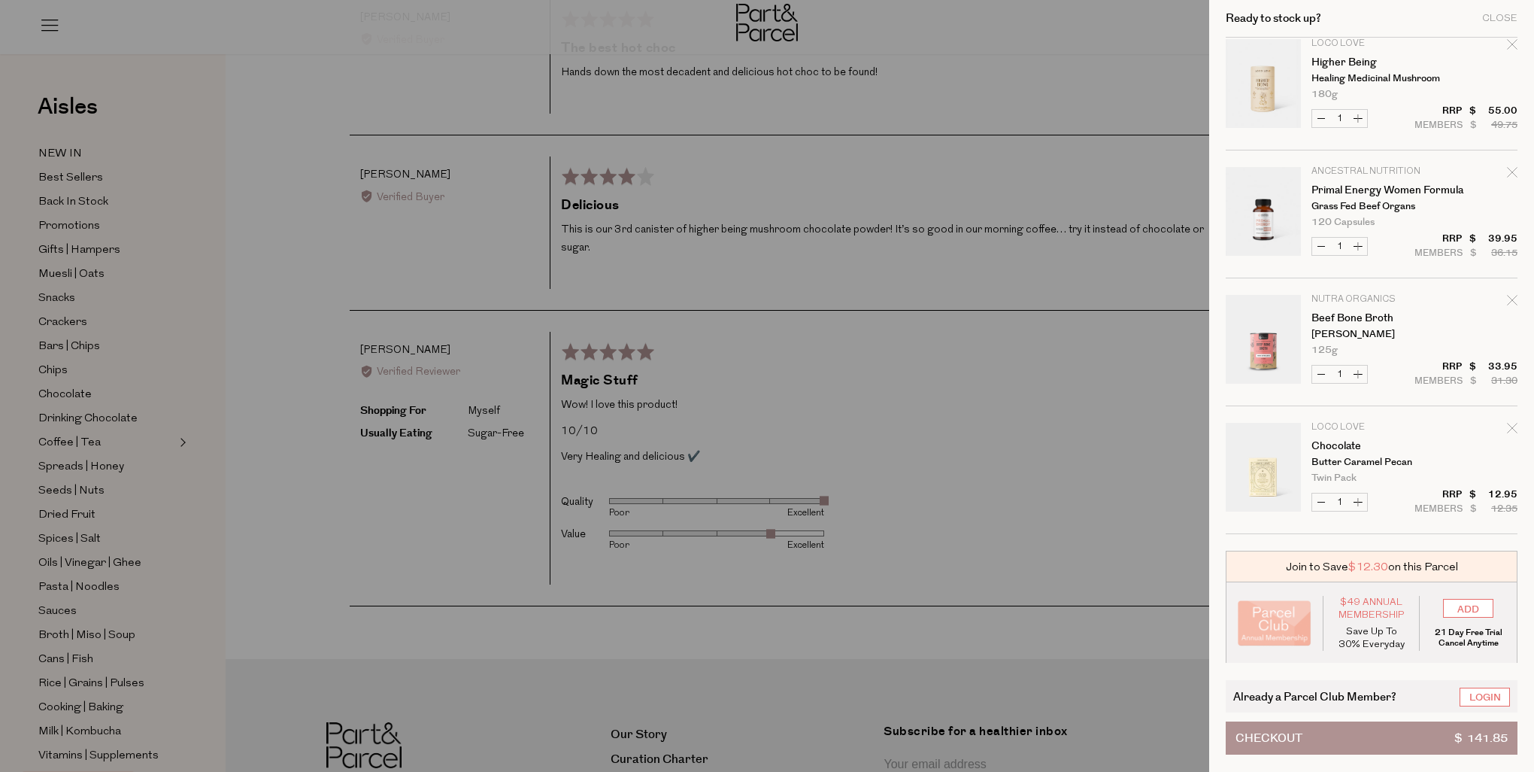
click at [1291, 740] on span "Checkout" at bounding box center [1269, 738] width 67 height 32
